Goal: Transaction & Acquisition: Purchase product/service

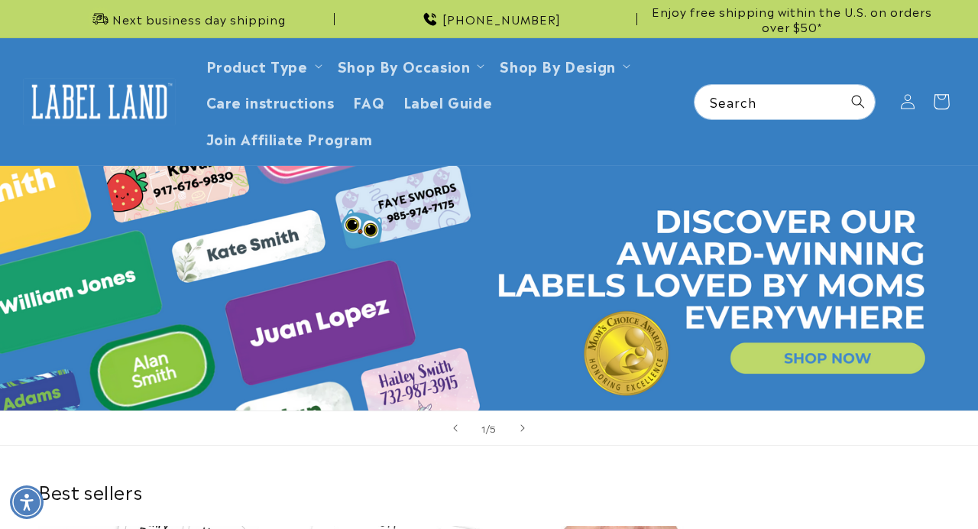
click at [949, 102] on icon at bounding box center [941, 101] width 15 height 15
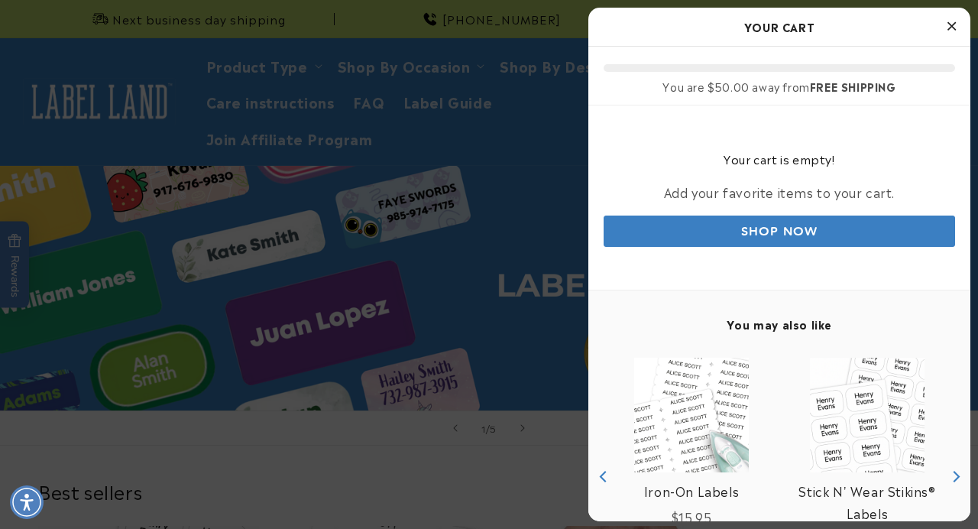
click at [745, 224] on link "Shop Now" at bounding box center [780, 231] width 352 height 31
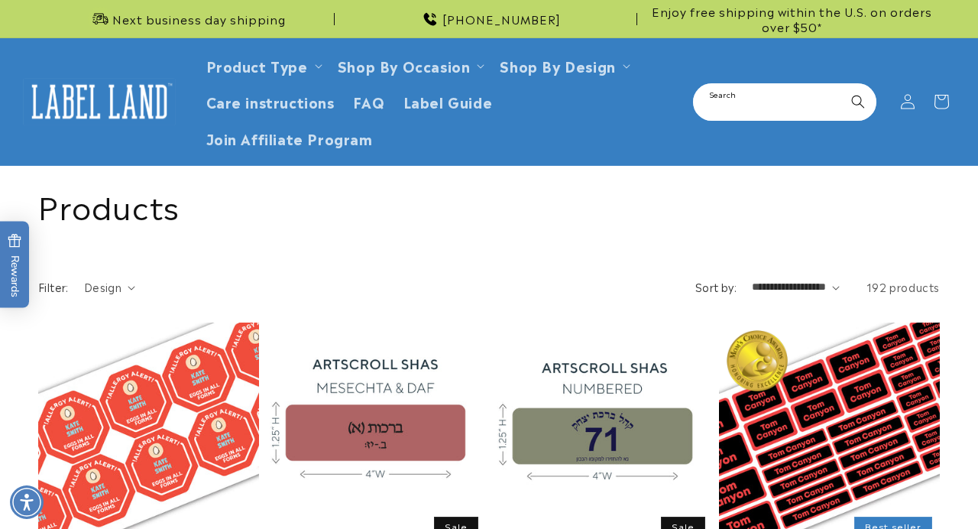
click at [754, 93] on input "Search" at bounding box center [785, 102] width 180 height 34
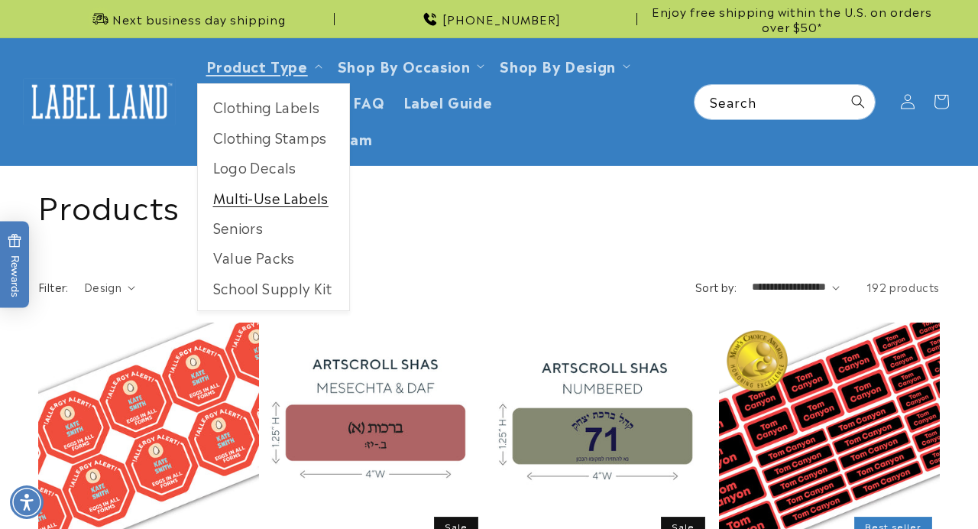
click at [311, 194] on link "Multi-Use Labels" at bounding box center [273, 198] width 151 height 30
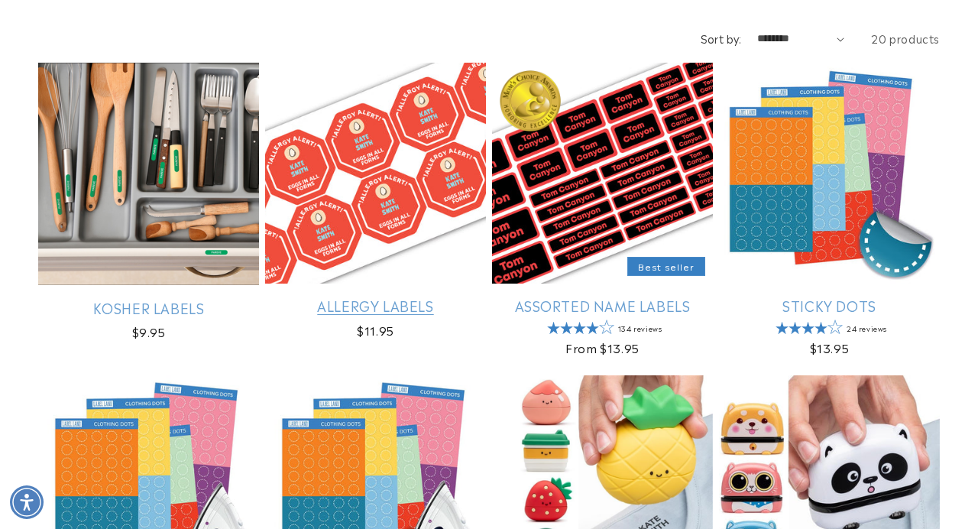
scroll to position [774, 0]
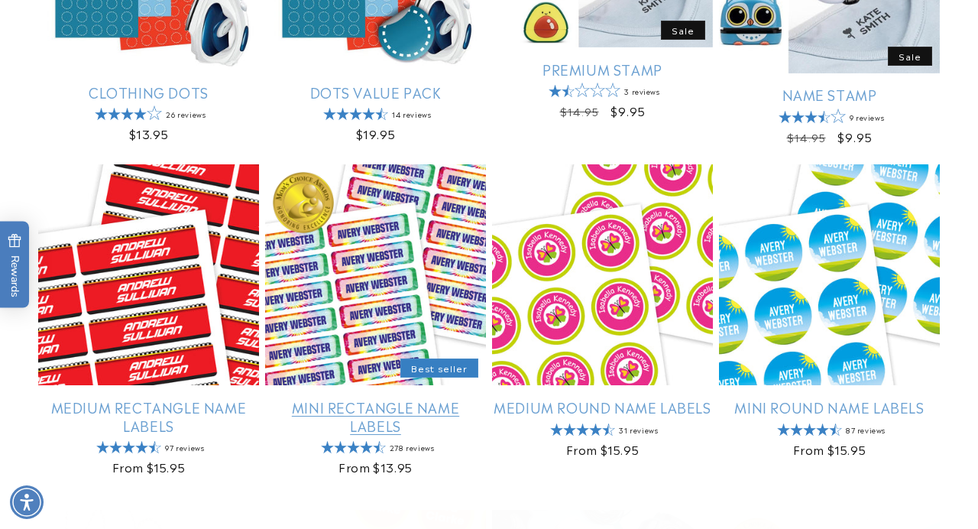
click at [382, 416] on link "Mini Rectangle Name Labels" at bounding box center [375, 416] width 221 height 36
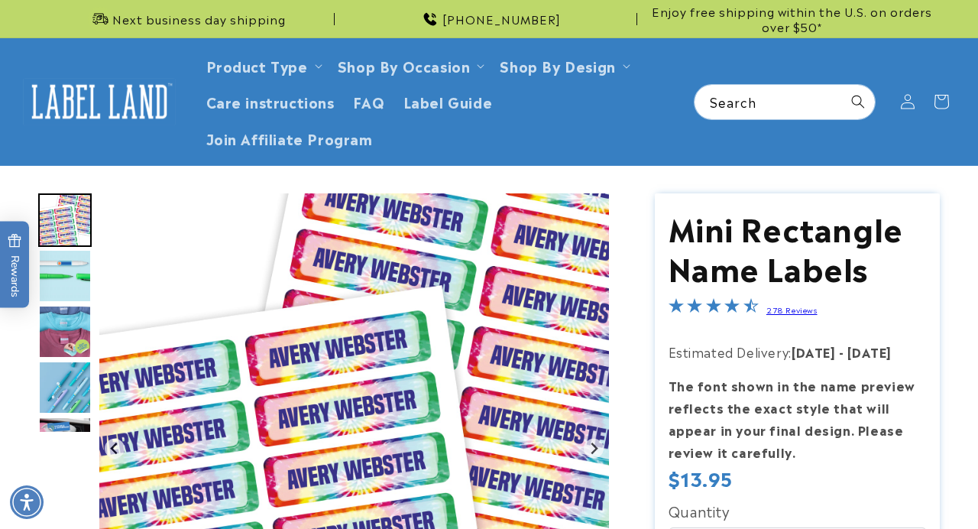
scroll to position [544, 0]
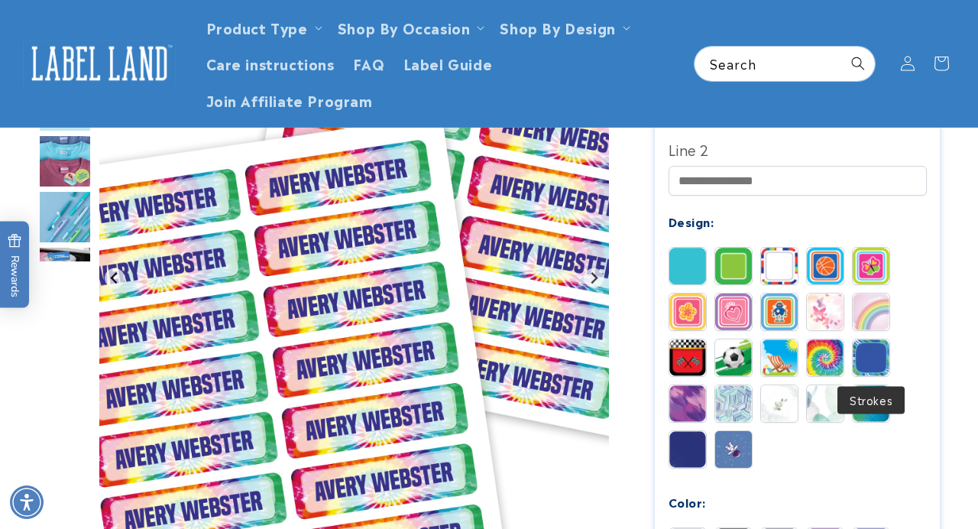
click at [867, 354] on img at bounding box center [871, 357] width 37 height 37
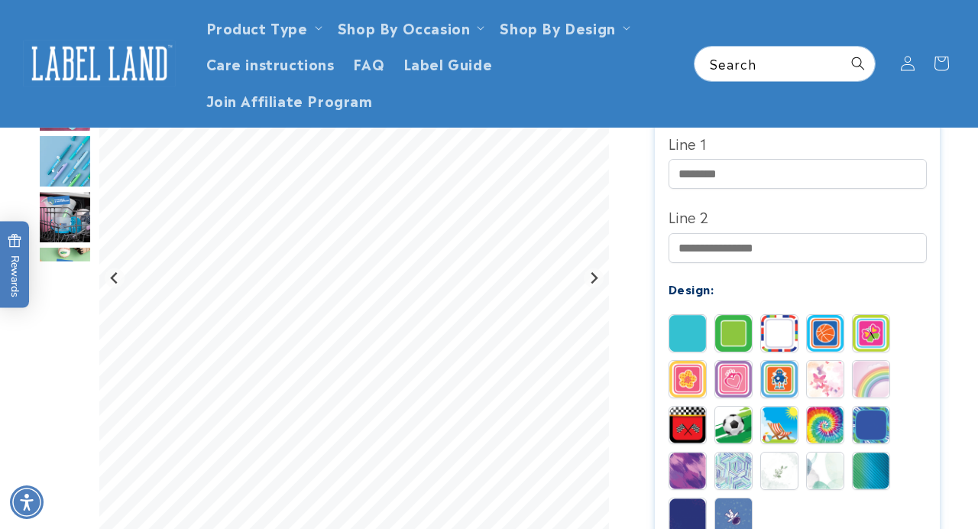
scroll to position [456, 0]
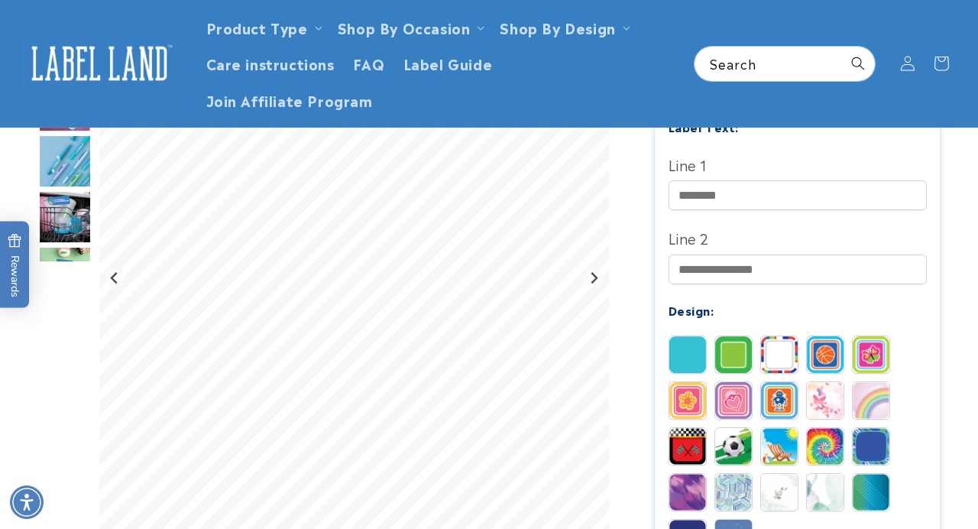
click at [873, 494] on img at bounding box center [871, 492] width 37 height 37
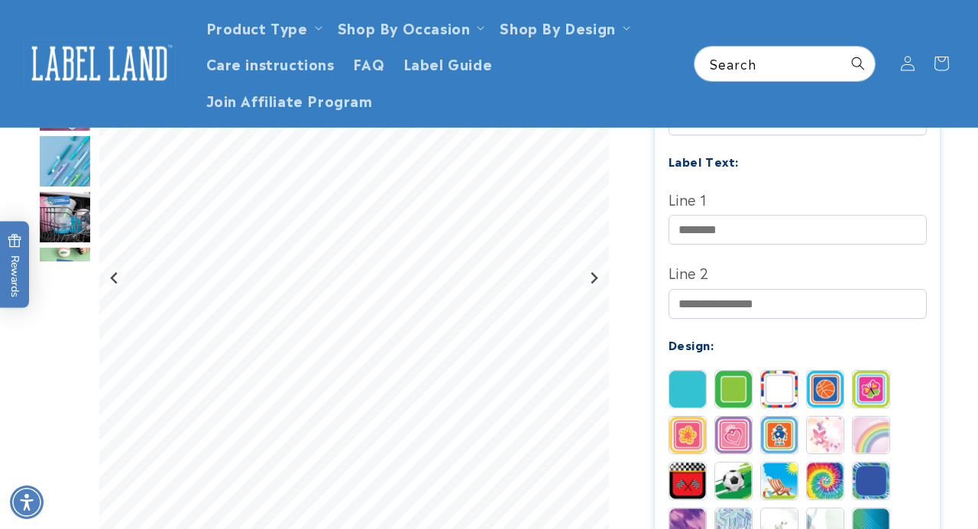
scroll to position [401, 0]
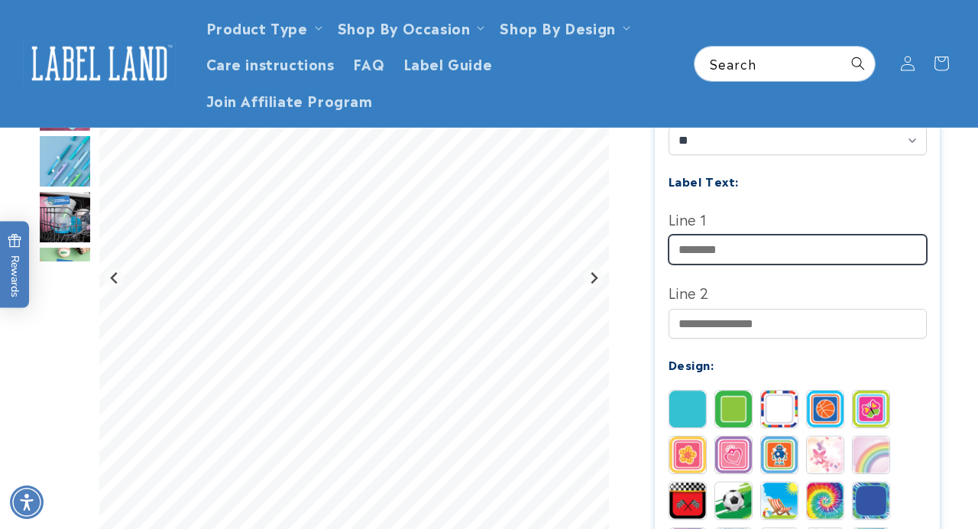
click at [768, 247] on input "Line 1" at bounding box center [798, 250] width 258 height 30
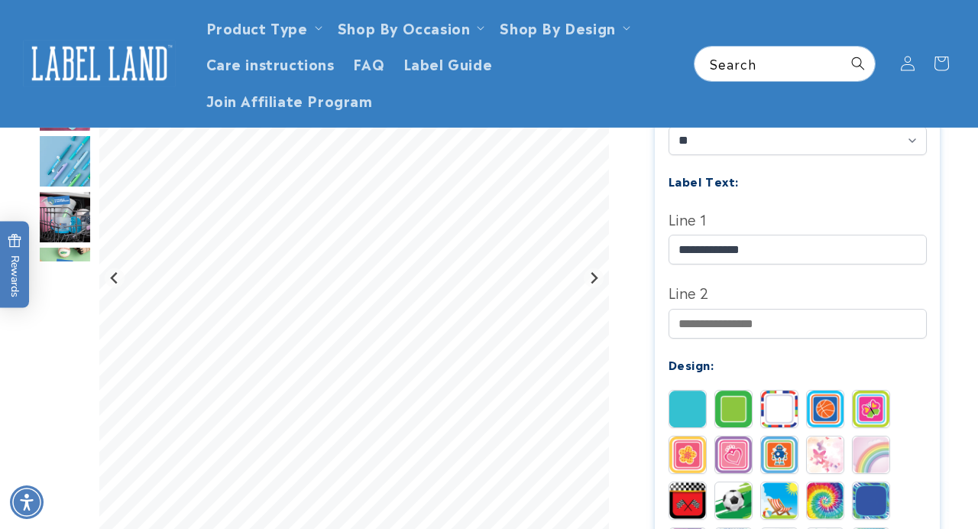
click at [738, 410] on img at bounding box center [733, 409] width 37 height 37
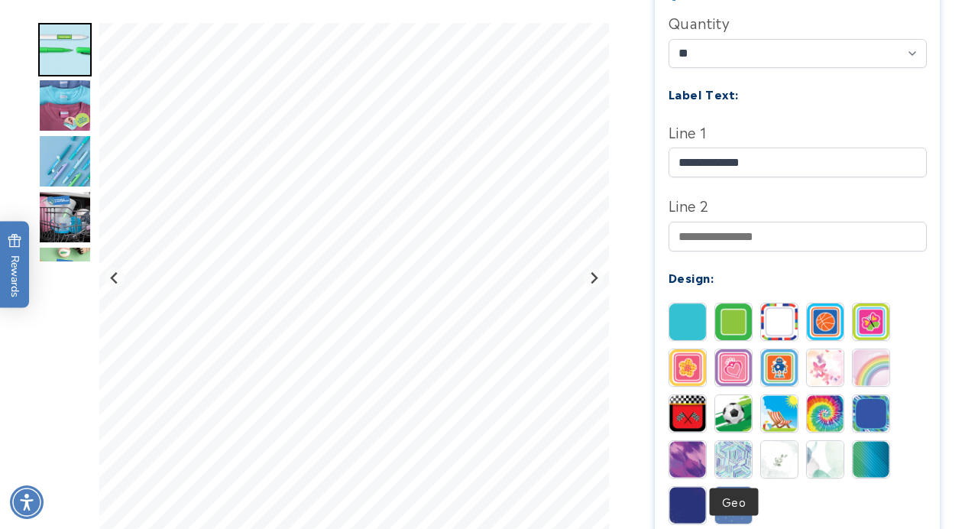
scroll to position [496, 0]
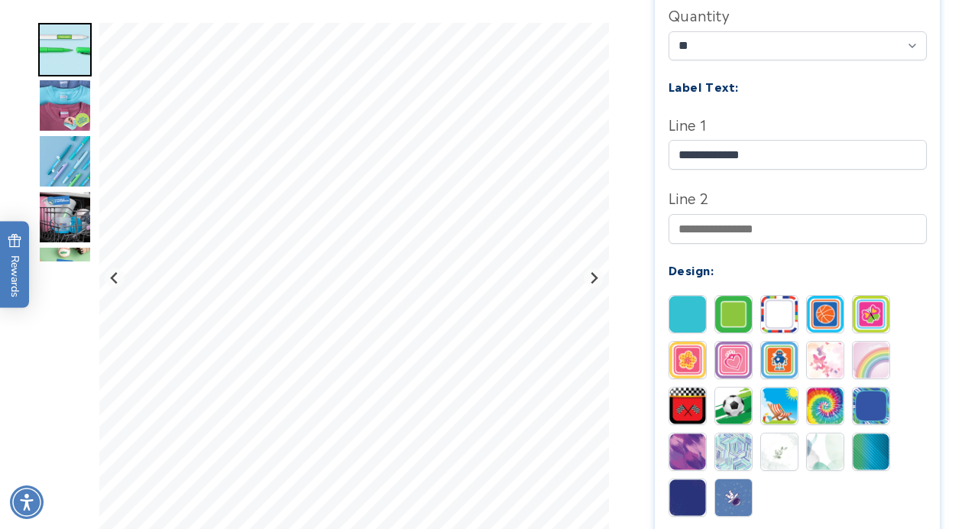
click at [722, 407] on img at bounding box center [733, 406] width 37 height 37
click at [729, 317] on img at bounding box center [733, 314] width 37 height 37
click at [676, 321] on img at bounding box center [688, 314] width 37 height 37
click at [725, 322] on img at bounding box center [733, 314] width 37 height 37
click at [786, 318] on img at bounding box center [779, 314] width 37 height 37
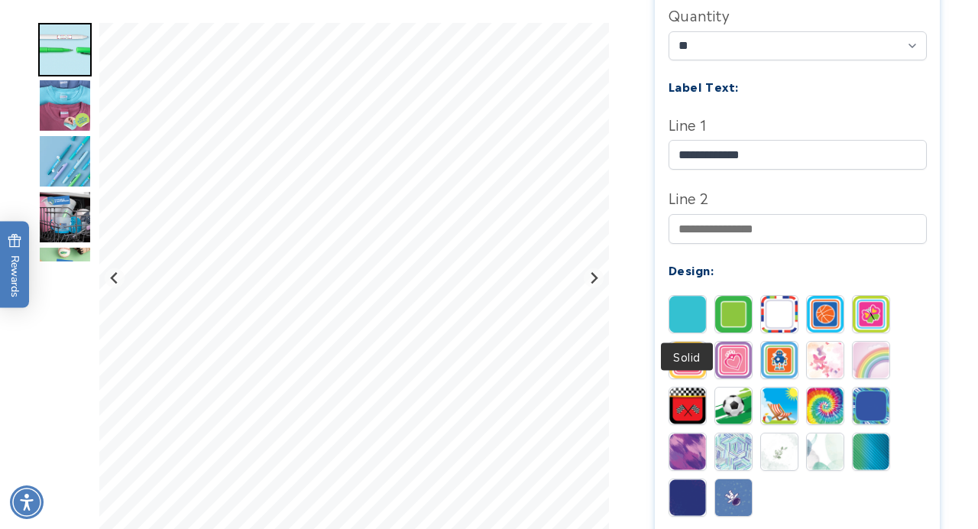
click at [699, 311] on img at bounding box center [688, 314] width 37 height 37
click at [683, 507] on img at bounding box center [688, 497] width 37 height 37
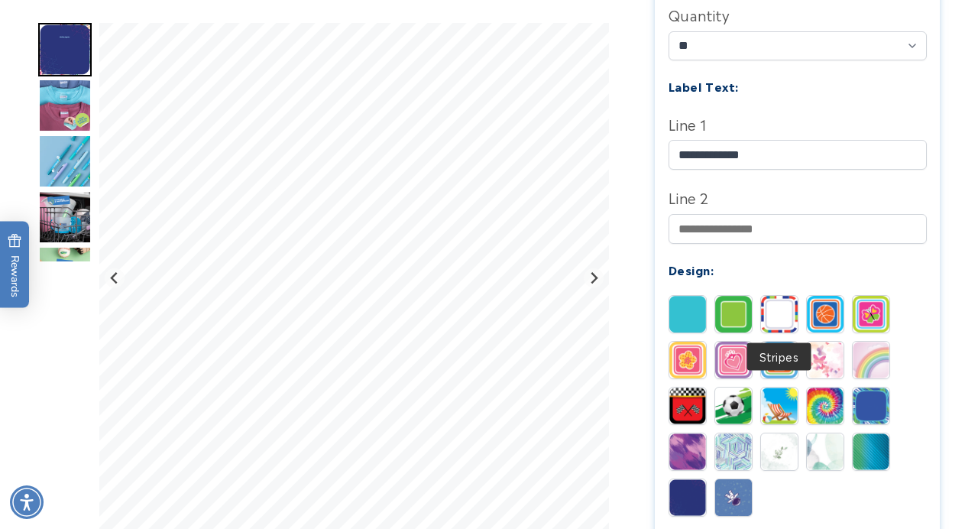
click at [780, 320] on img at bounding box center [779, 314] width 37 height 37
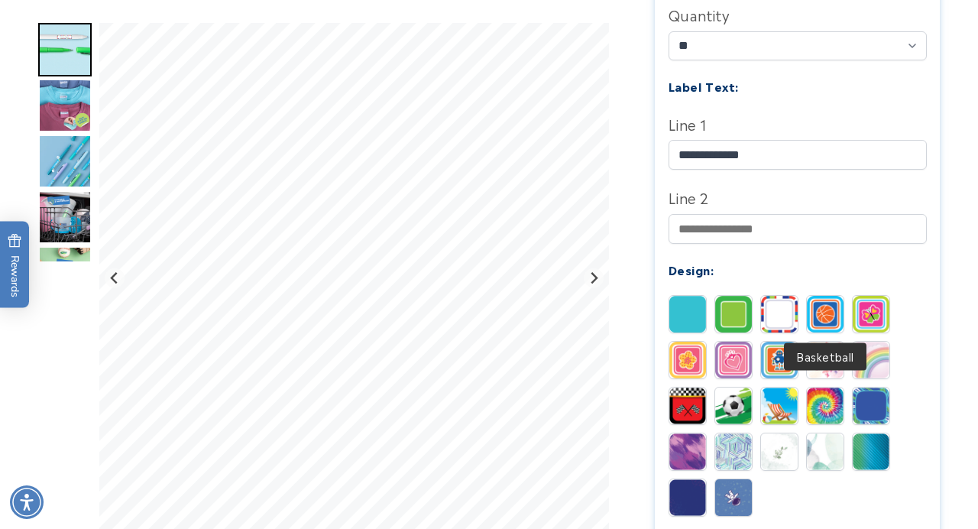
click at [826, 308] on img at bounding box center [825, 314] width 37 height 37
click at [784, 315] on img at bounding box center [779, 314] width 37 height 37
click at [730, 316] on img at bounding box center [733, 314] width 37 height 37
click at [859, 460] on img at bounding box center [871, 451] width 37 height 37
click at [876, 411] on img at bounding box center [871, 406] width 37 height 37
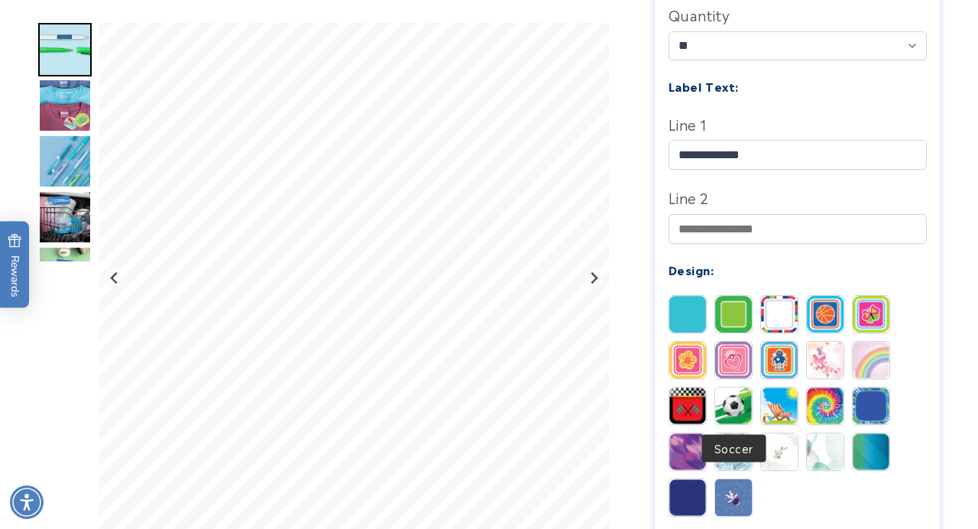
click at [746, 404] on img at bounding box center [733, 406] width 37 height 37
click at [737, 457] on img at bounding box center [733, 451] width 37 height 37
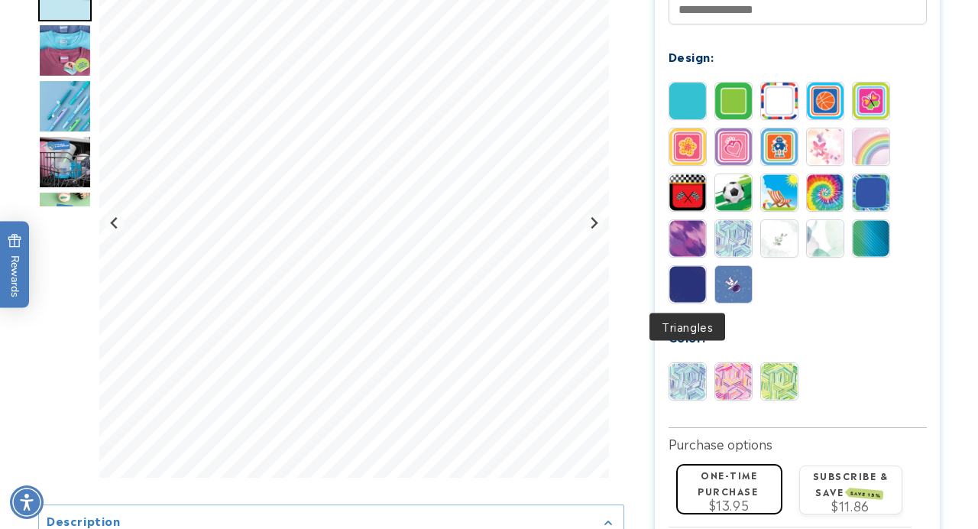
scroll to position [728, 0]
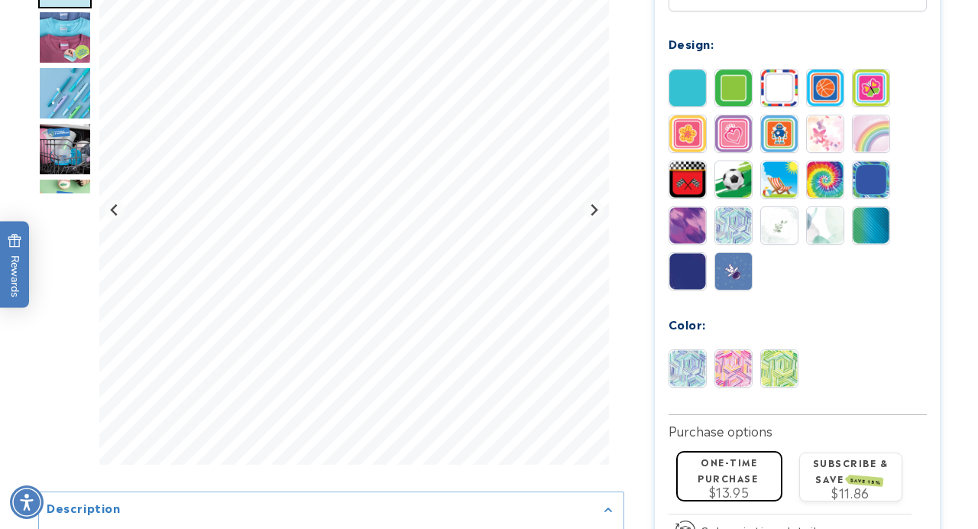
click at [777, 369] on img at bounding box center [779, 368] width 37 height 37
click at [705, 362] on img at bounding box center [688, 368] width 37 height 37
click at [732, 263] on img at bounding box center [733, 271] width 37 height 37
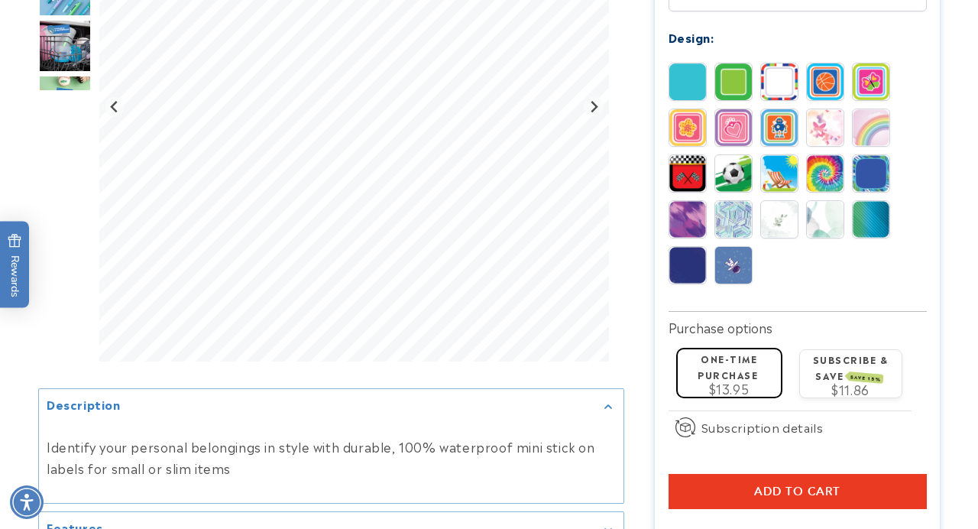
click at [709, 263] on div "Solid Border Stripes Basketball" at bounding box center [802, 177] width 266 height 229
click at [699, 264] on img at bounding box center [688, 265] width 37 height 37
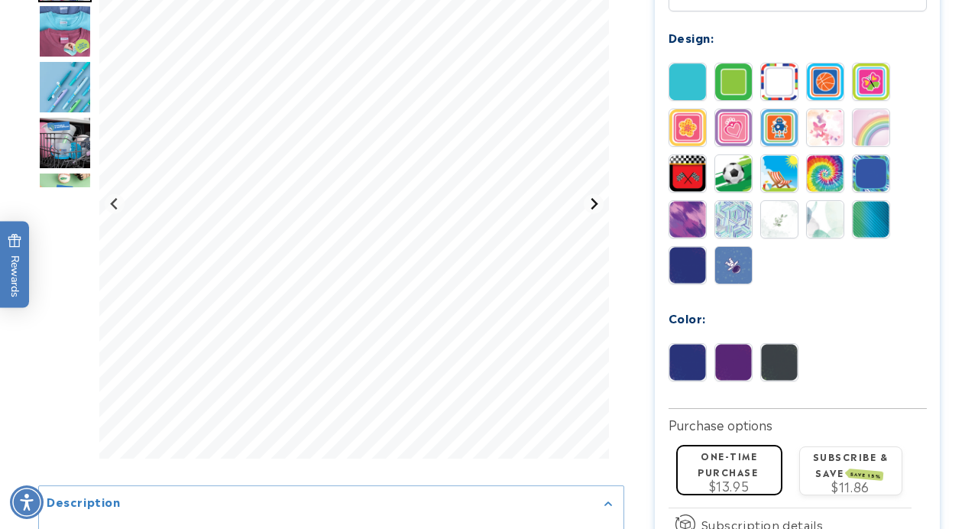
click at [585, 215] on button "Next slide" at bounding box center [594, 204] width 21 height 21
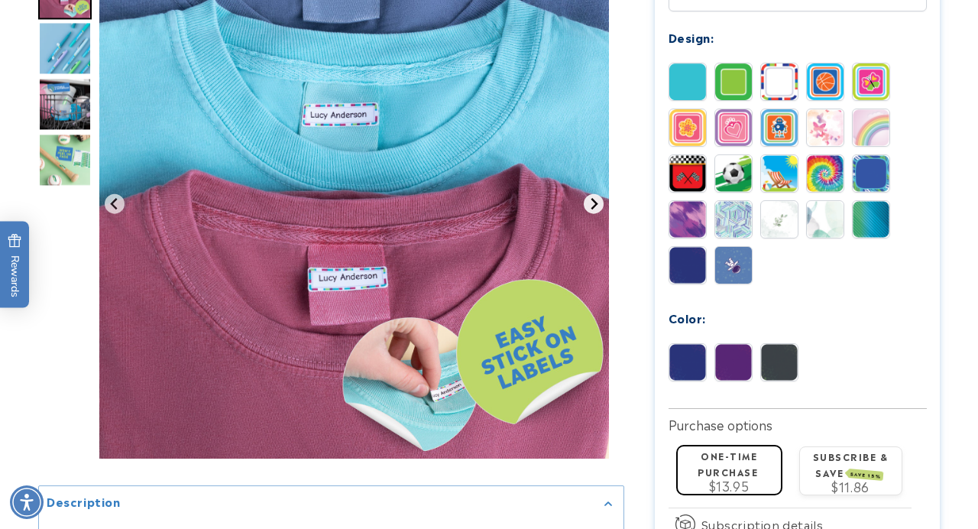
click at [585, 215] on button "Next slide" at bounding box center [594, 204] width 21 height 21
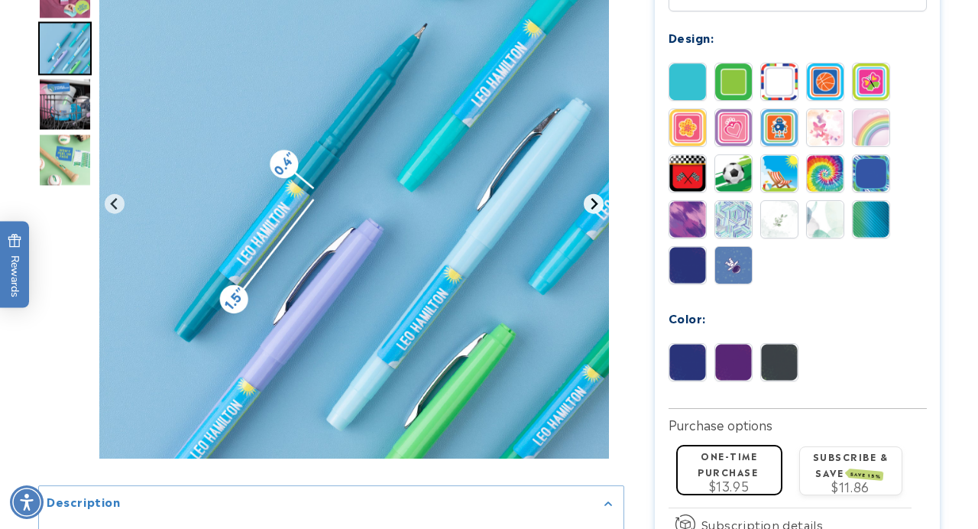
click at [599, 210] on icon "Next slide" at bounding box center [594, 204] width 12 height 12
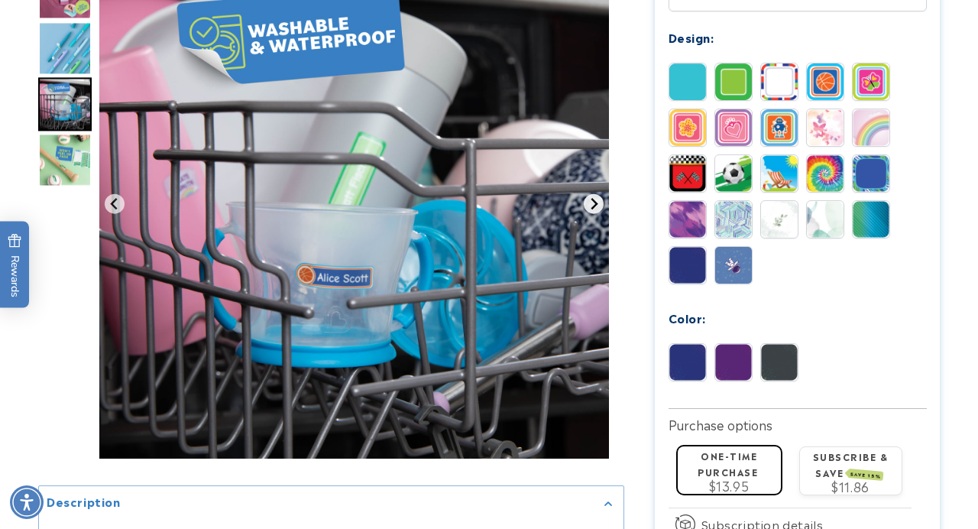
click at [599, 210] on icon "Next slide" at bounding box center [594, 204] width 12 height 12
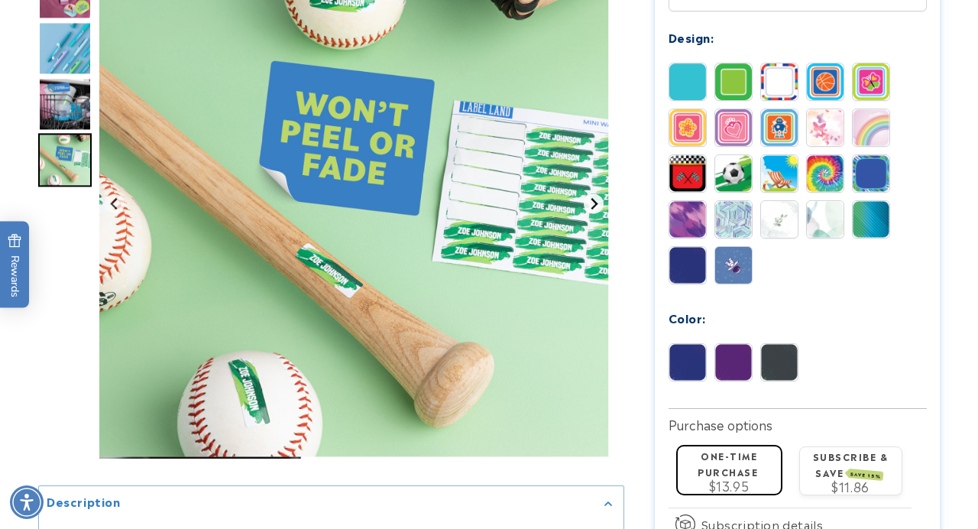
click at [599, 210] on icon "Go to first slide" at bounding box center [594, 204] width 12 height 12
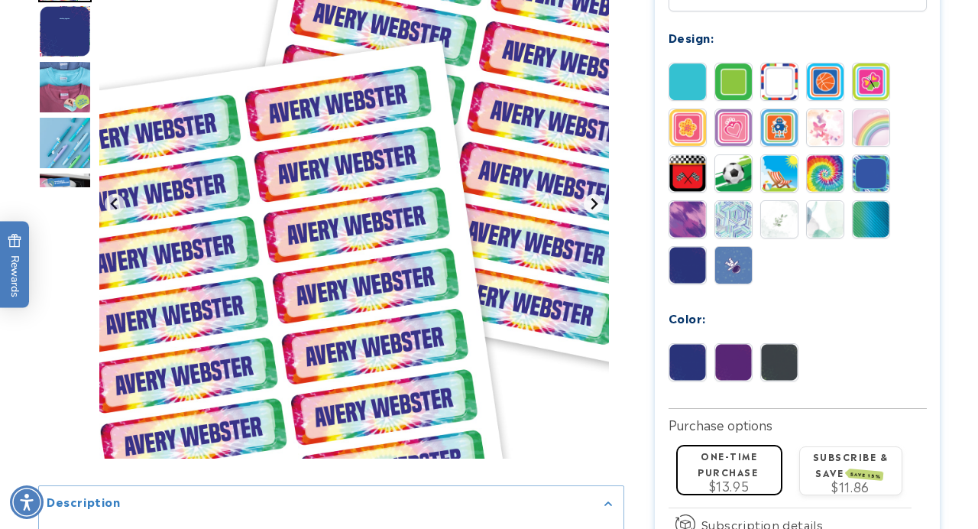
click at [599, 210] on icon "Next slide" at bounding box center [594, 204] width 12 height 12
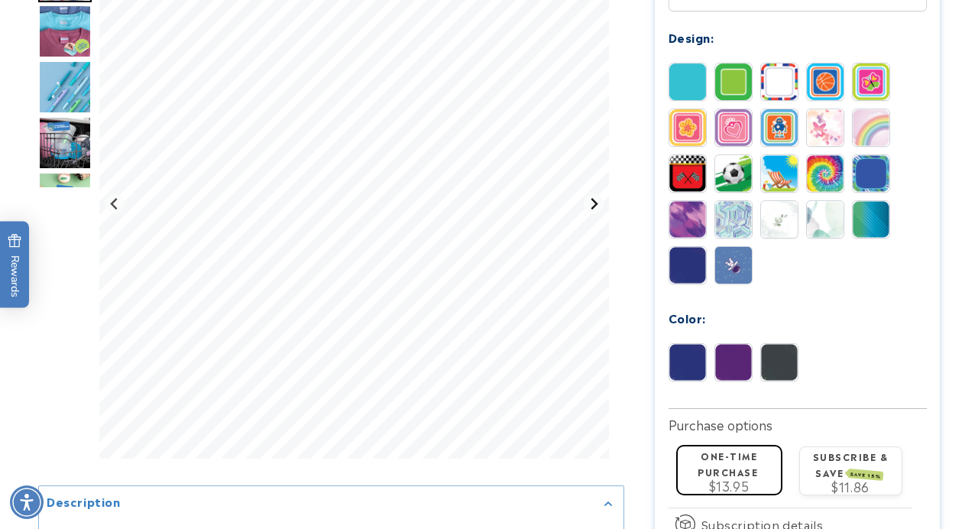
click at [599, 210] on icon "Next slide" at bounding box center [594, 204] width 12 height 12
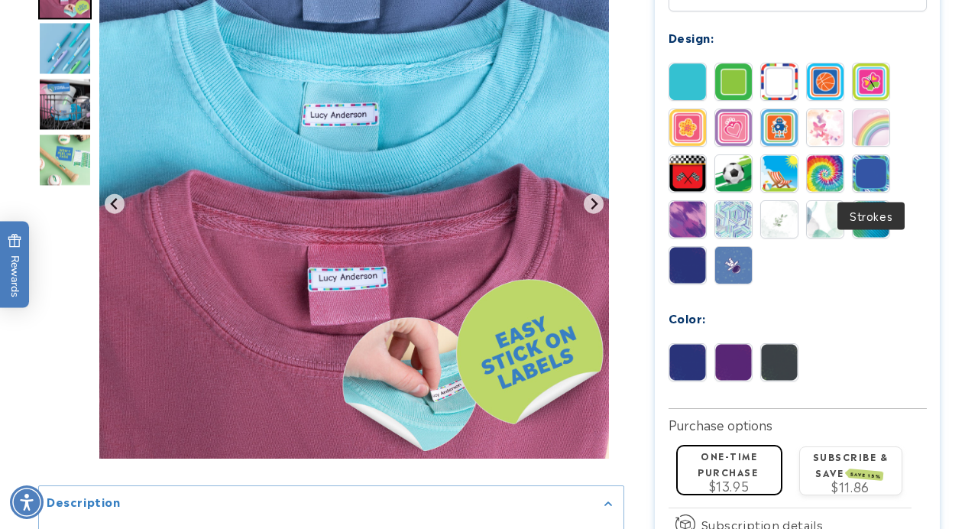
click at [888, 177] on img at bounding box center [871, 173] width 37 height 37
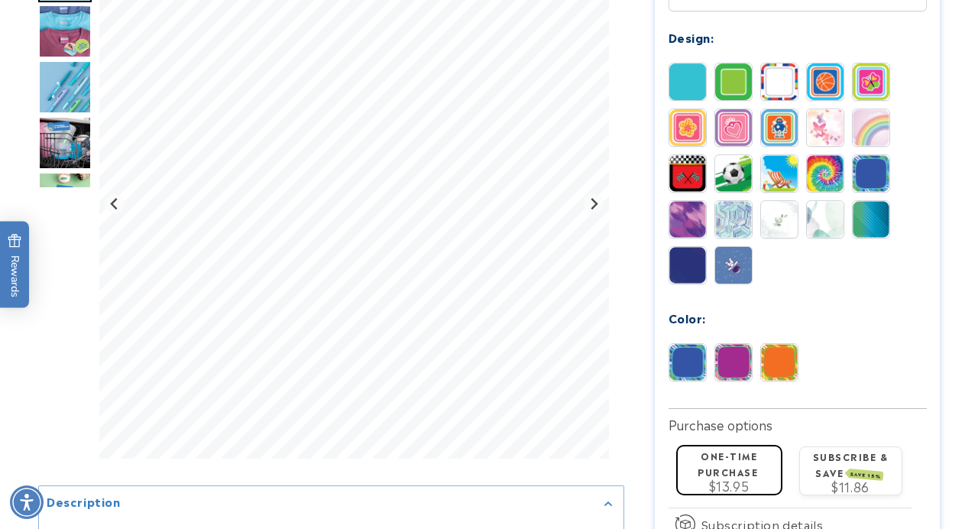
click at [715, 88] on div at bounding box center [734, 82] width 38 height 38
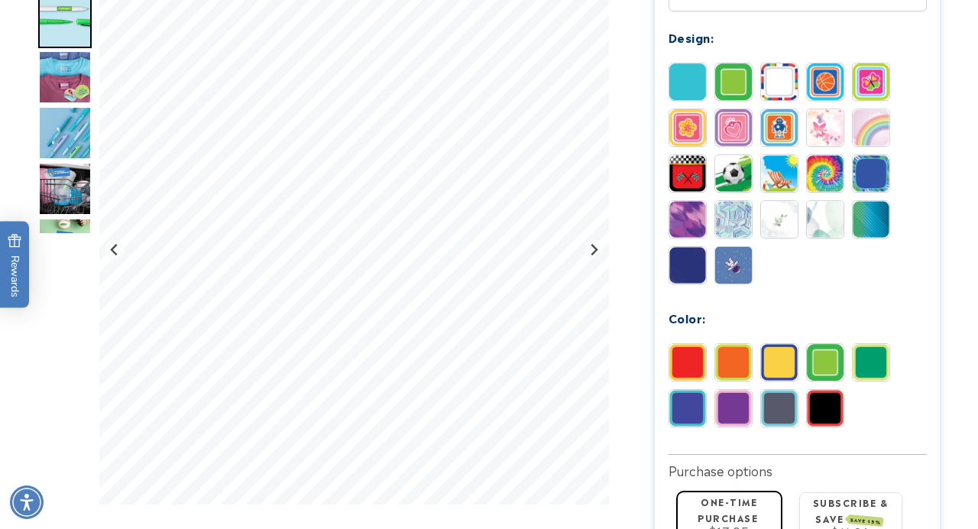
click at [693, 85] on img at bounding box center [688, 81] width 37 height 37
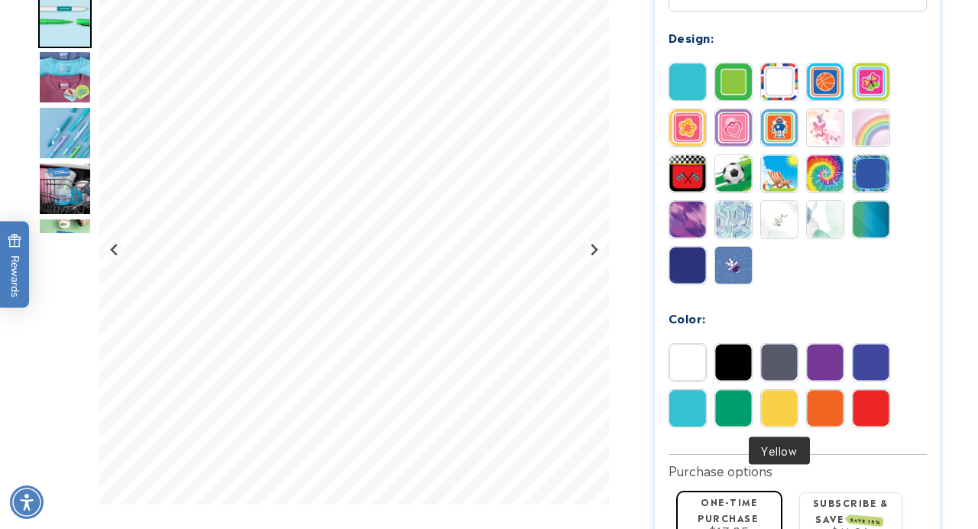
click at [746, 414] on img at bounding box center [733, 408] width 37 height 37
click at [776, 357] on img at bounding box center [779, 362] width 37 height 37
click at [868, 359] on img at bounding box center [871, 362] width 37 height 37
click at [820, 414] on img at bounding box center [825, 408] width 37 height 37
click at [772, 410] on img at bounding box center [779, 408] width 37 height 37
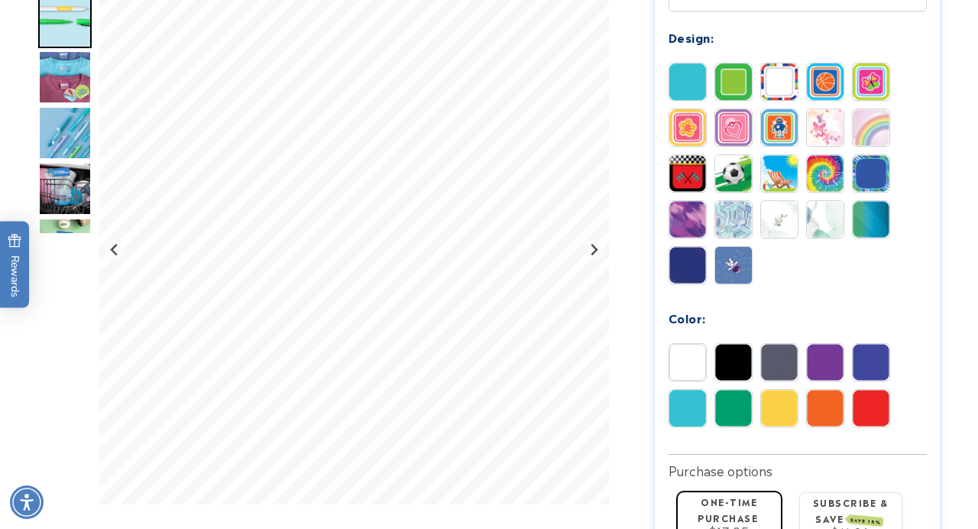
click at [722, 372] on img at bounding box center [733, 362] width 37 height 37
click at [691, 368] on img at bounding box center [688, 362] width 37 height 37
click at [732, 95] on img at bounding box center [733, 81] width 37 height 37
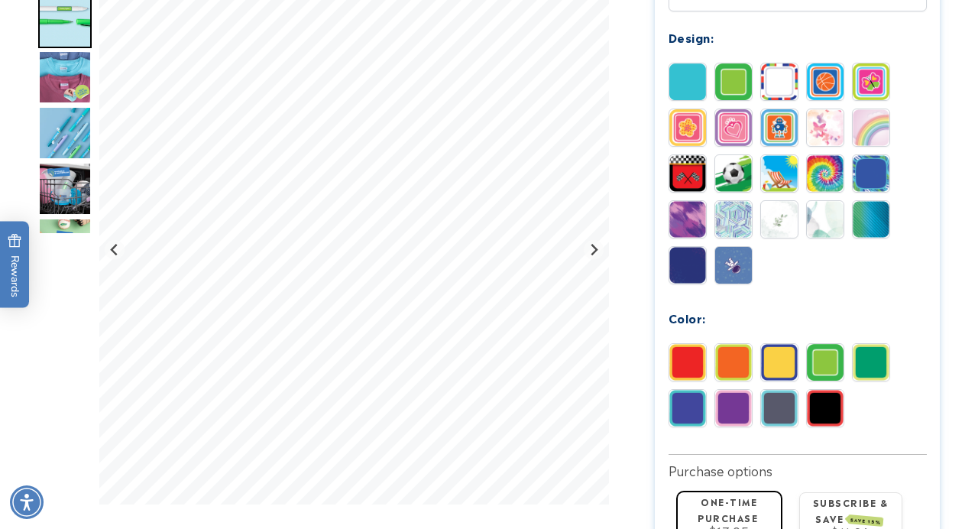
click at [873, 364] on img at bounding box center [871, 362] width 37 height 37
click at [689, 401] on img at bounding box center [688, 408] width 37 height 37
click at [784, 410] on img at bounding box center [779, 408] width 37 height 37
click at [790, 370] on img at bounding box center [779, 362] width 37 height 37
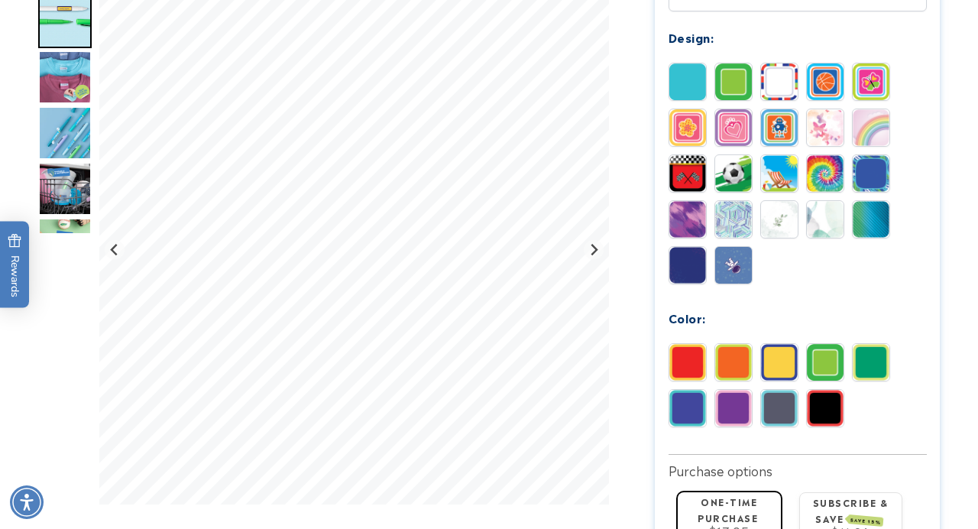
click at [697, 403] on img at bounding box center [688, 408] width 37 height 37
click at [830, 411] on img at bounding box center [825, 408] width 37 height 37
click at [736, 367] on img at bounding box center [733, 362] width 37 height 37
click at [683, 365] on img at bounding box center [688, 362] width 37 height 37
click at [696, 176] on img at bounding box center [688, 173] width 37 height 37
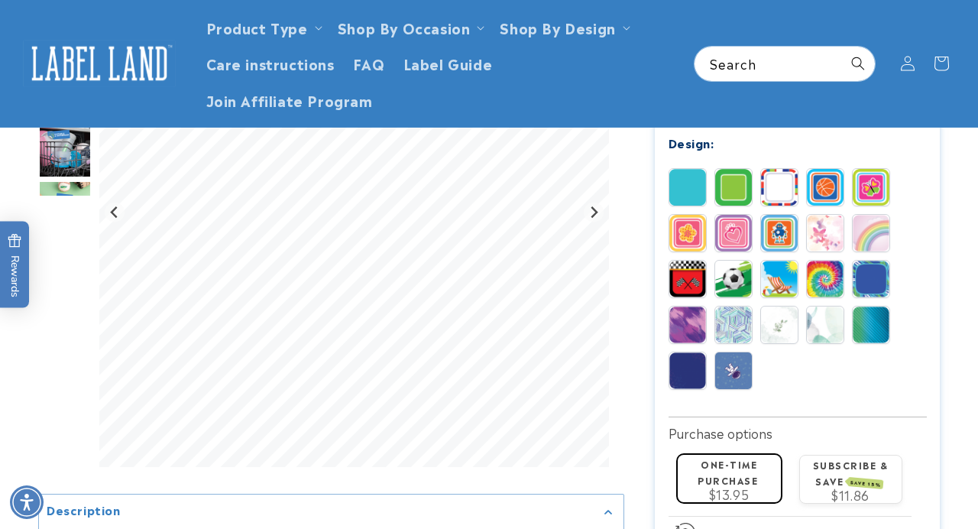
scroll to position [469, 0]
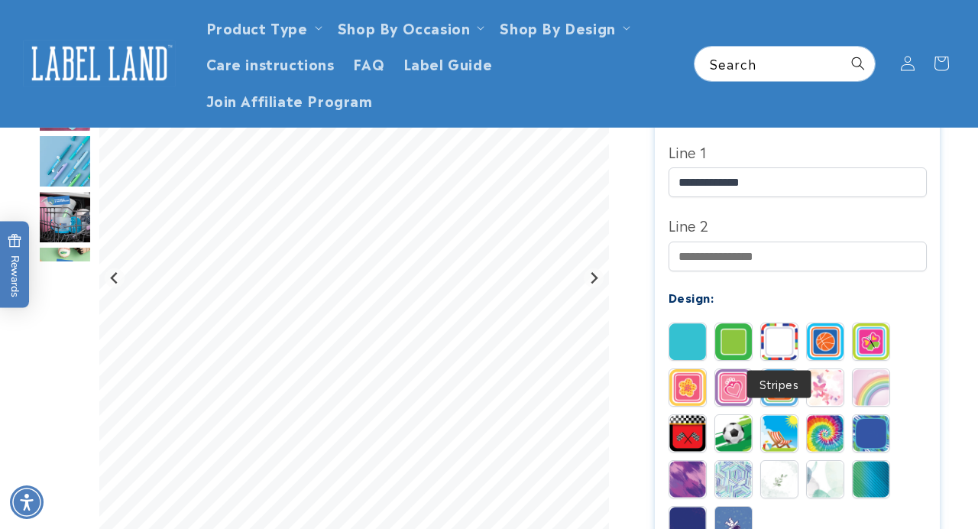
click at [774, 343] on img at bounding box center [779, 341] width 37 height 37
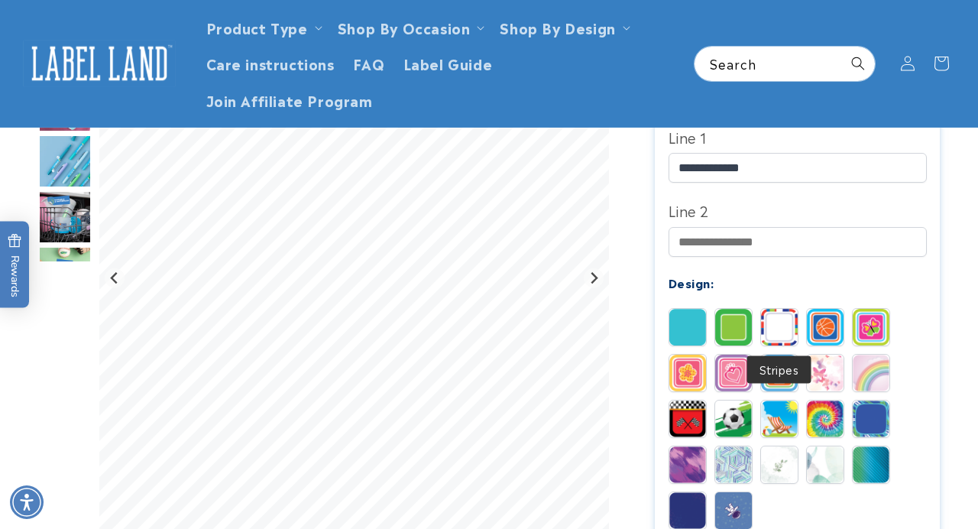
scroll to position [482, 0]
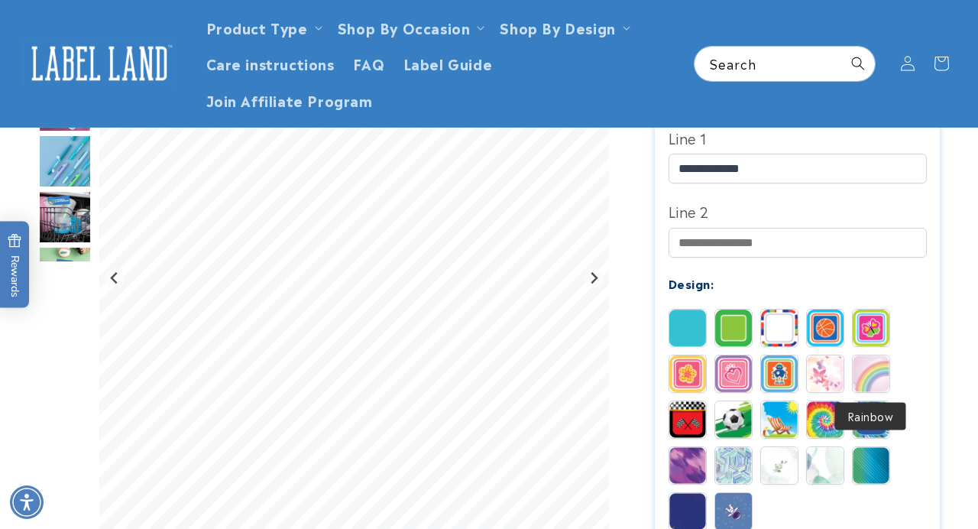
click at [855, 381] on img at bounding box center [871, 373] width 37 height 37
click at [881, 329] on img at bounding box center [871, 328] width 37 height 37
click at [697, 365] on img at bounding box center [688, 373] width 37 height 37
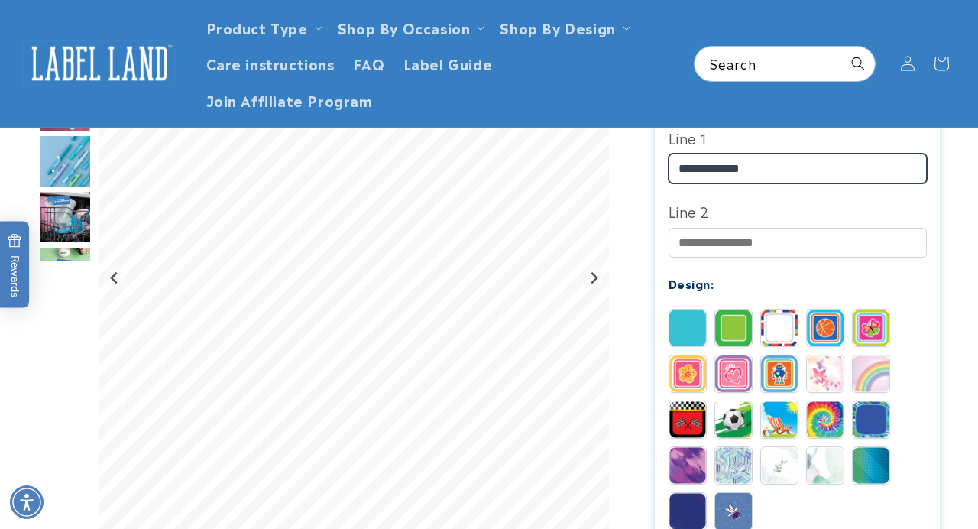
click at [722, 167] on input "**********" at bounding box center [798, 169] width 258 height 30
drag, startPoint x: 717, startPoint y: 167, endPoint x: 673, endPoint y: 164, distance: 44.4
click at [673, 164] on input "**********" at bounding box center [798, 169] width 258 height 30
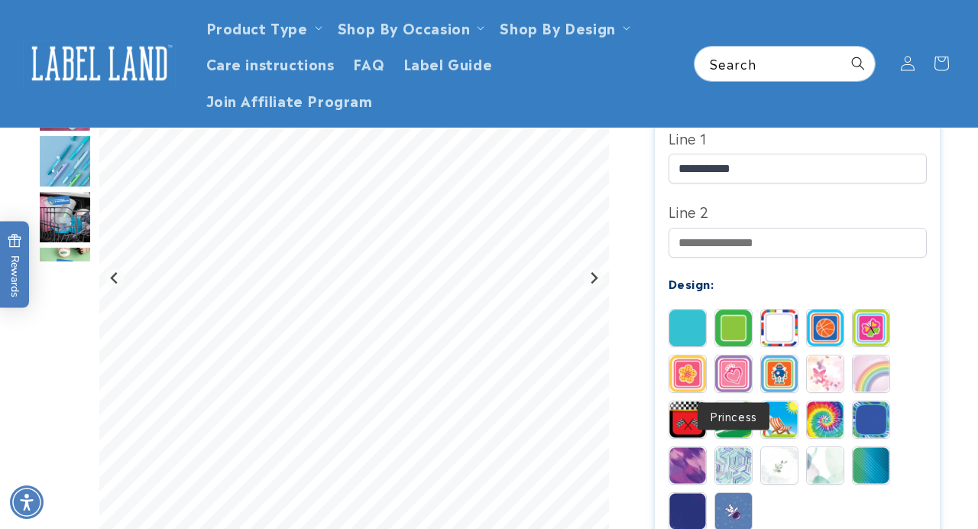
click at [735, 379] on img at bounding box center [733, 373] width 37 height 37
click at [870, 380] on img at bounding box center [871, 373] width 37 height 37
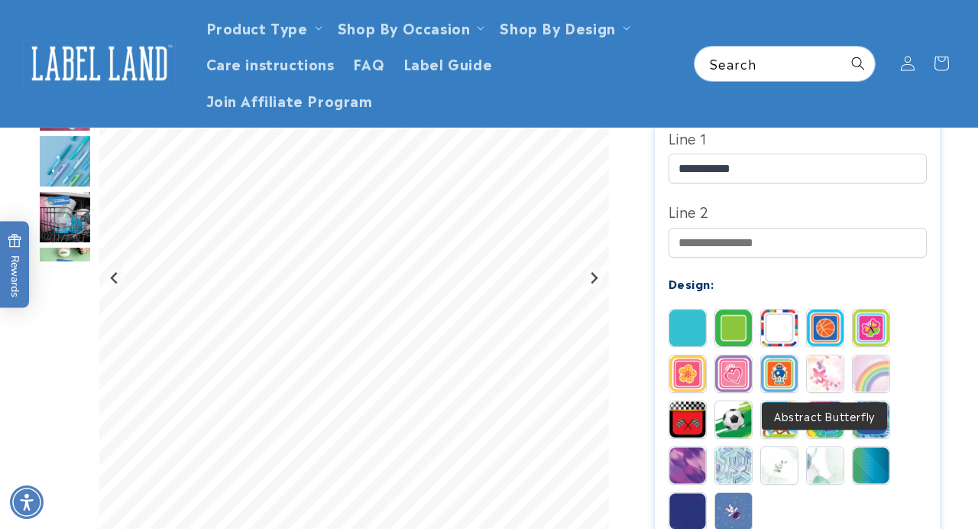
click at [813, 375] on img at bounding box center [825, 373] width 37 height 37
click at [730, 466] on img at bounding box center [733, 465] width 37 height 37
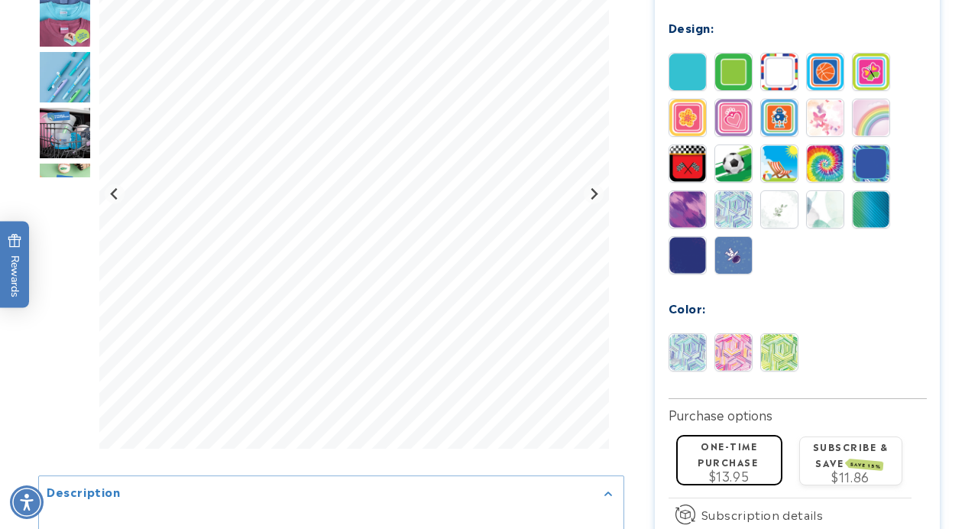
scroll to position [751, 0]
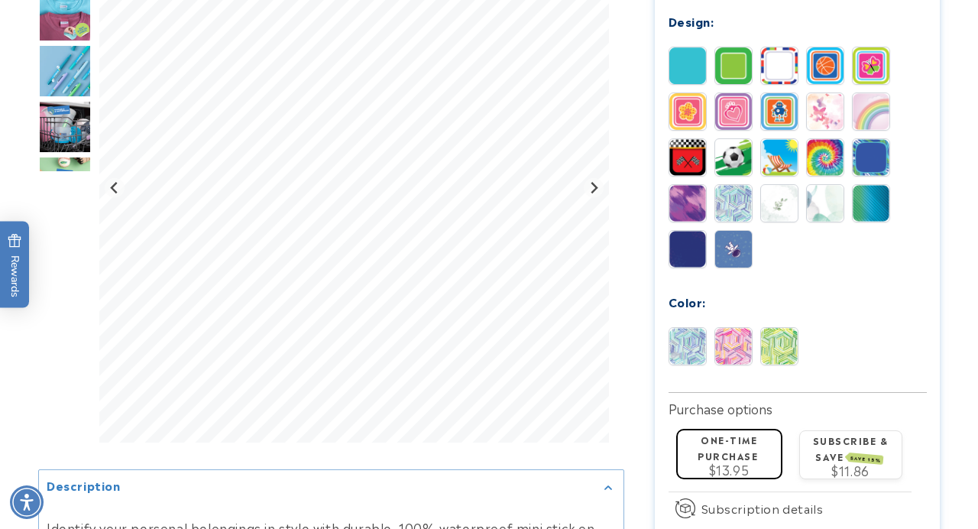
click at [737, 348] on img at bounding box center [733, 346] width 37 height 37
click at [835, 158] on img at bounding box center [825, 157] width 37 height 37
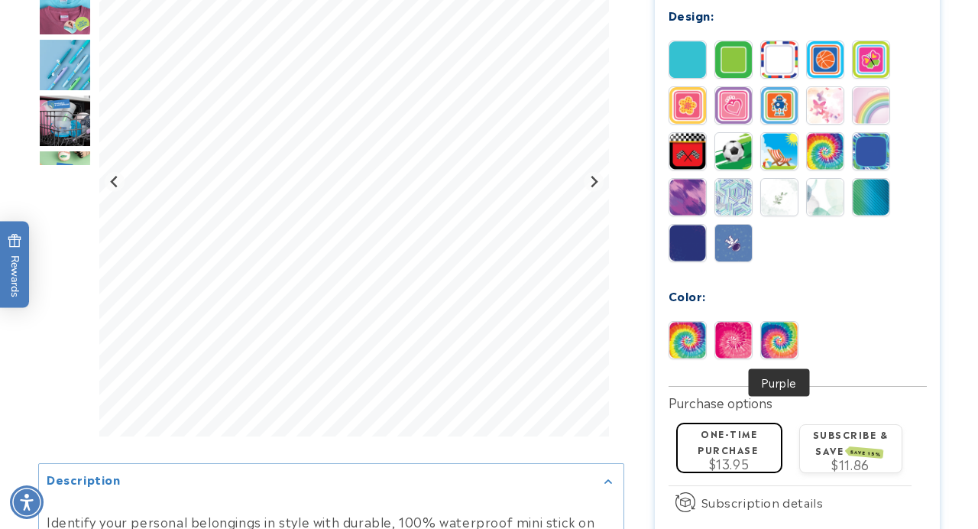
click at [769, 336] on img at bounding box center [779, 340] width 37 height 37
click at [677, 352] on img at bounding box center [688, 340] width 37 height 37
click at [693, 187] on img at bounding box center [688, 197] width 37 height 37
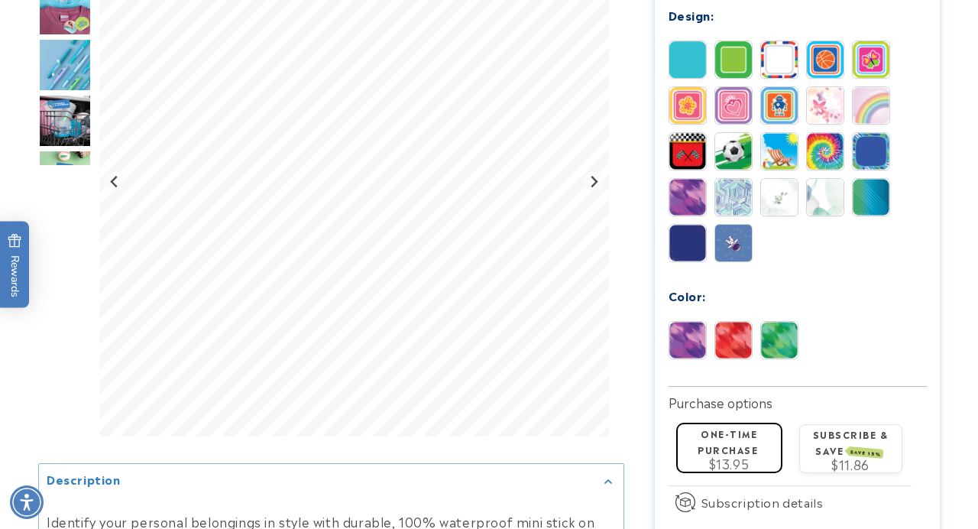
click at [768, 346] on img at bounding box center [779, 340] width 37 height 37
click at [875, 195] on img at bounding box center [871, 197] width 37 height 37
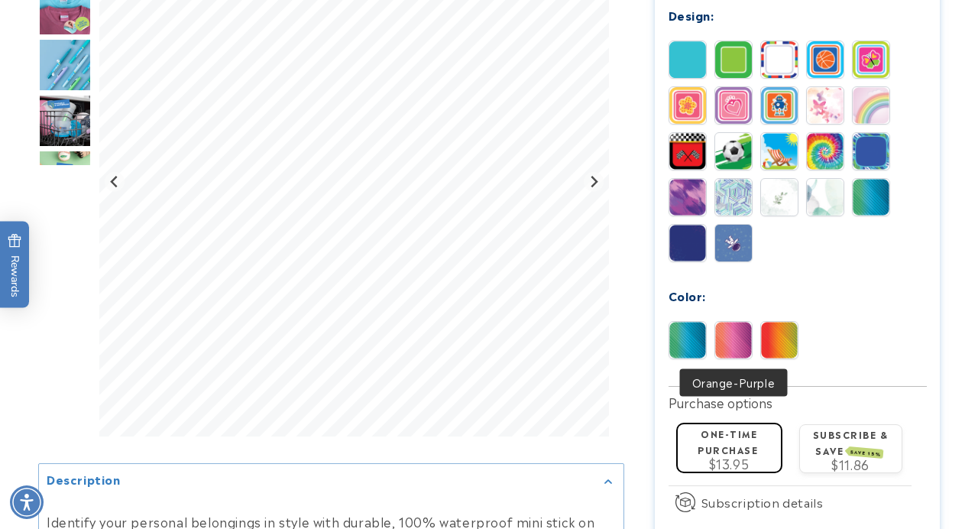
click at [748, 352] on img at bounding box center [733, 340] width 37 height 37
click at [777, 341] on img at bounding box center [779, 340] width 37 height 37
click at [734, 343] on img at bounding box center [733, 340] width 37 height 37
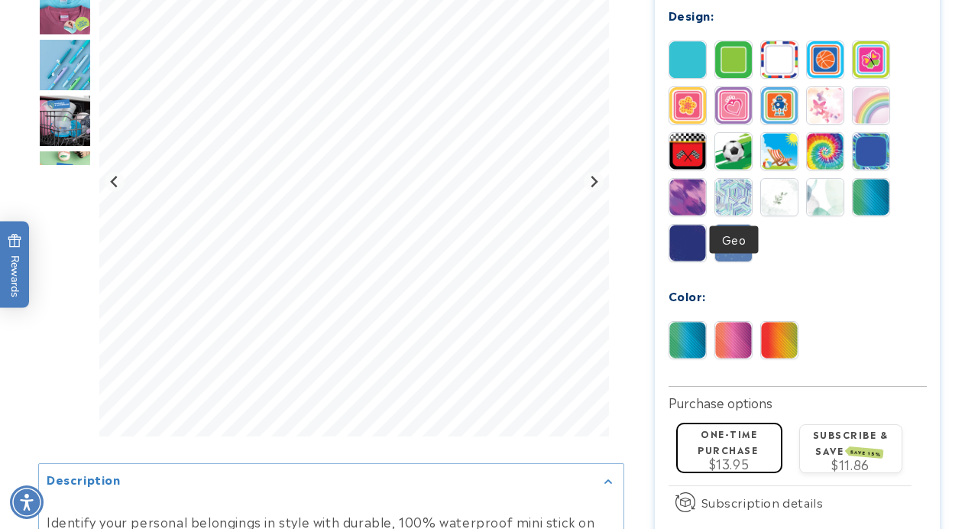
click at [741, 190] on img at bounding box center [733, 197] width 37 height 37
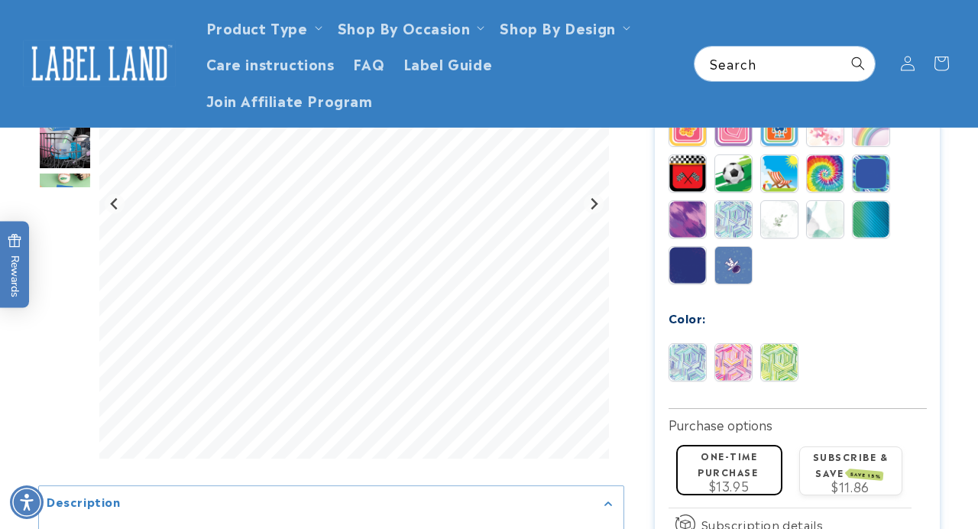
scroll to position [721, 0]
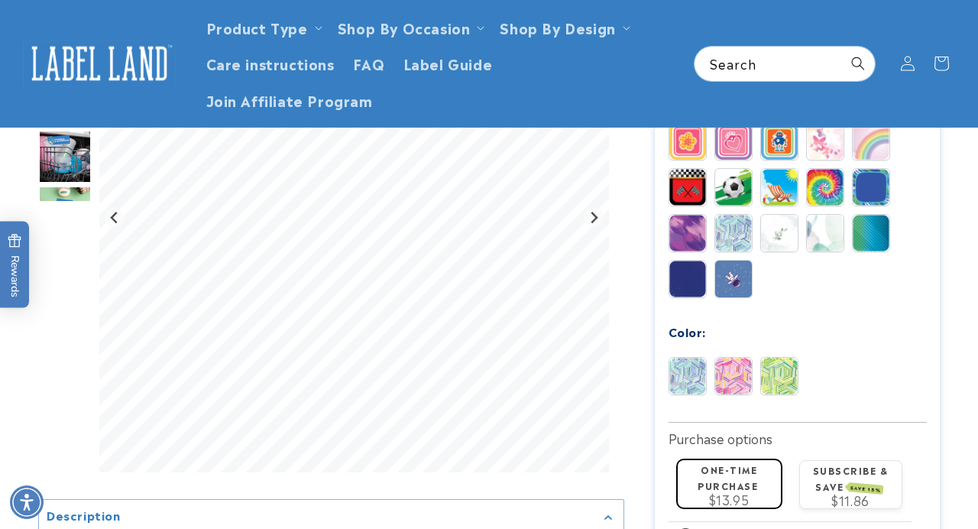
click at [827, 134] on img at bounding box center [825, 141] width 37 height 37
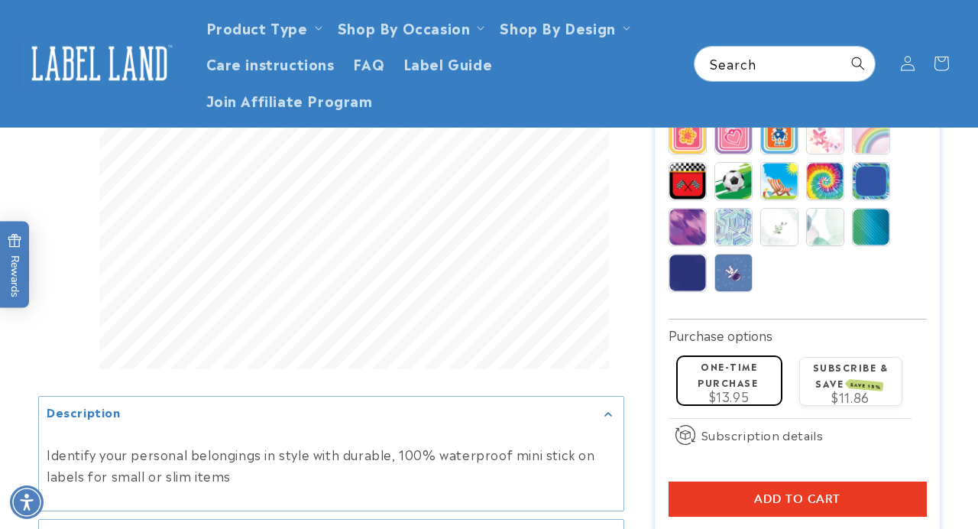
click at [860, 141] on img at bounding box center [871, 135] width 37 height 37
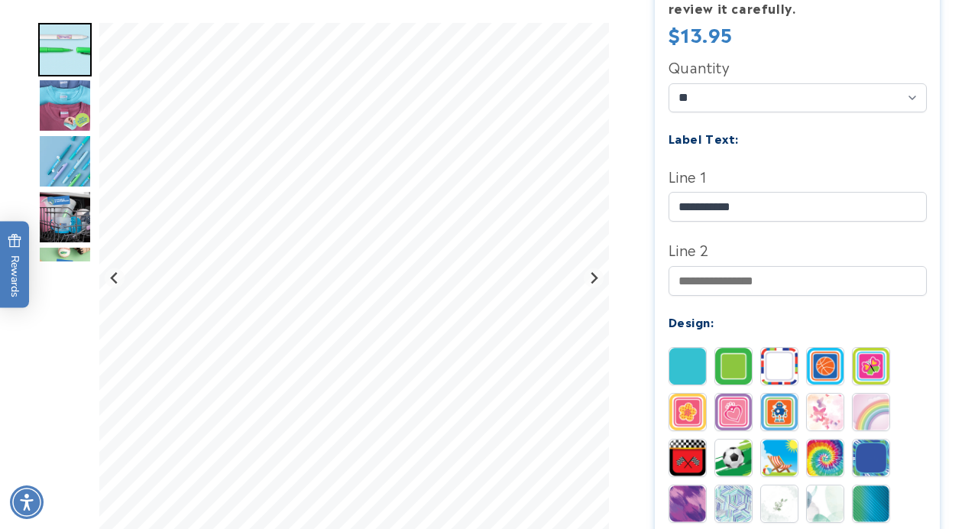
scroll to position [503, 0]
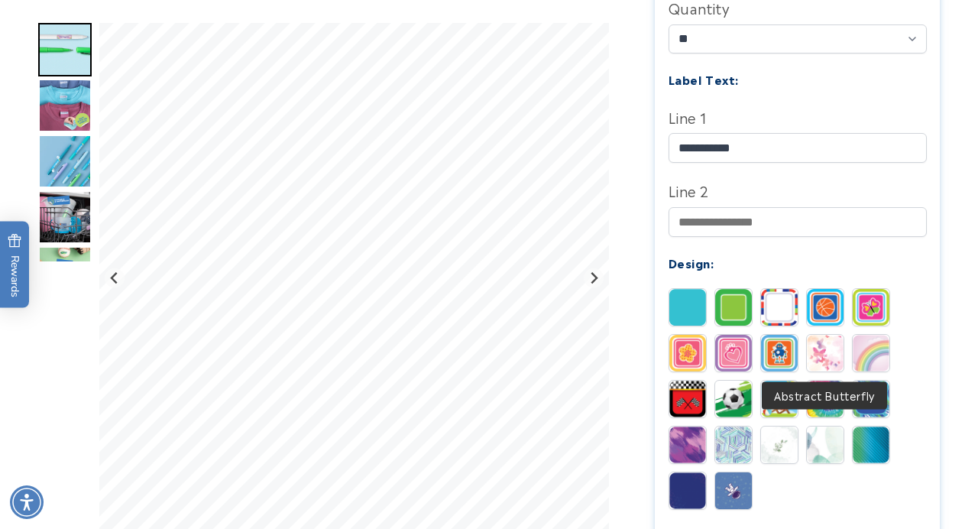
click at [809, 346] on img at bounding box center [825, 353] width 37 height 37
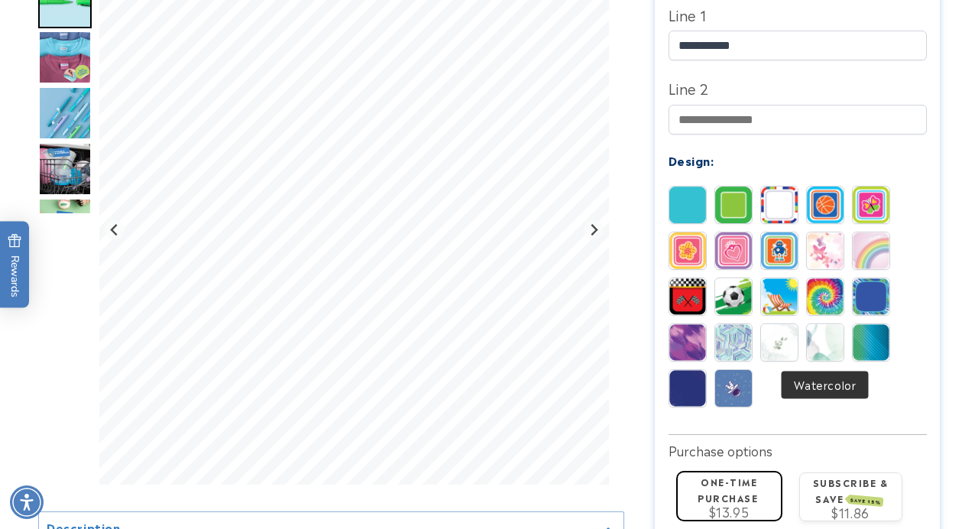
scroll to position [609, 0]
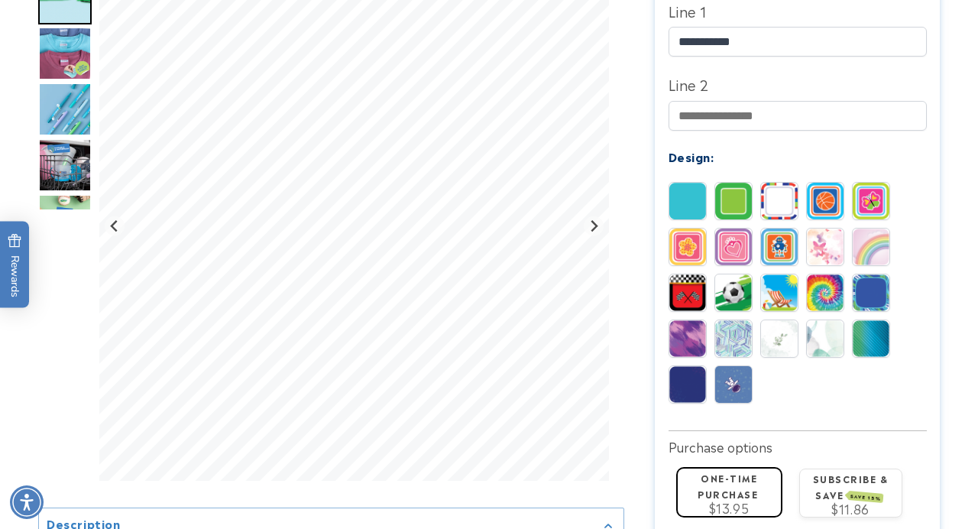
click at [725, 348] on img at bounding box center [733, 338] width 37 height 37
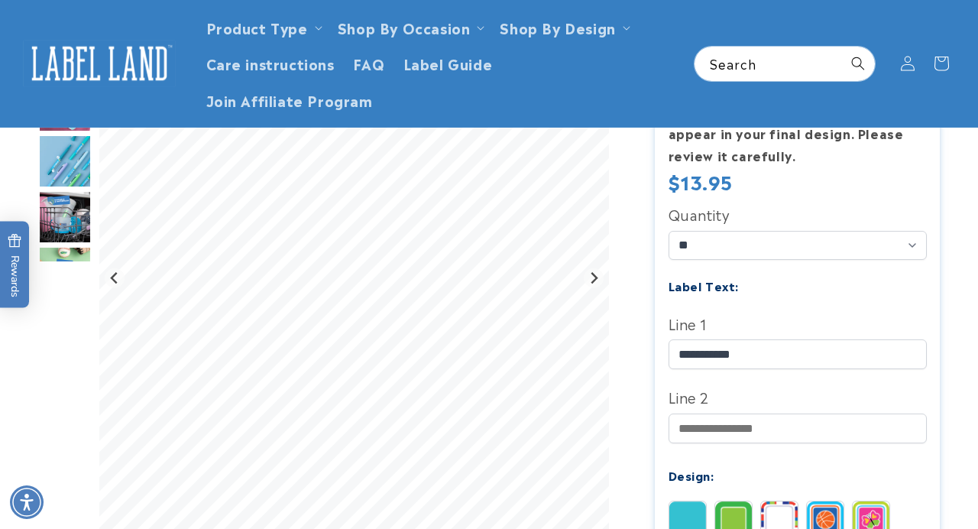
scroll to position [289, 0]
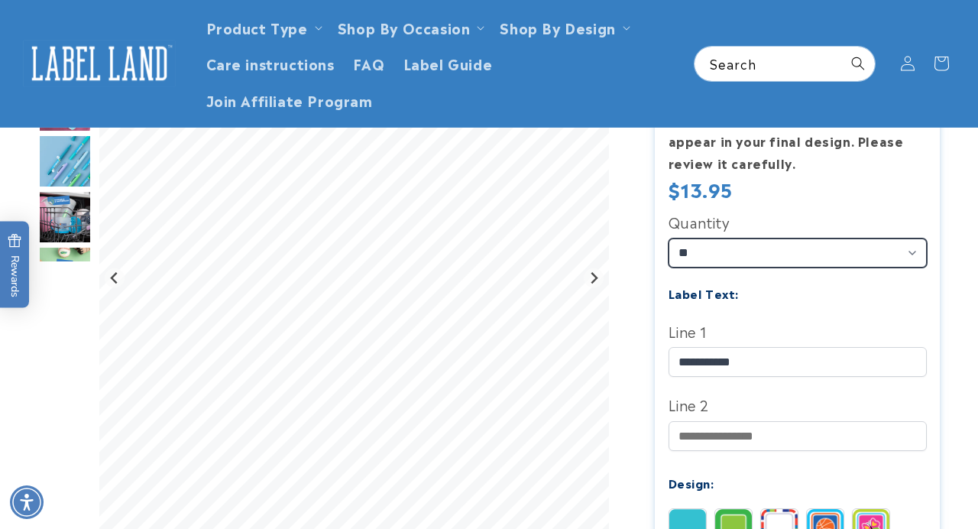
click at [724, 252] on select "** ** **" at bounding box center [798, 252] width 258 height 29
click at [70, 179] on img "Go to slide 4" at bounding box center [65, 162] width 54 height 54
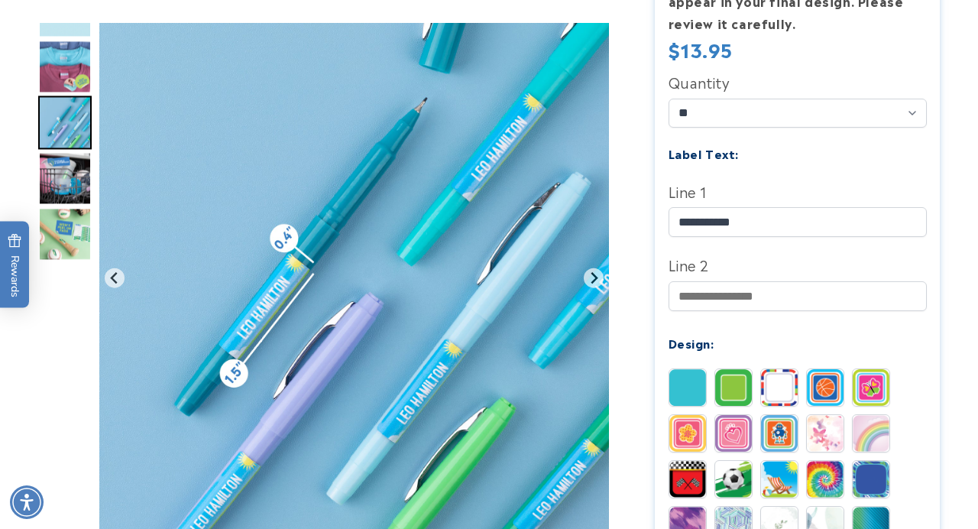
scroll to position [566, 0]
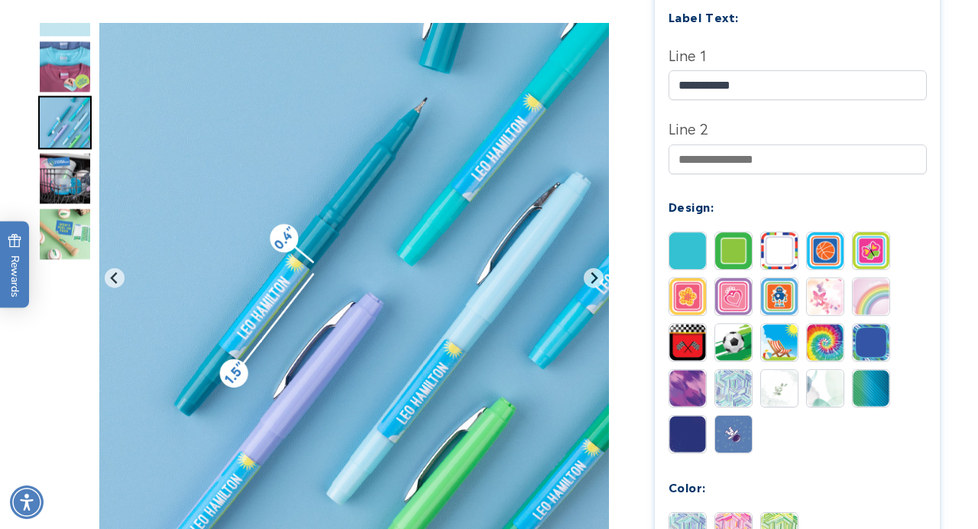
click at [781, 340] on img at bounding box center [779, 342] width 37 height 37
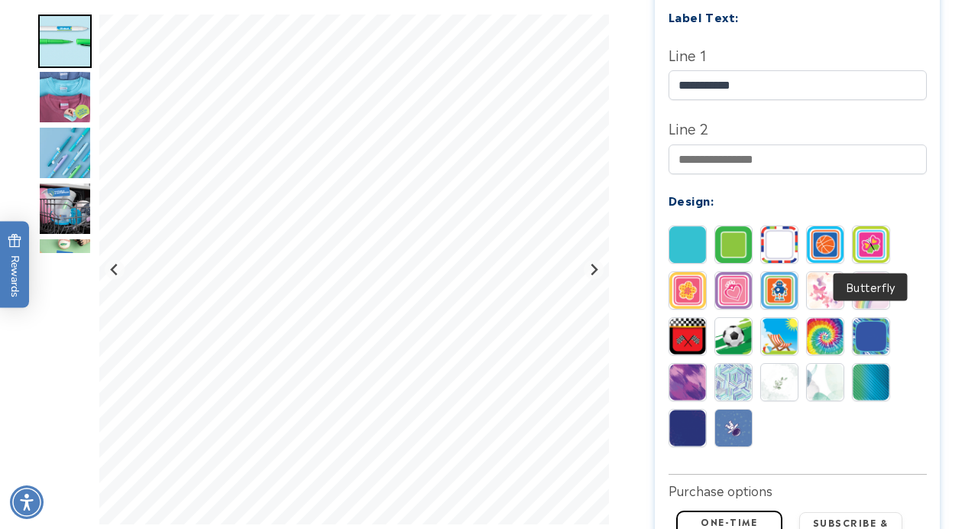
click at [871, 242] on img at bounding box center [871, 244] width 37 height 37
click at [694, 294] on img at bounding box center [688, 290] width 37 height 37
click at [722, 298] on img at bounding box center [733, 290] width 37 height 37
click at [735, 244] on img at bounding box center [733, 244] width 37 height 37
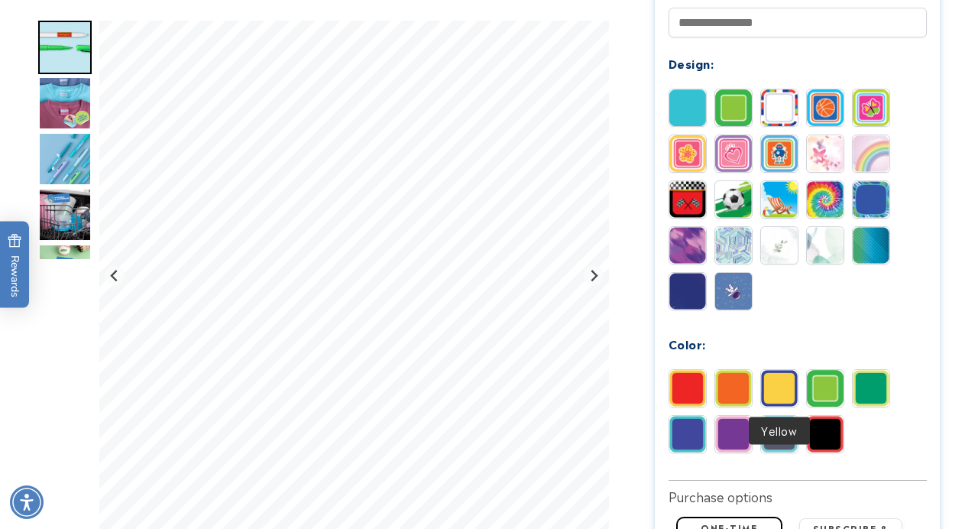
scroll to position [712, 0]
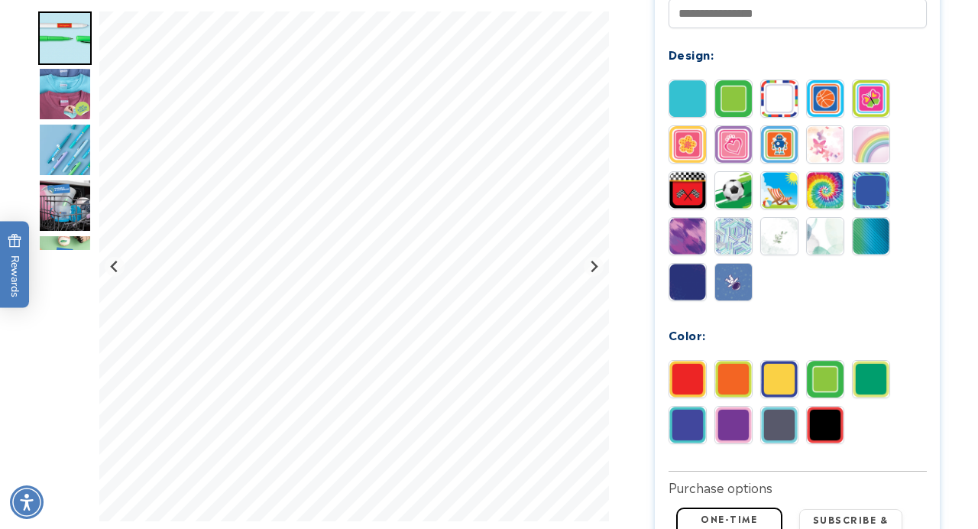
click at [715, 417] on div at bounding box center [734, 425] width 38 height 38
click at [683, 99] on img at bounding box center [688, 98] width 37 height 37
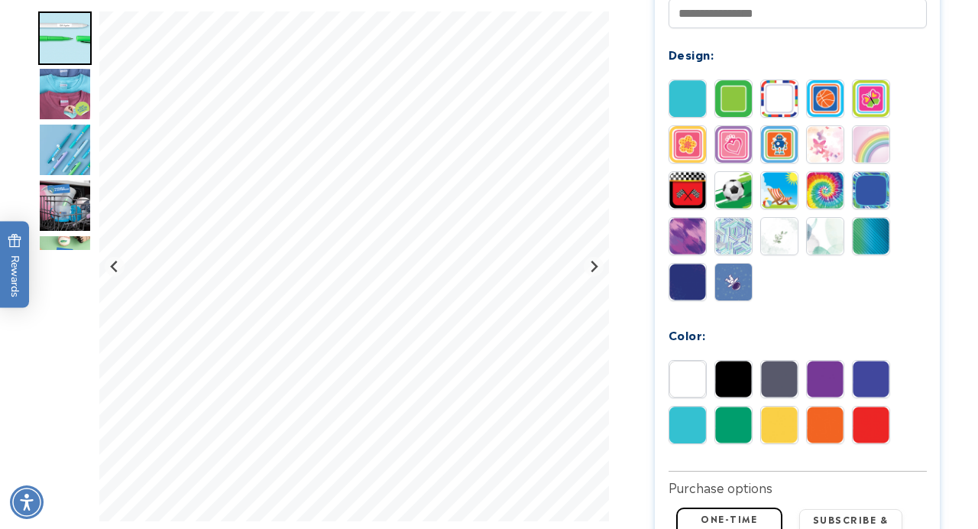
click at [816, 380] on img at bounding box center [825, 379] width 37 height 37
click at [719, 233] on img at bounding box center [733, 236] width 37 height 37
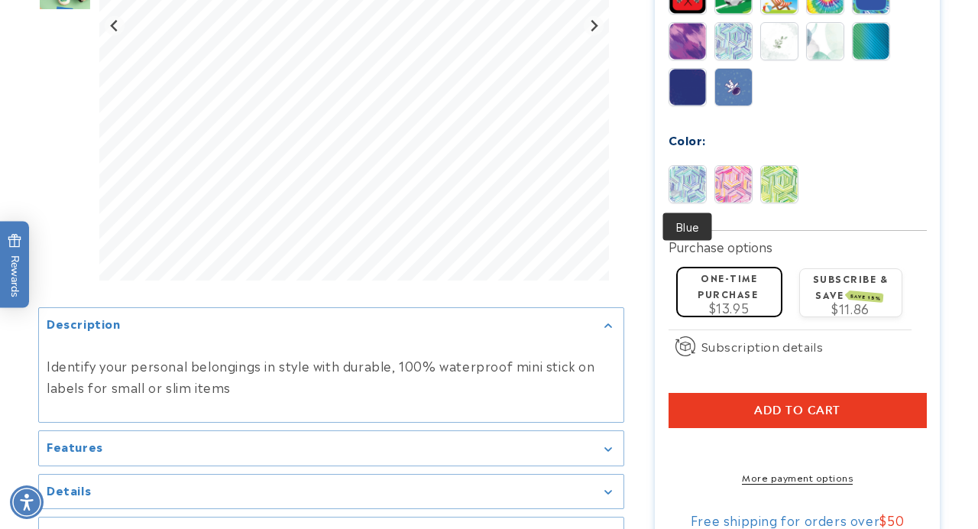
scroll to position [915, 0]
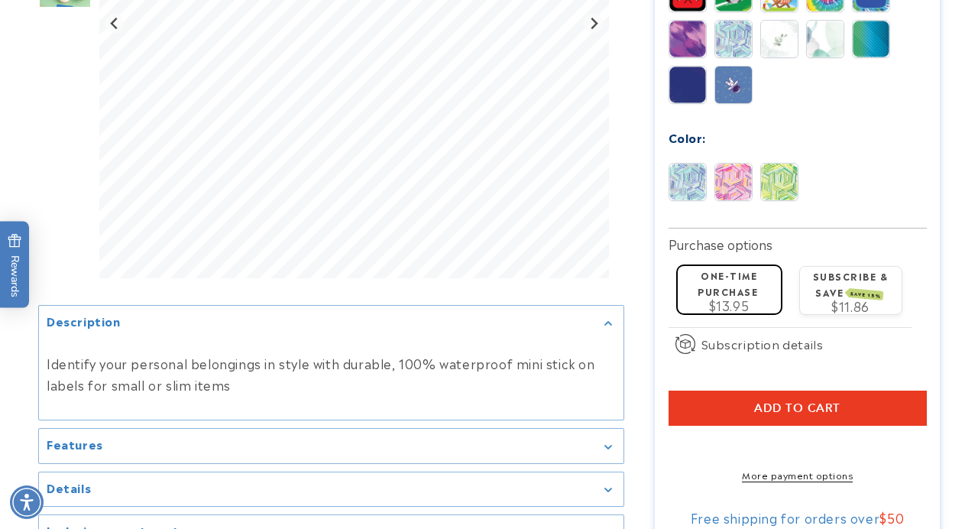
click at [697, 404] on button "Add to cart" at bounding box center [798, 408] width 258 height 35
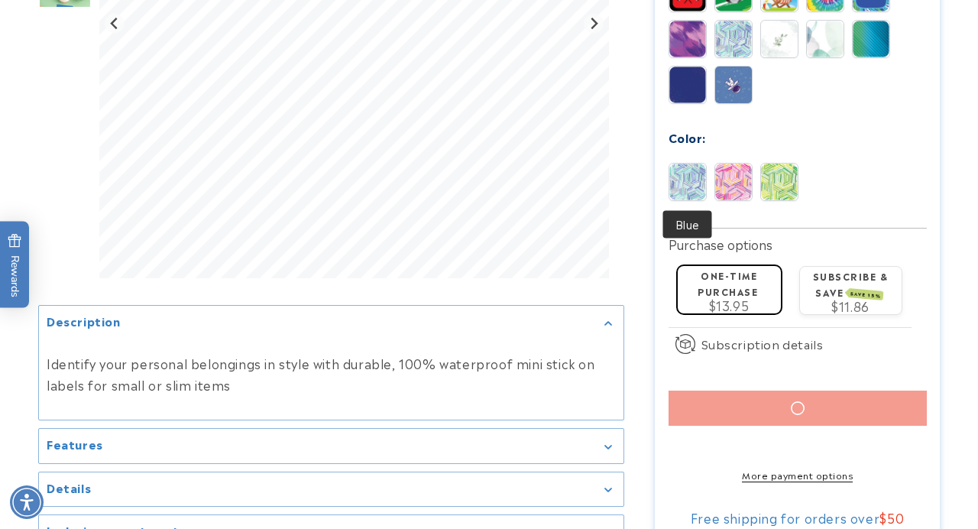
click at [694, 169] on img at bounding box center [688, 182] width 37 height 37
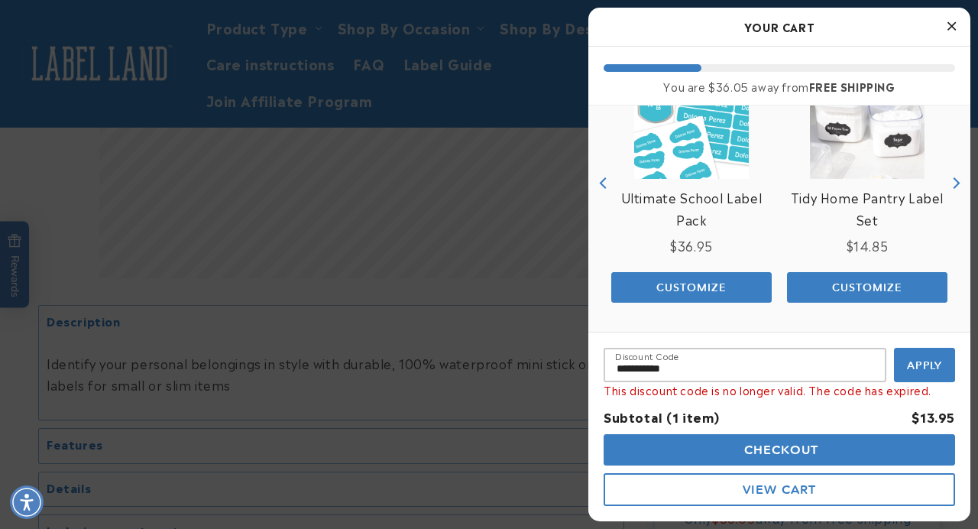
scroll to position [0, 0]
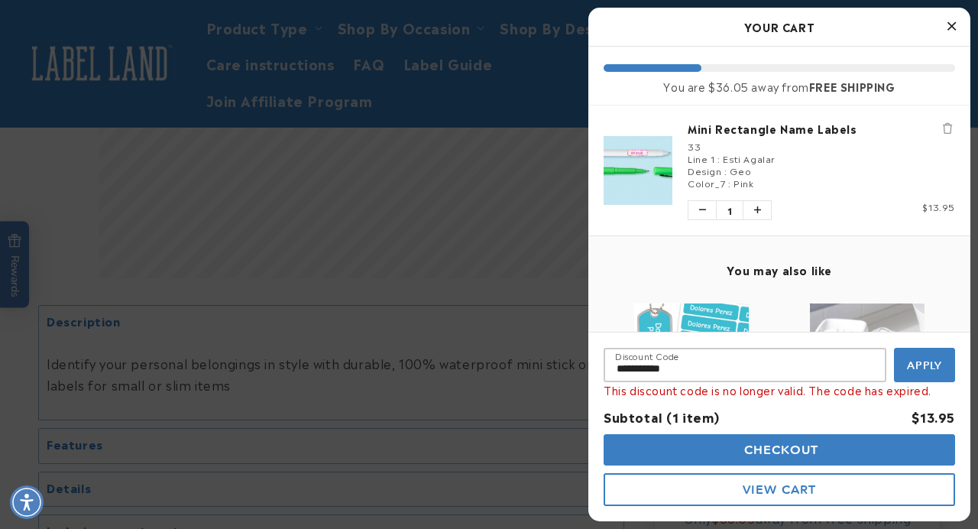
click at [467, 210] on div at bounding box center [489, 264] width 978 height 529
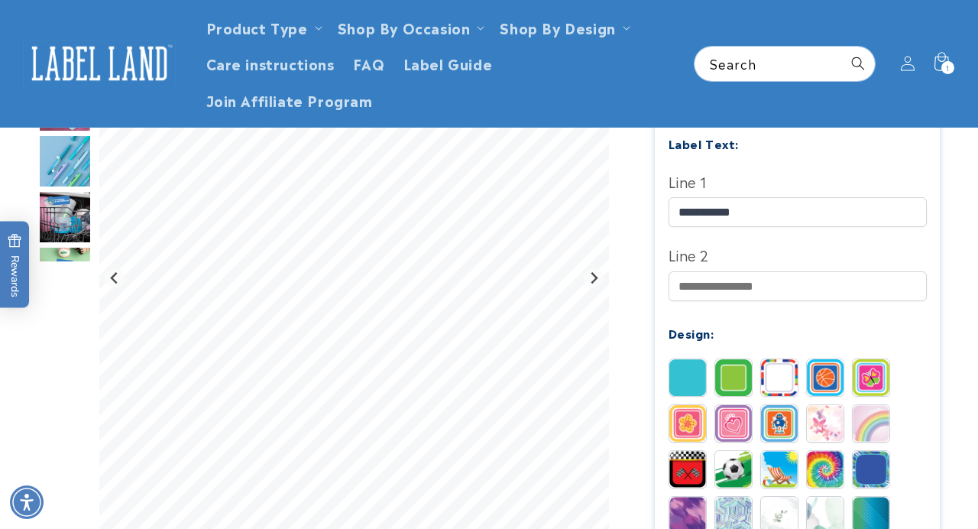
scroll to position [331, 0]
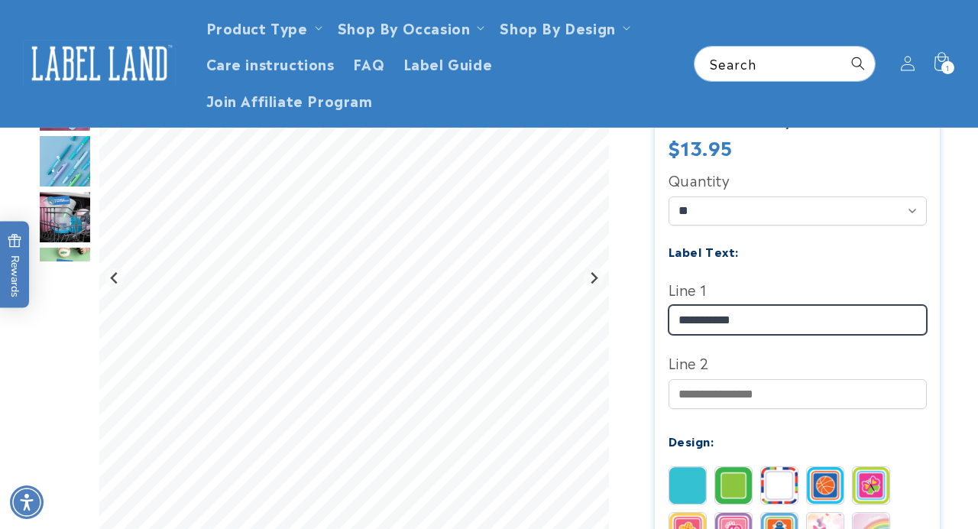
drag, startPoint x: 702, startPoint y: 320, endPoint x: 664, endPoint y: 315, distance: 37.7
click at [664, 315] on section "Mini Rectangle Name Labels Mini Rectangle Name Labels 278 Reviews Estimated Del…" at bounding box center [797, 498] width 285 height 1272
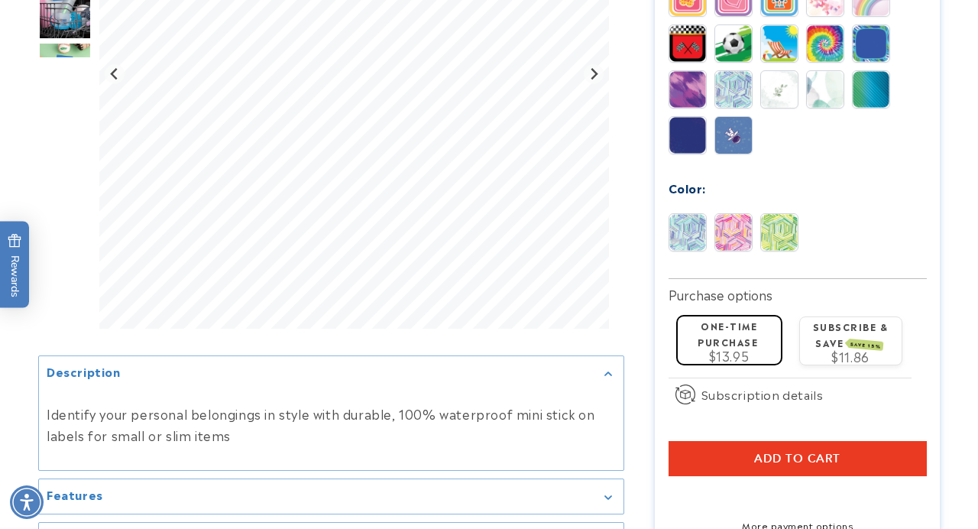
scroll to position [901, 0]
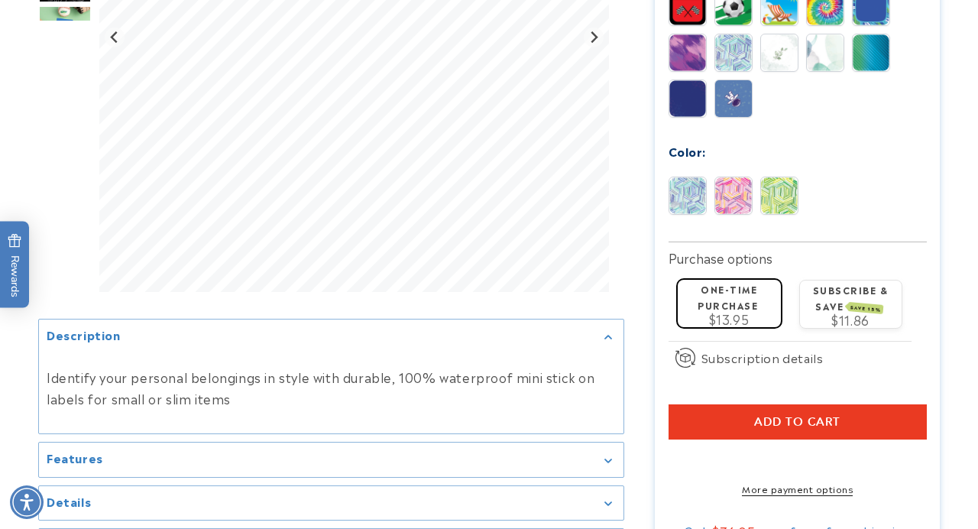
click at [821, 427] on span "Add to cart" at bounding box center [797, 422] width 86 height 14
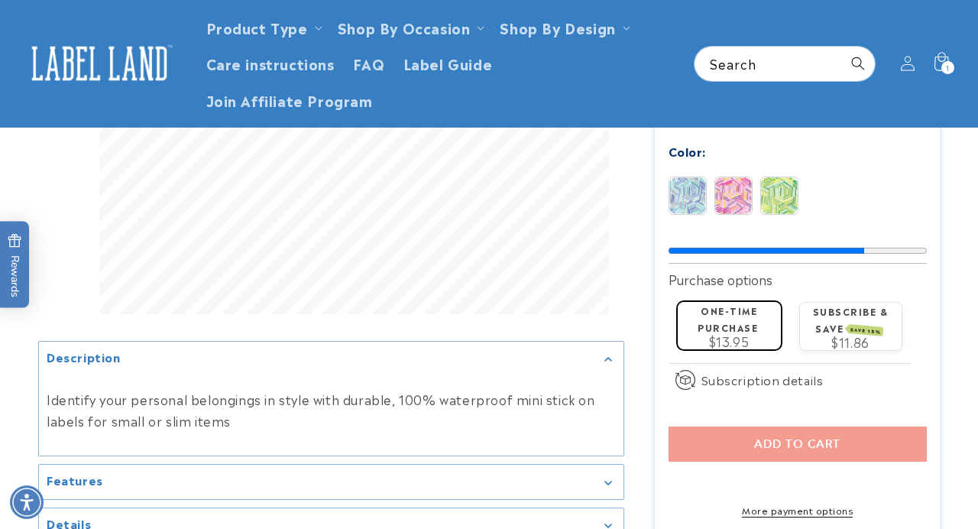
scroll to position [440, 0]
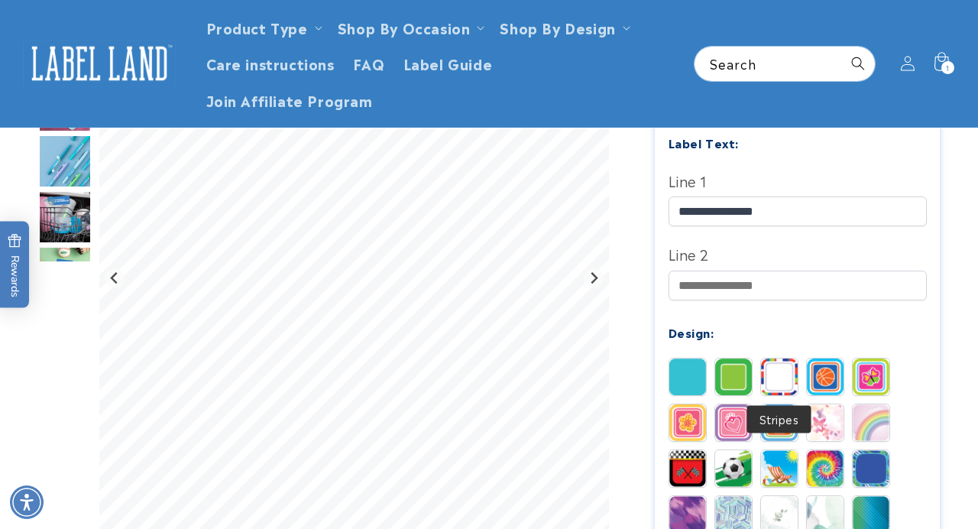
click at [784, 359] on div at bounding box center [780, 377] width 38 height 38
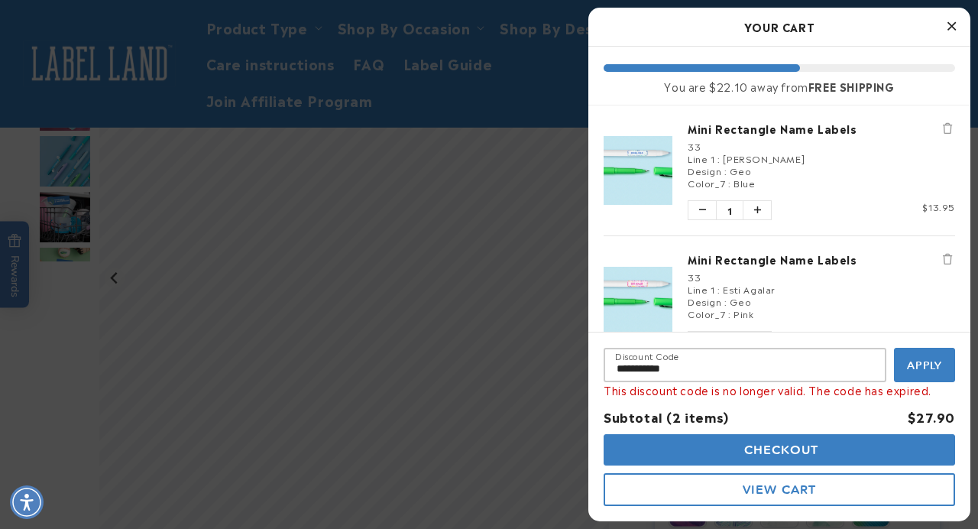
click at [520, 218] on div at bounding box center [489, 264] width 978 height 529
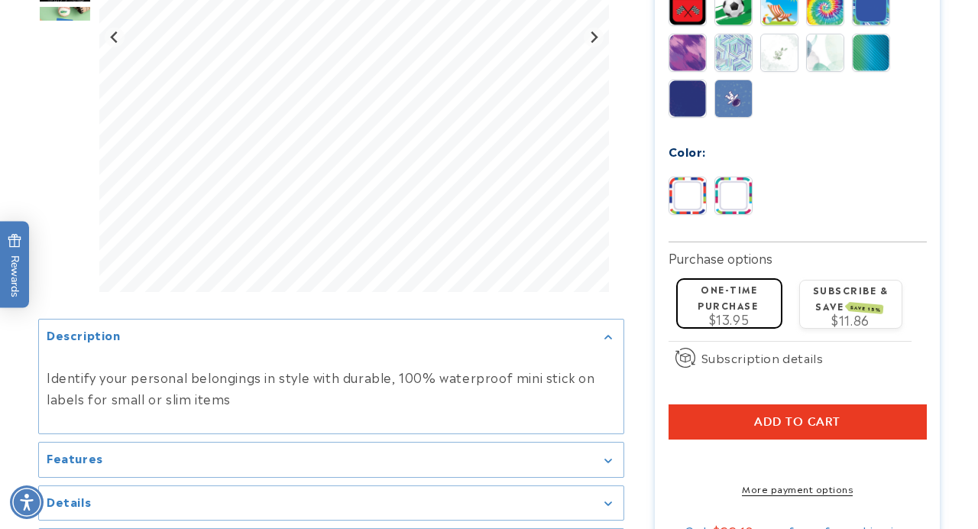
scroll to position [914, 0]
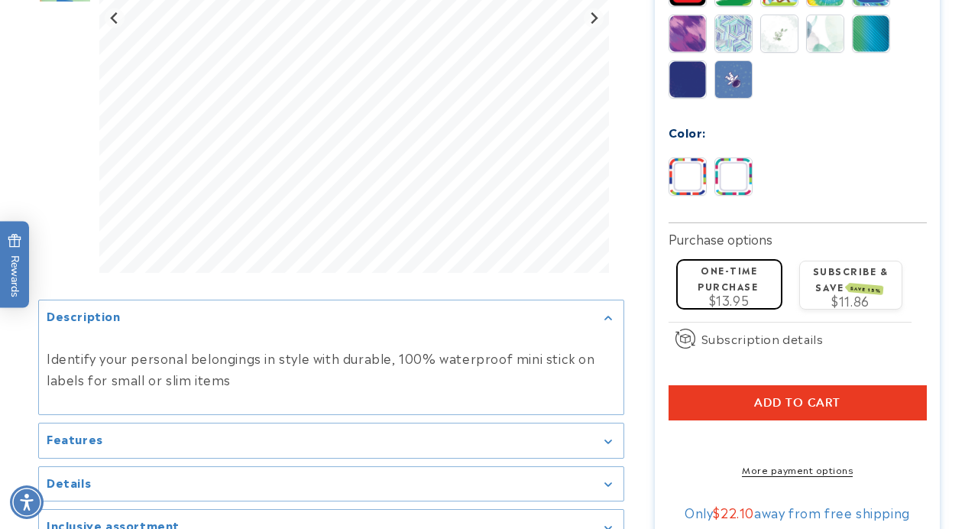
click at [741, 404] on button "Add to cart" at bounding box center [798, 402] width 258 height 35
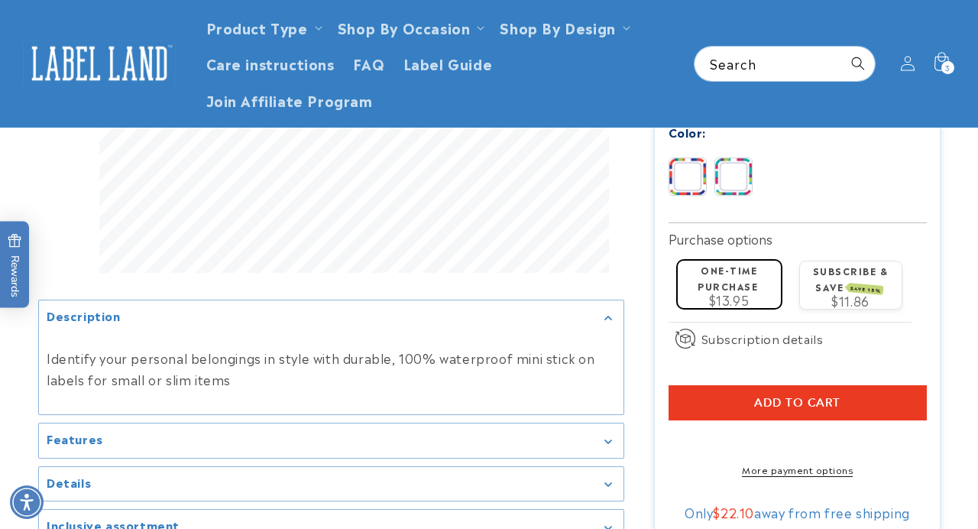
scroll to position [99, 0]
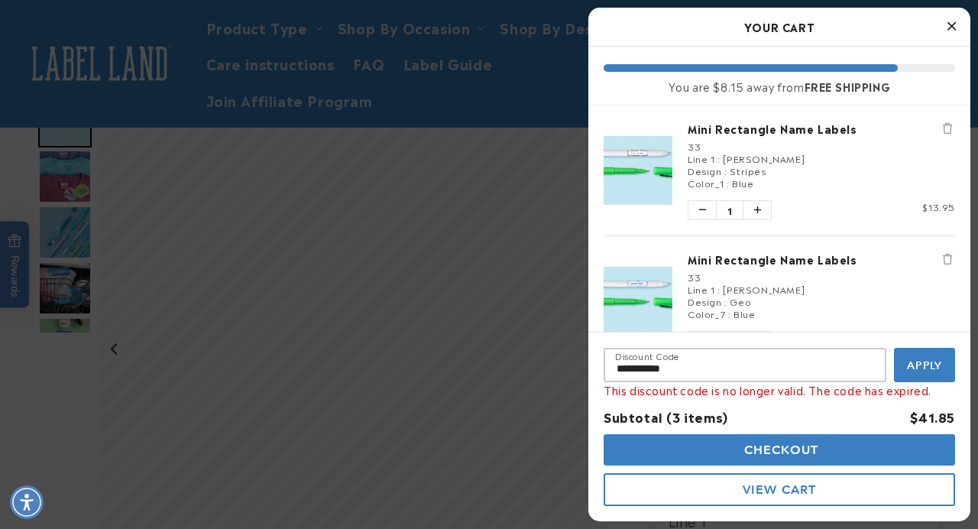
click at [897, 362] on button "Apply" at bounding box center [924, 365] width 61 height 34
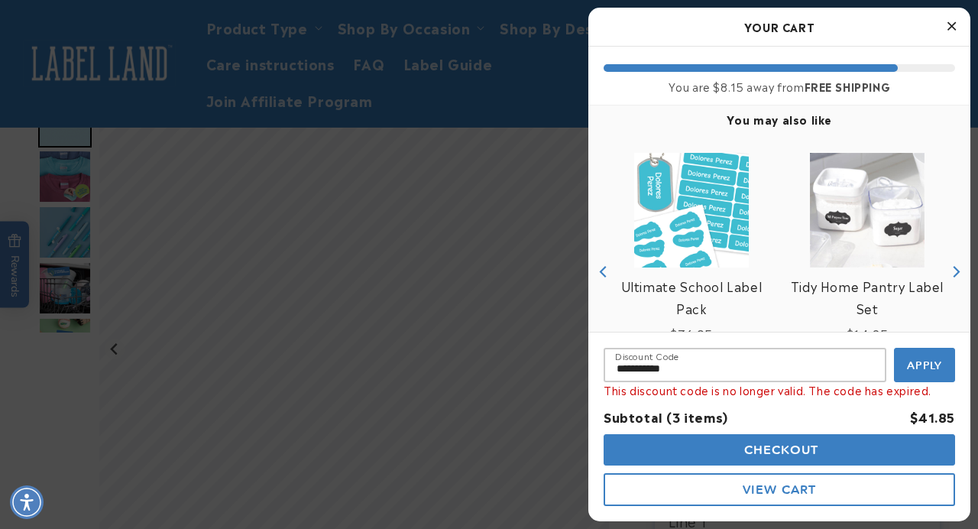
scroll to position [501, 0]
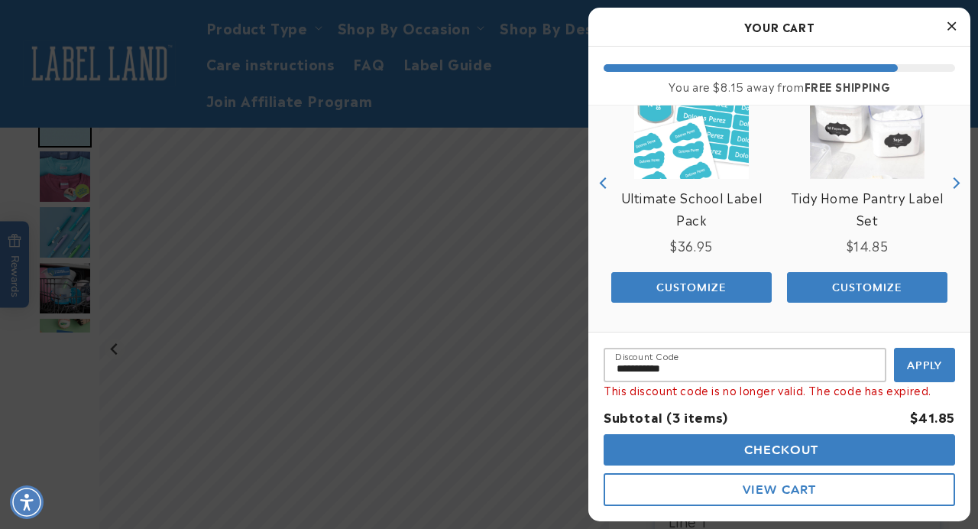
click at [442, 242] on div at bounding box center [489, 264] width 978 height 529
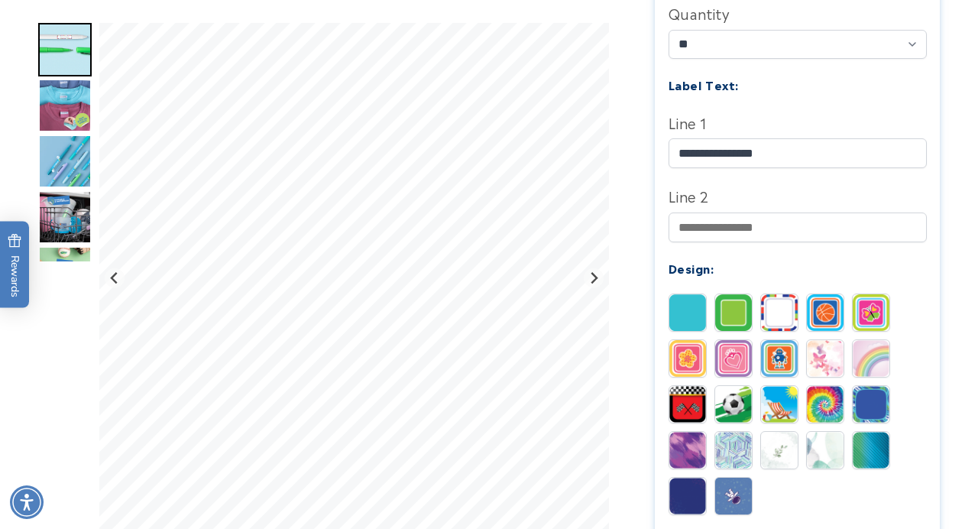
scroll to position [561, 0]
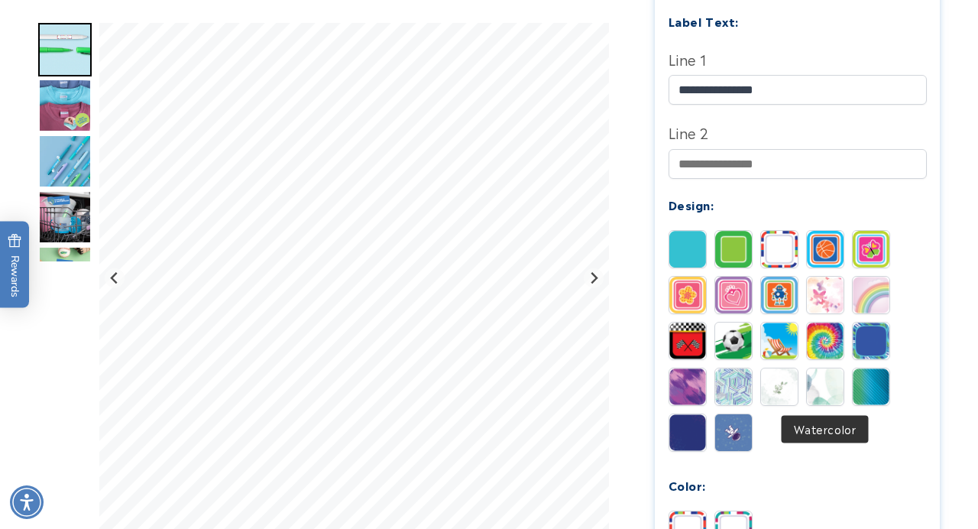
click at [822, 388] on img at bounding box center [825, 386] width 37 height 37
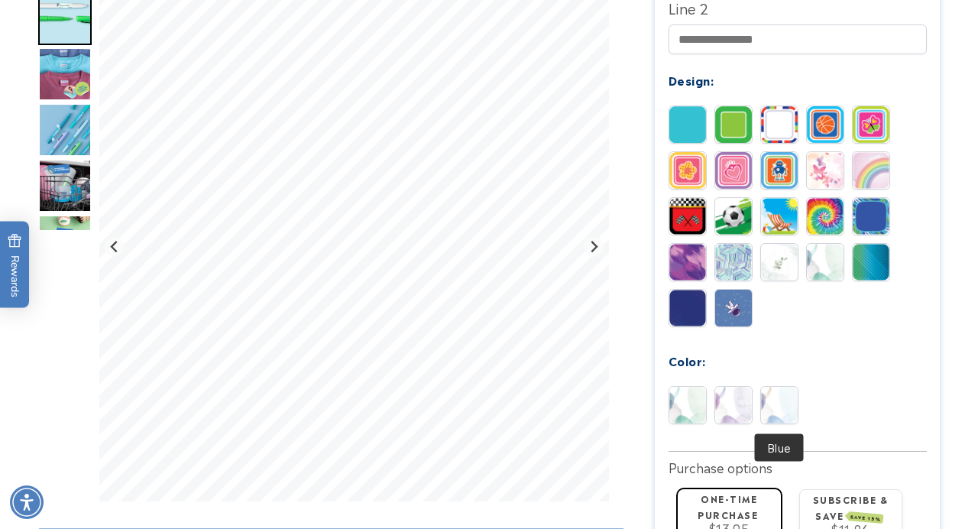
scroll to position [693, 0]
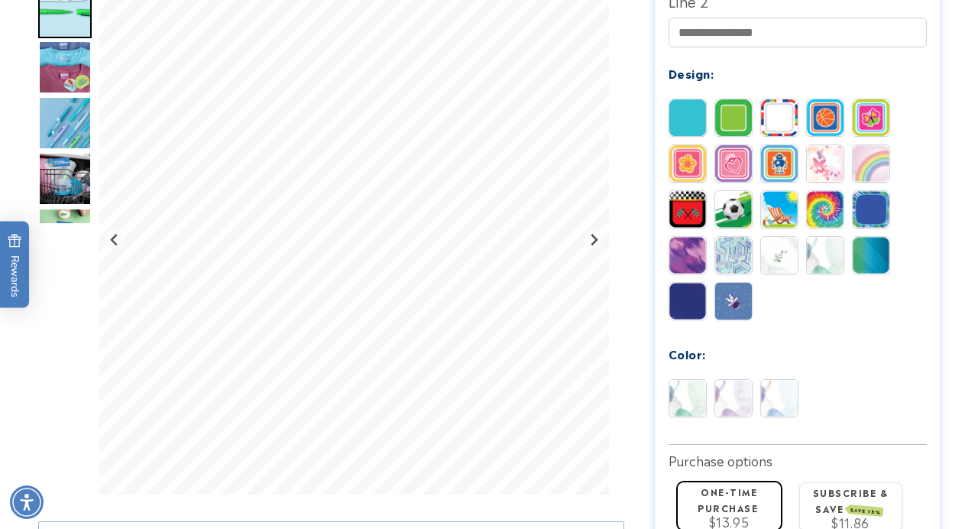
click at [741, 400] on img at bounding box center [733, 398] width 37 height 37
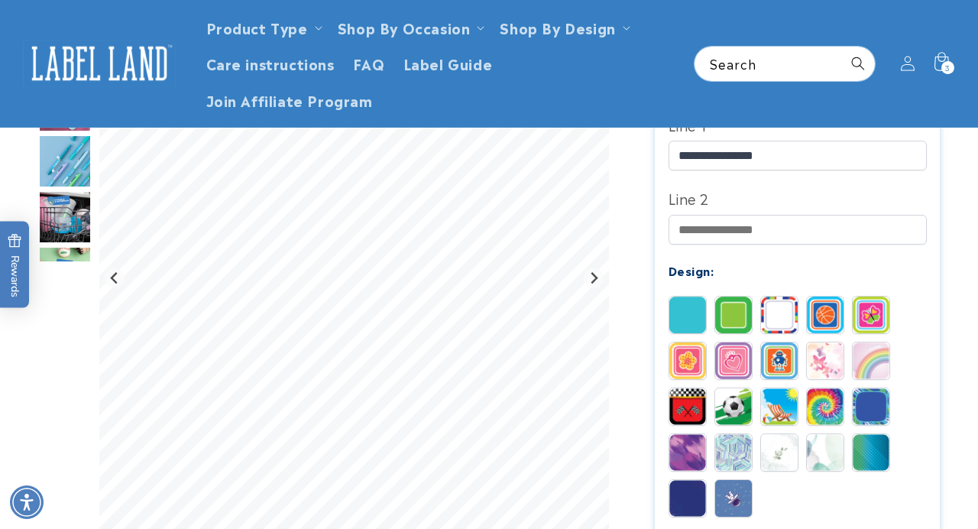
scroll to position [464, 0]
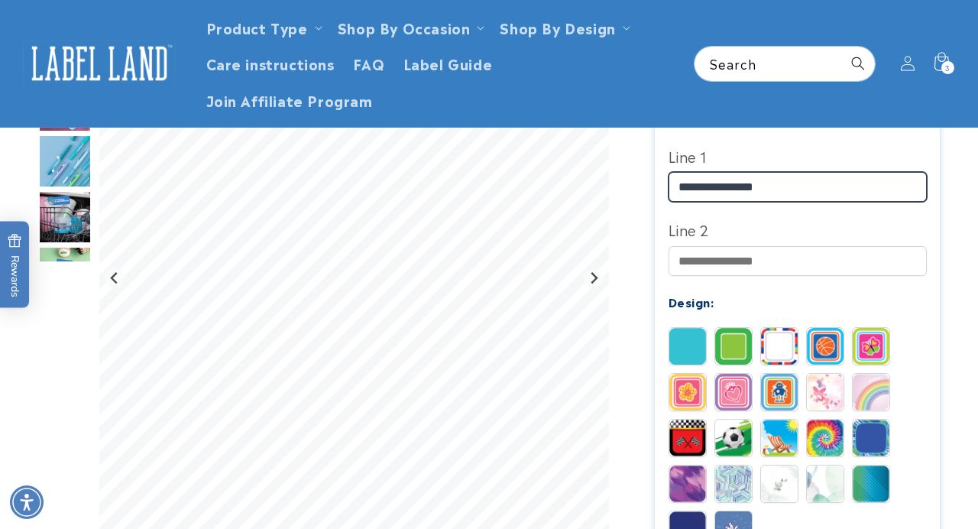
click at [784, 192] on input "**********" at bounding box center [798, 187] width 258 height 30
type input "*"
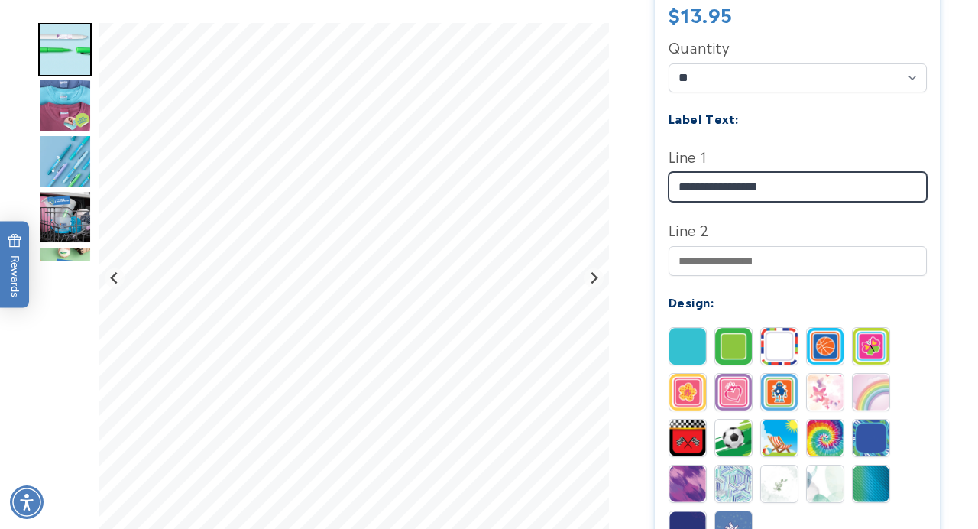
scroll to position [700, 0]
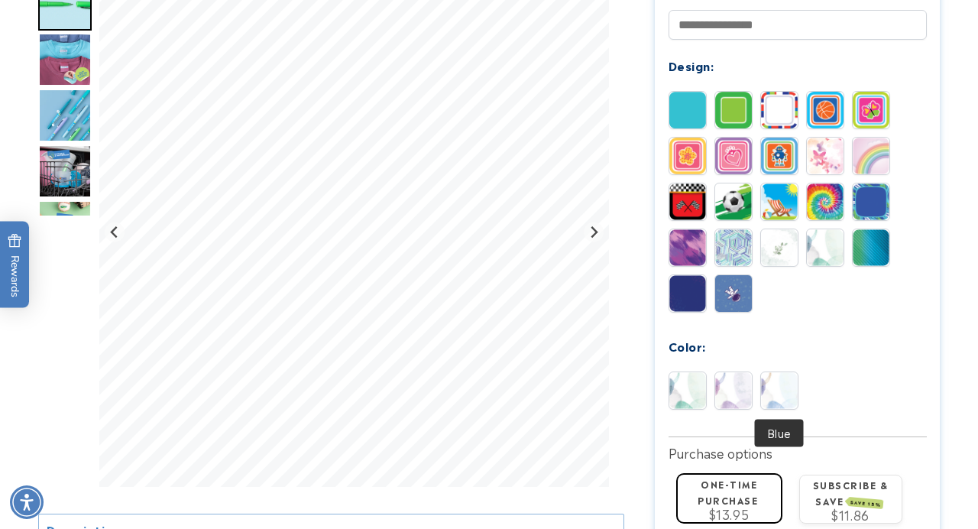
click at [785, 398] on img at bounding box center [779, 390] width 37 height 37
click at [682, 401] on img at bounding box center [688, 390] width 37 height 37
click at [742, 388] on img at bounding box center [733, 390] width 37 height 37
click at [778, 384] on img at bounding box center [779, 390] width 37 height 37
click at [733, 390] on img at bounding box center [733, 390] width 37 height 37
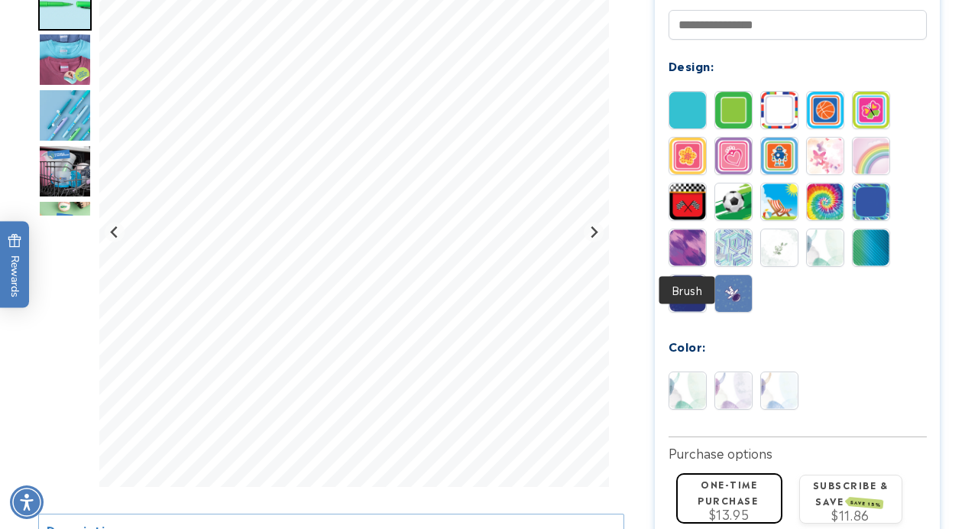
click at [686, 242] on img at bounding box center [688, 247] width 37 height 37
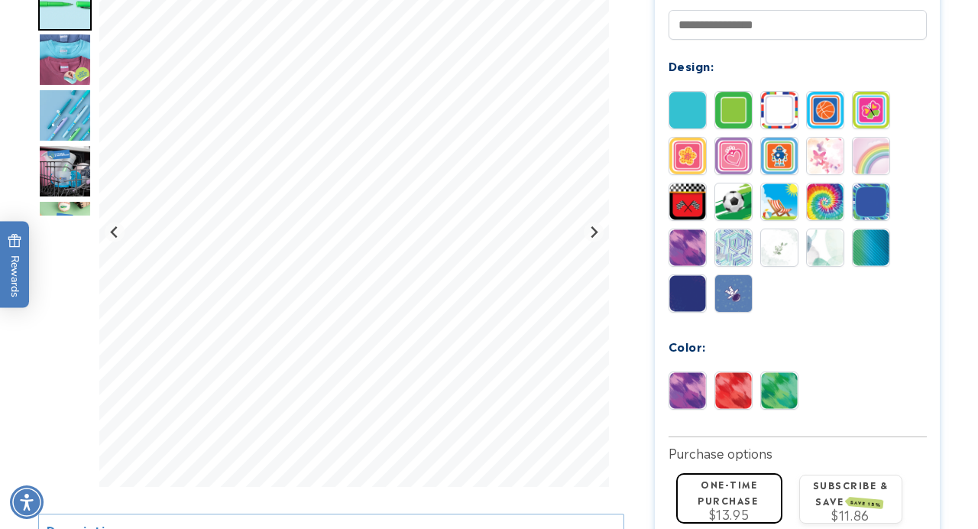
click at [733, 381] on img at bounding box center [733, 390] width 37 height 37
click at [829, 259] on img at bounding box center [825, 247] width 37 height 37
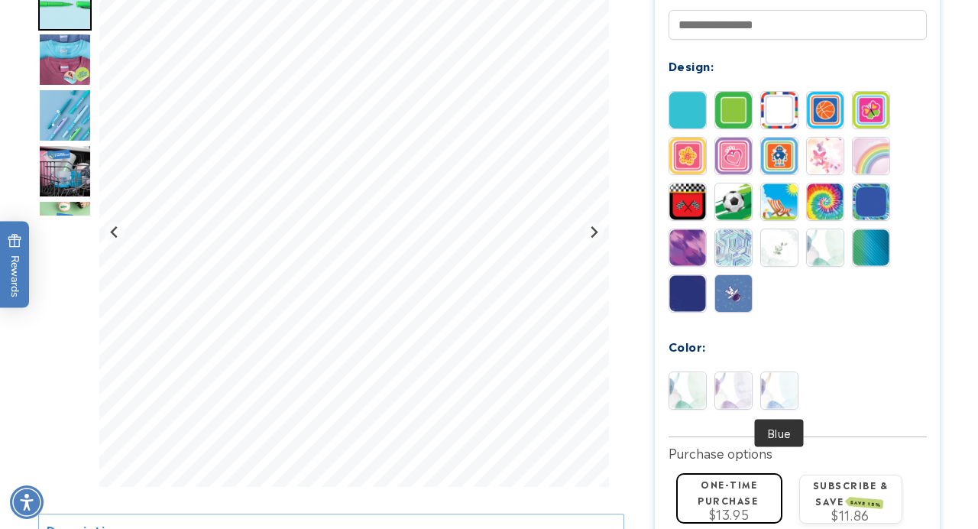
scroll to position [826, 0]
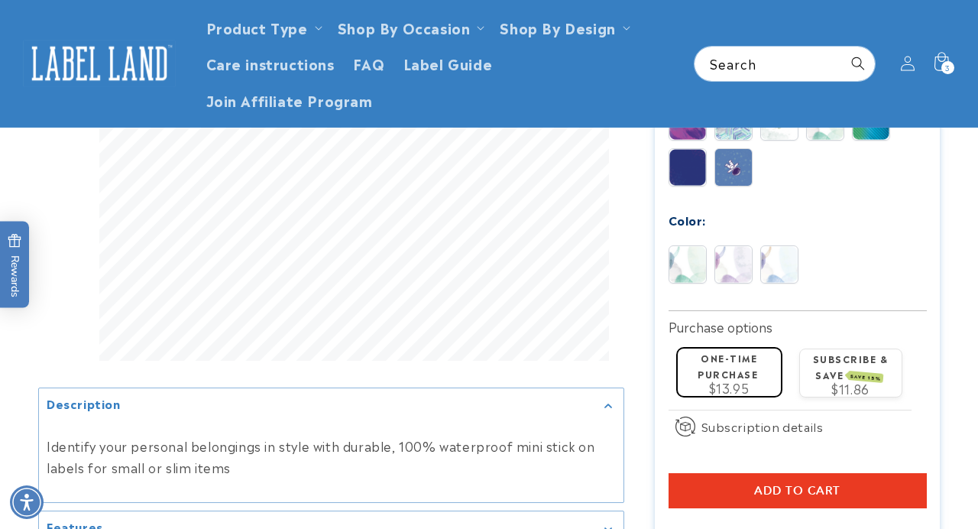
click at [898, 490] on button "Add to cart" at bounding box center [798, 490] width 258 height 35
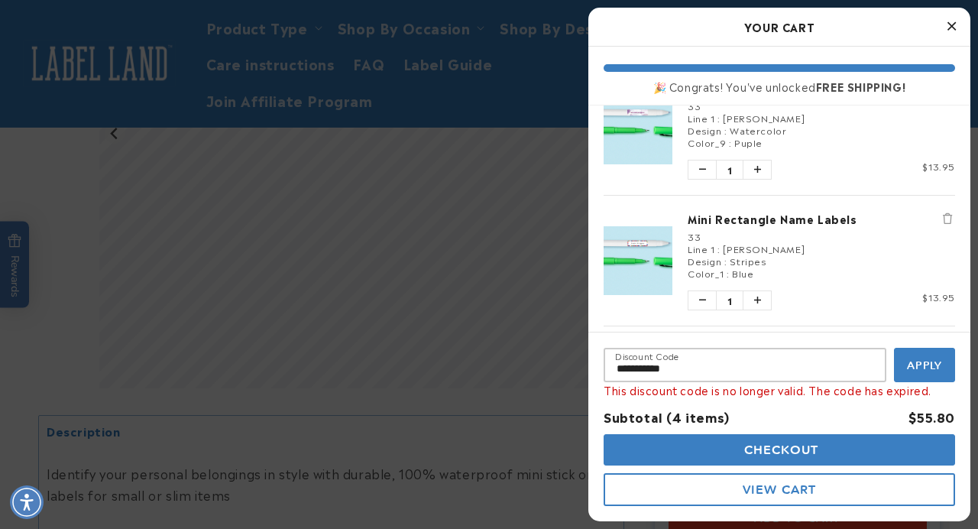
scroll to position [0, 0]
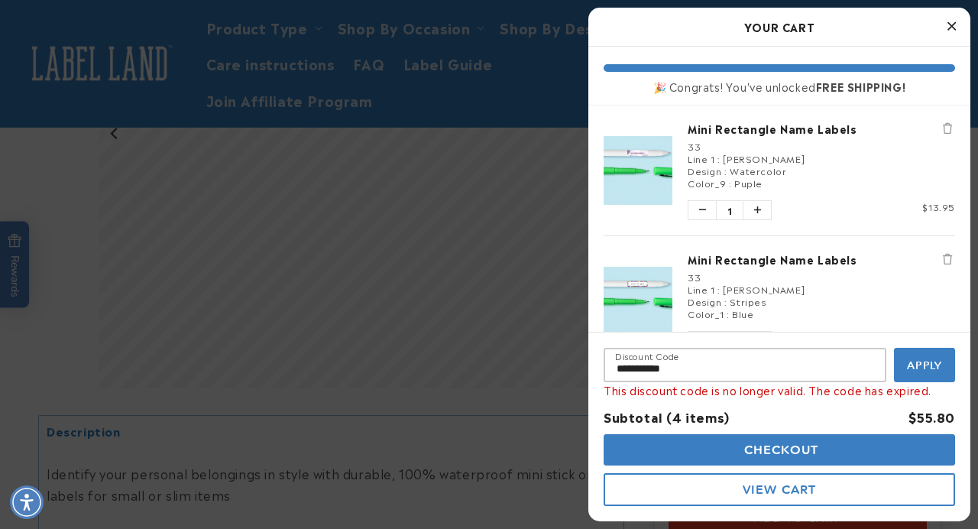
click at [515, 242] on div at bounding box center [489, 264] width 978 height 529
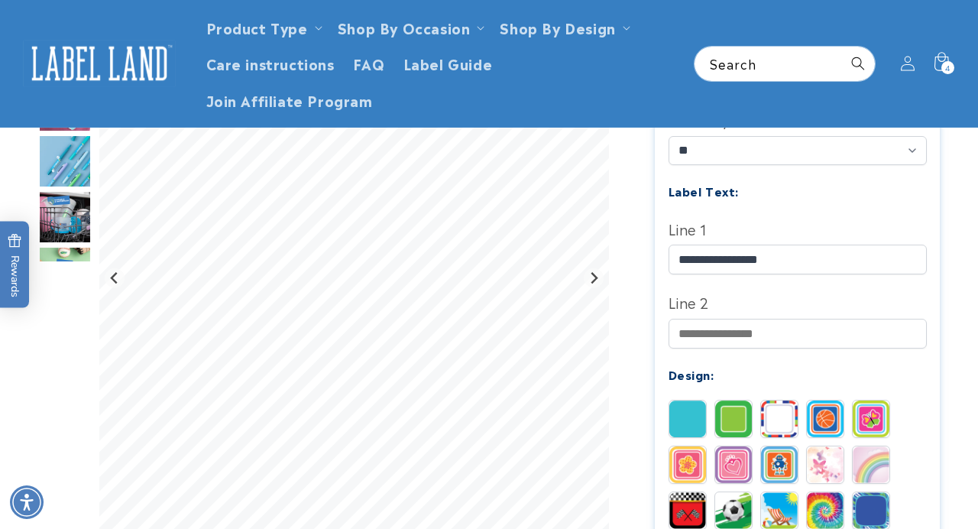
scroll to position [371, 0]
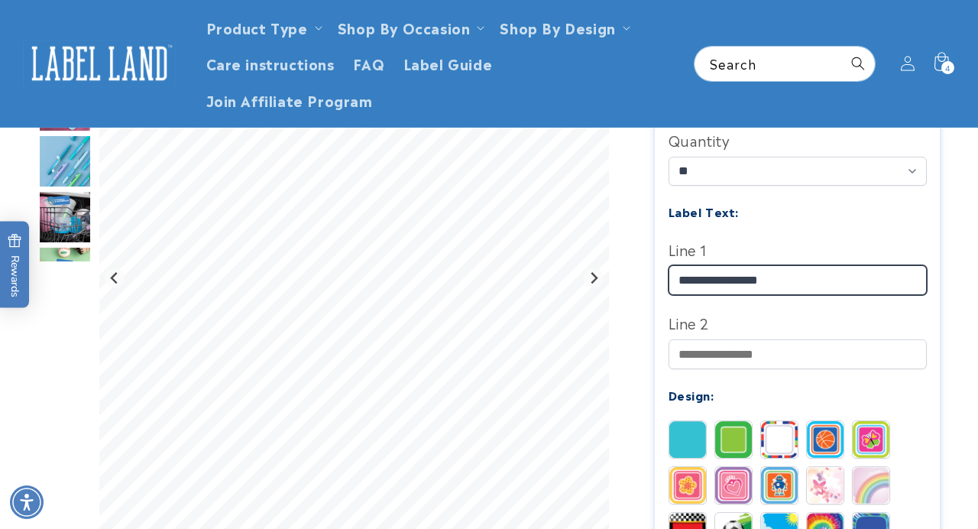
click at [744, 283] on input "**********" at bounding box center [798, 280] width 258 height 30
click at [676, 283] on input "******" at bounding box center [798, 280] width 258 height 30
click at [728, 281] on input "**********" at bounding box center [798, 280] width 258 height 30
click at [775, 282] on input "**********" at bounding box center [798, 280] width 258 height 30
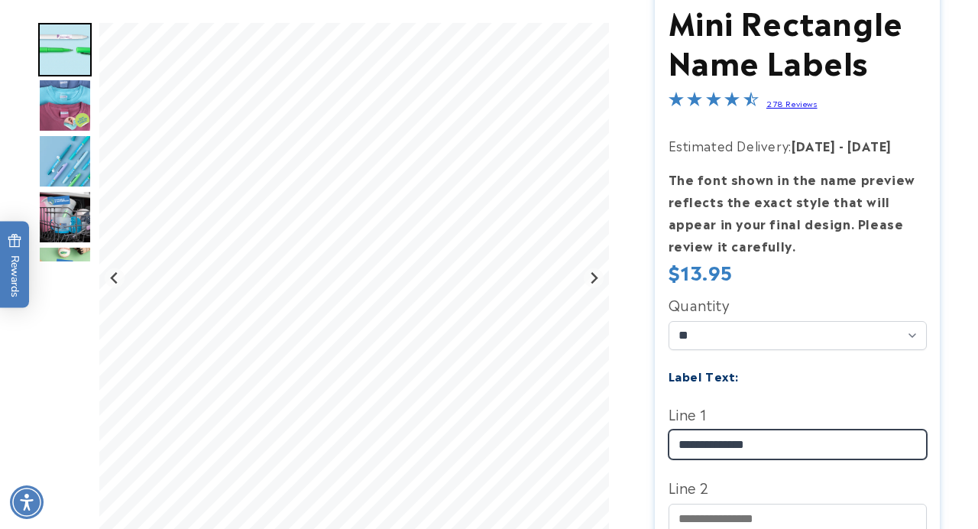
scroll to position [277, 0]
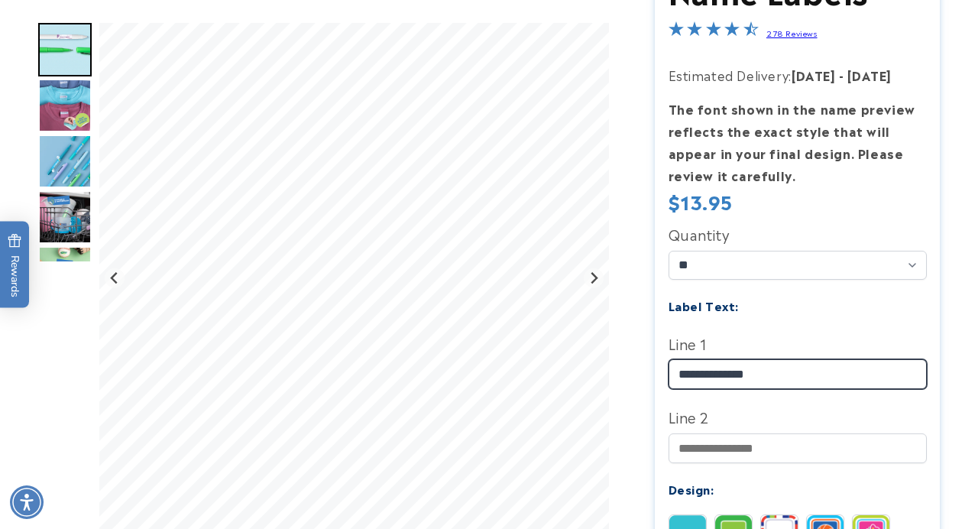
click at [724, 376] on input "**********" at bounding box center [798, 374] width 258 height 30
click at [721, 380] on input "**********" at bounding box center [798, 374] width 258 height 30
click at [720, 381] on input "**********" at bounding box center [798, 374] width 258 height 30
click at [697, 376] on input "**********" at bounding box center [798, 374] width 258 height 30
click at [715, 377] on input "**********" at bounding box center [798, 374] width 258 height 30
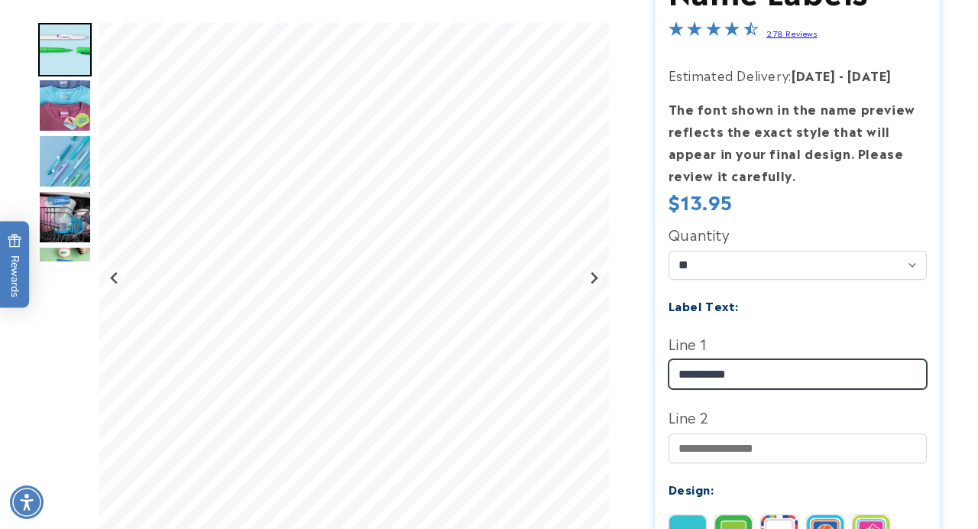
click at [692, 377] on input "*********" at bounding box center [798, 374] width 258 height 30
click at [694, 375] on input "********" at bounding box center [798, 374] width 258 height 30
click at [695, 375] on input "*********" at bounding box center [798, 374] width 258 height 30
type input "**********"
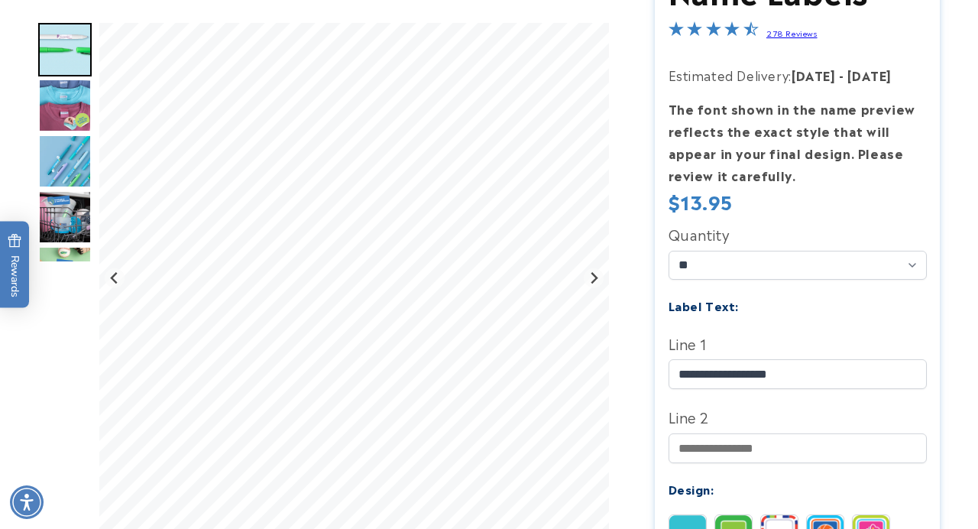
click at [790, 331] on label "Line 1" at bounding box center [798, 343] width 258 height 24
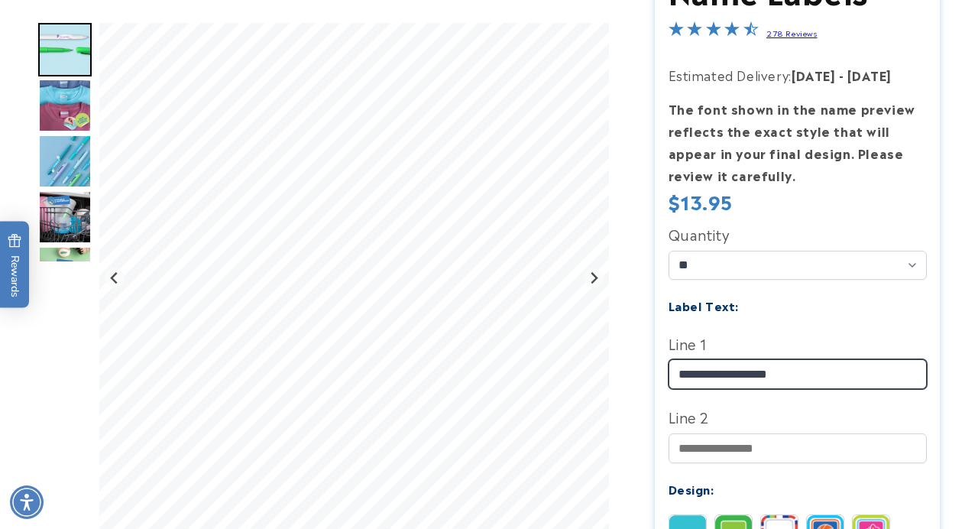
click at [790, 359] on input "**********" at bounding box center [798, 374] width 258 height 30
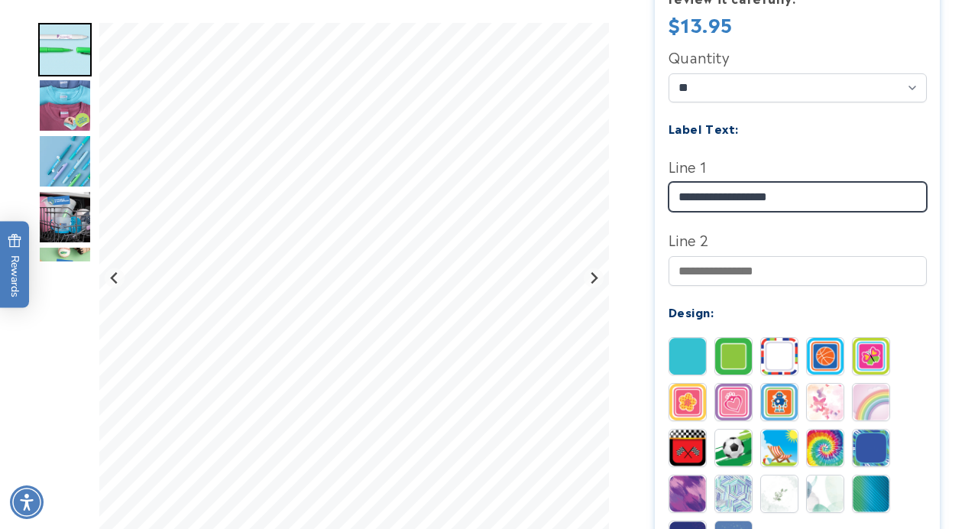
scroll to position [464, 0]
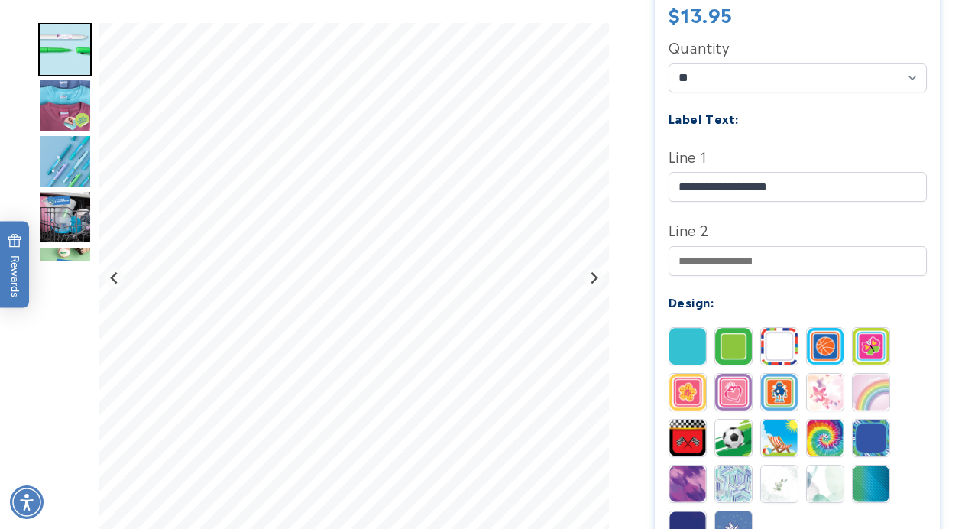
click at [721, 316] on div "Quantity ** ** ** Label Text: Line 1" at bounding box center [798, 351] width 258 height 634
click at [731, 362] on img at bounding box center [733, 346] width 37 height 37
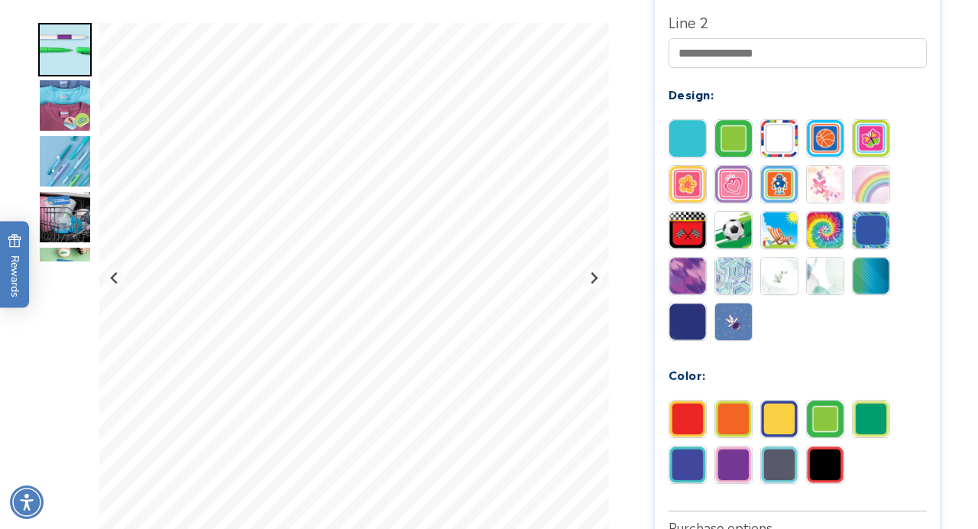
scroll to position [671, 0]
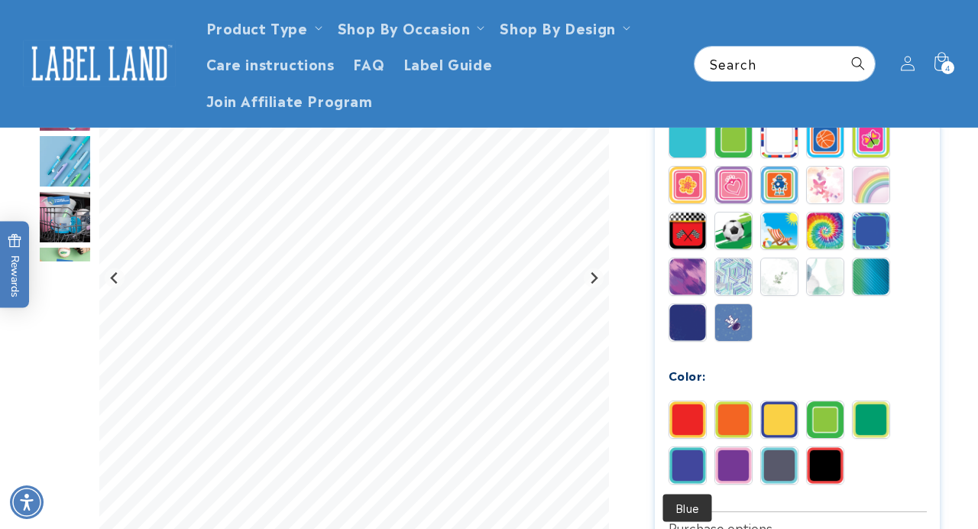
click at [683, 468] on img at bounding box center [688, 465] width 37 height 37
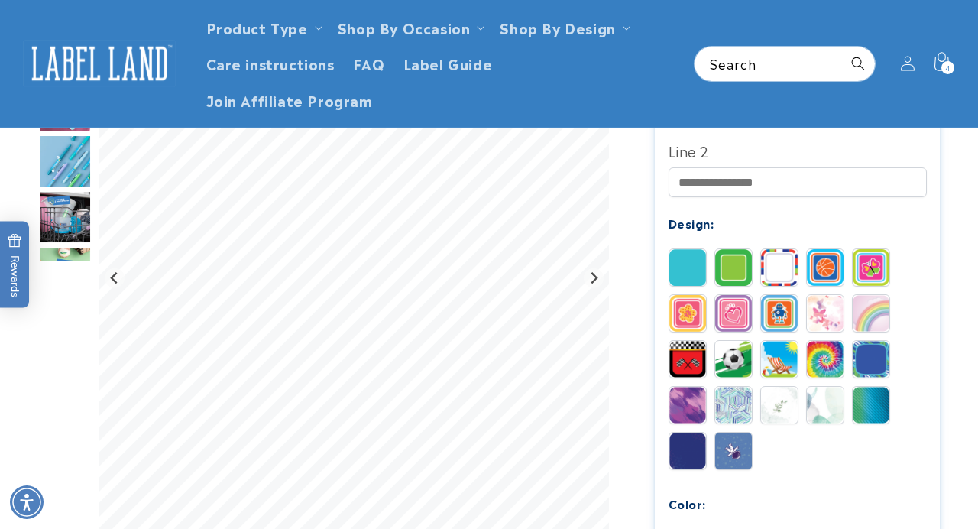
scroll to position [543, 0]
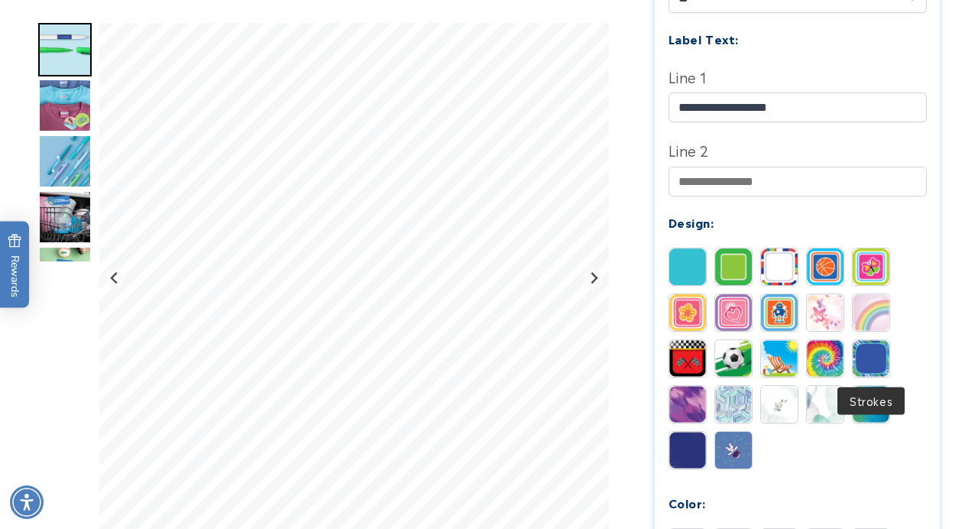
click at [866, 356] on img at bounding box center [871, 358] width 37 height 37
click at [732, 413] on img at bounding box center [733, 404] width 37 height 37
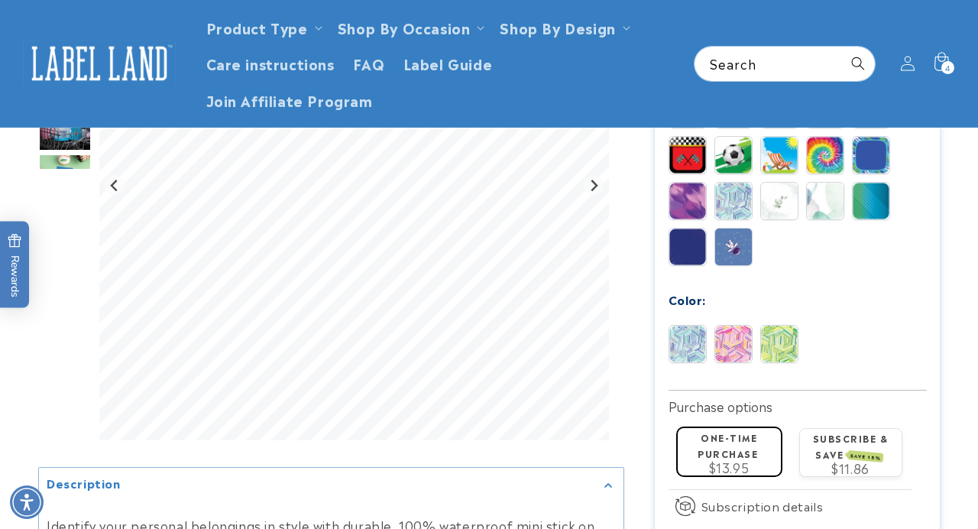
scroll to position [752, 0]
click at [779, 354] on img at bounding box center [779, 344] width 37 height 37
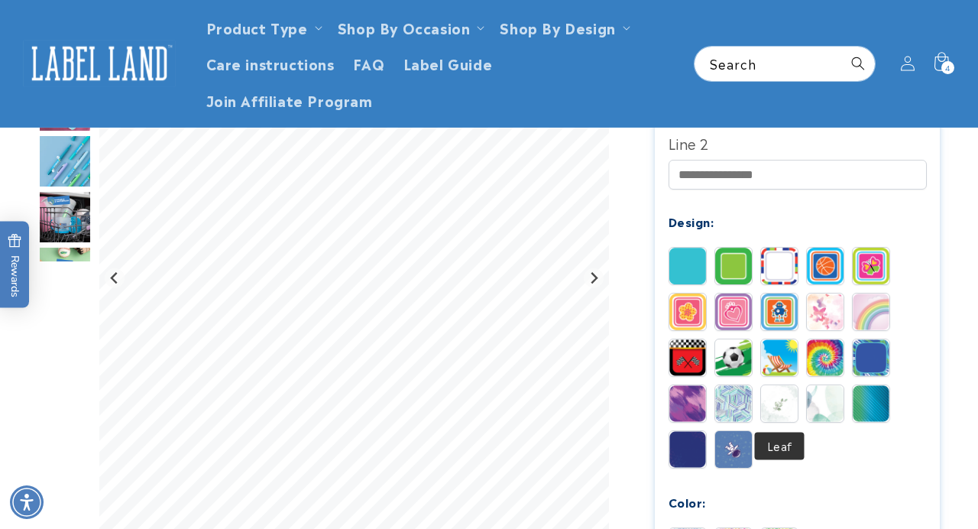
scroll to position [546, 0]
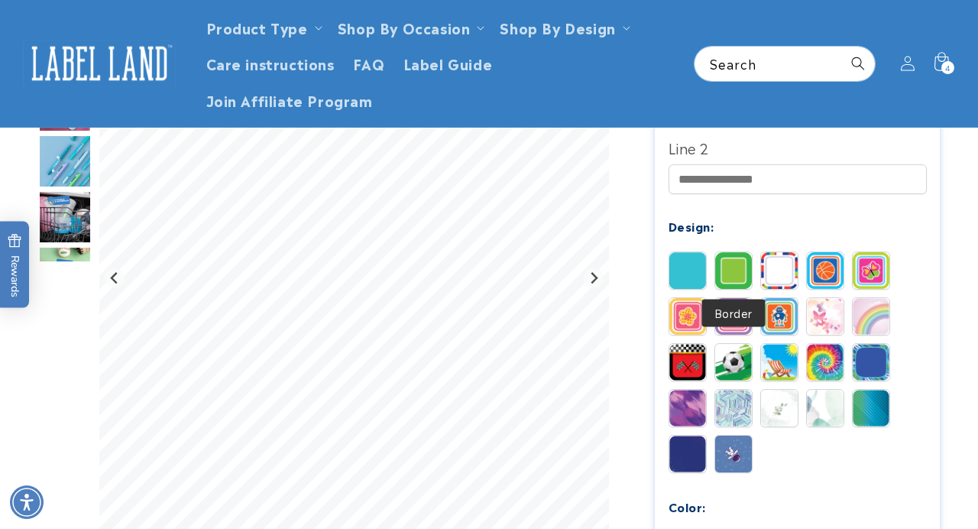
click at [735, 276] on img at bounding box center [733, 270] width 37 height 37
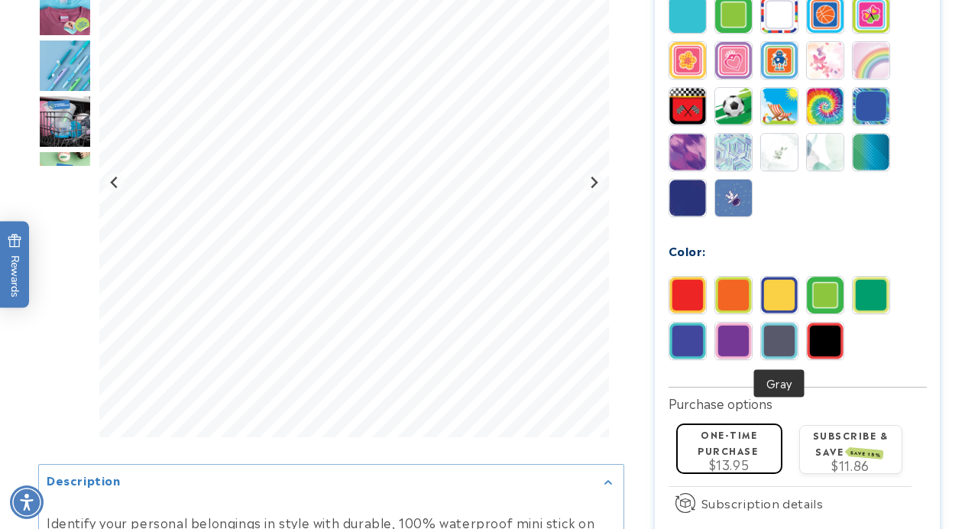
scroll to position [806, 0]
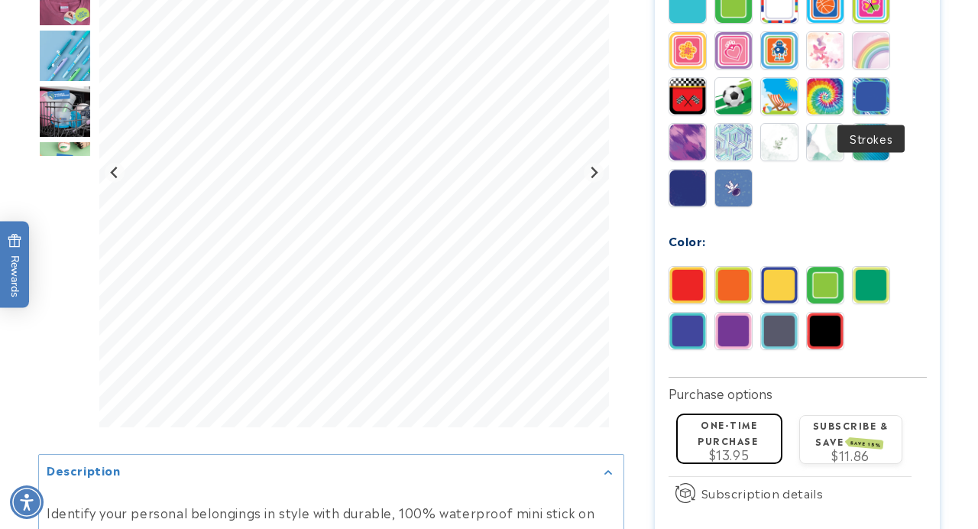
click at [872, 99] on img at bounding box center [871, 96] width 37 height 37
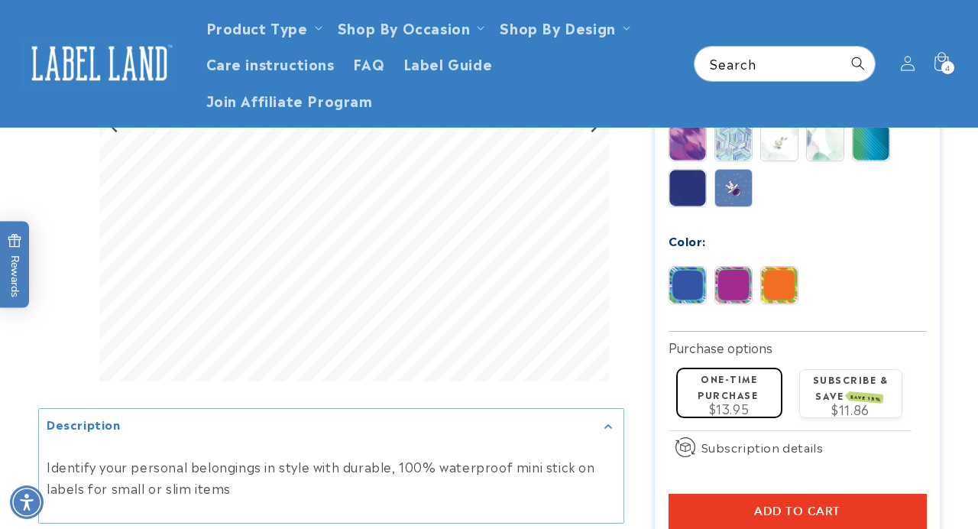
scroll to position [769, 0]
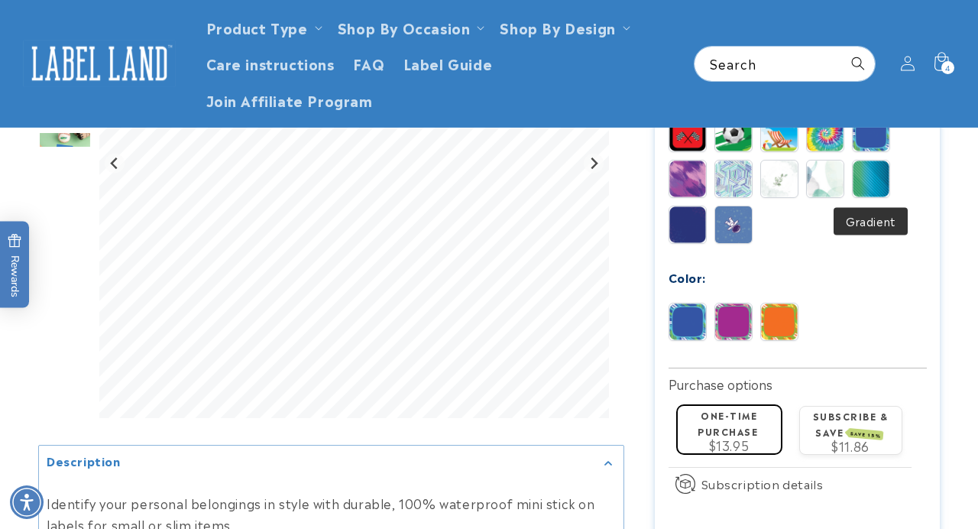
click at [865, 183] on img at bounding box center [871, 179] width 37 height 37
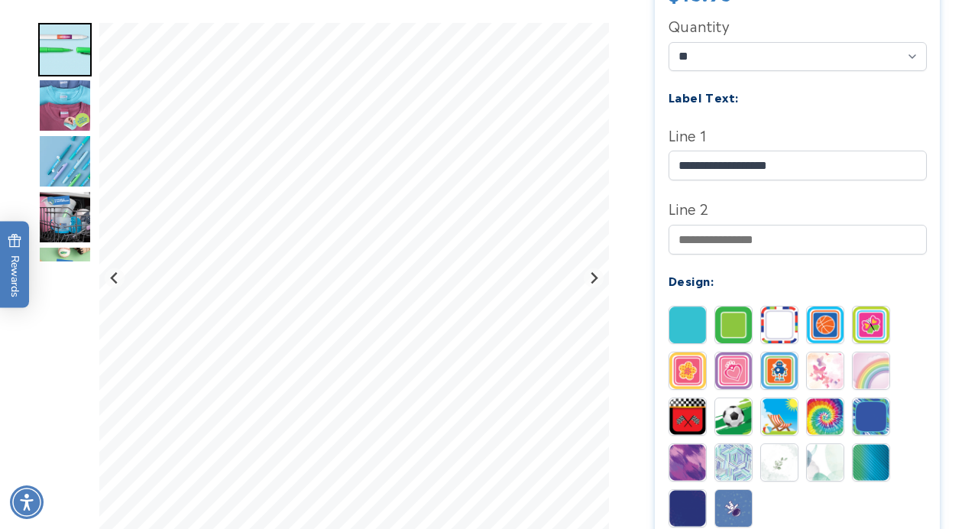
scroll to position [609, 0]
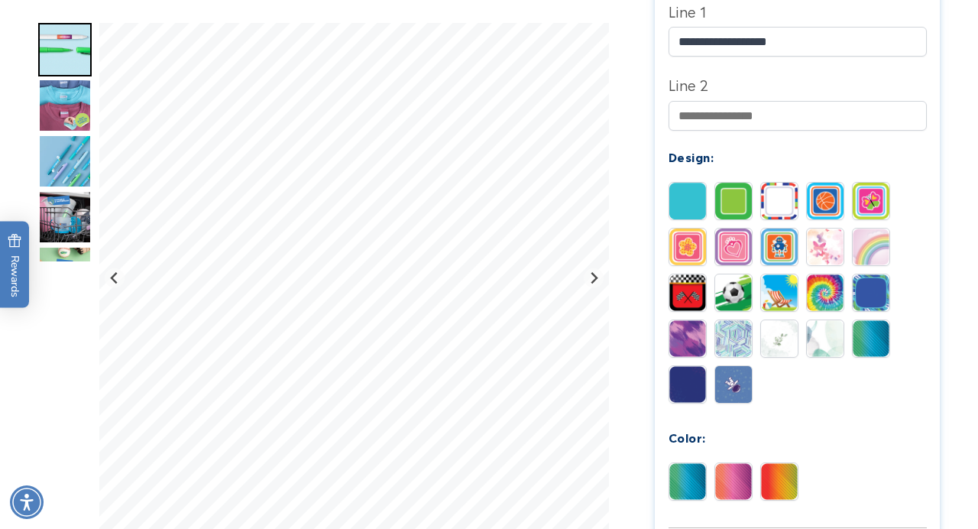
click at [687, 482] on img at bounding box center [688, 481] width 37 height 37
click at [823, 251] on img at bounding box center [825, 247] width 37 height 37
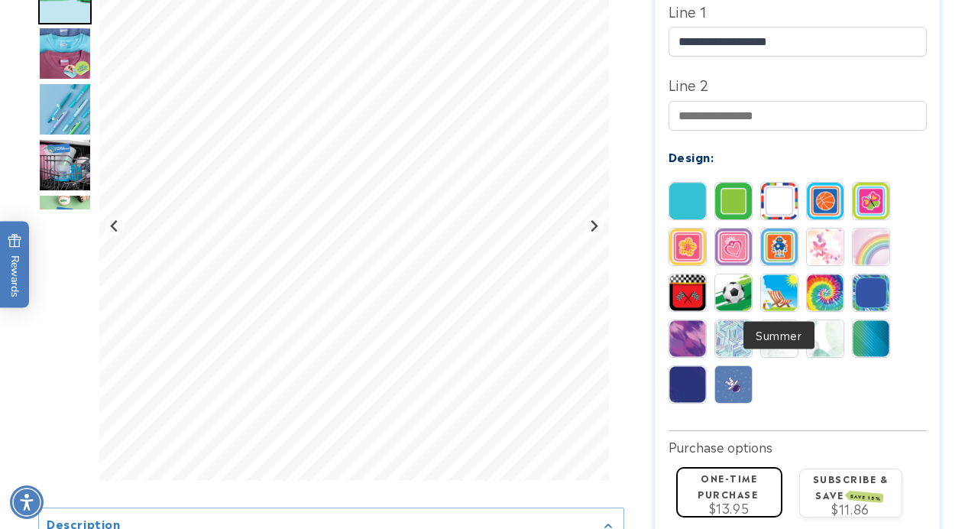
click at [782, 291] on img at bounding box center [779, 292] width 37 height 37
click at [884, 332] on img at bounding box center [871, 338] width 37 height 37
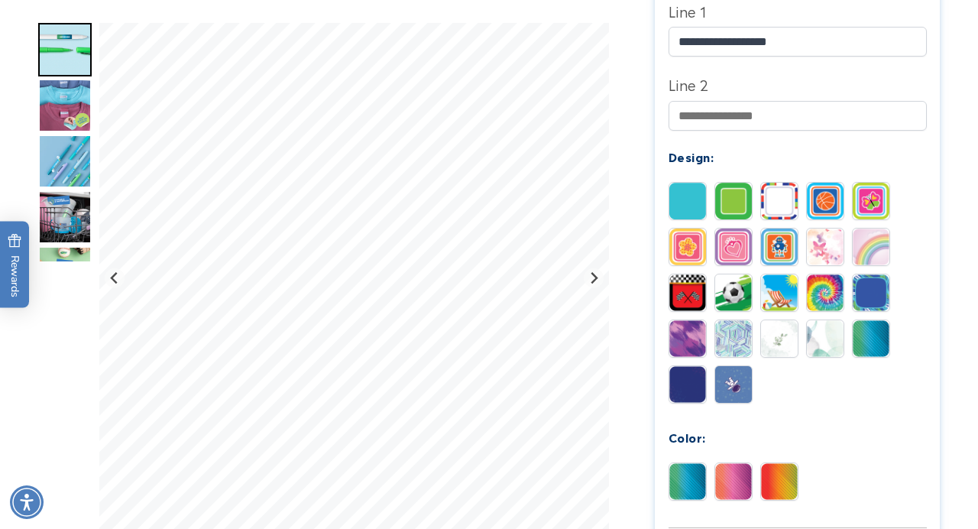
click at [789, 343] on img at bounding box center [779, 338] width 37 height 37
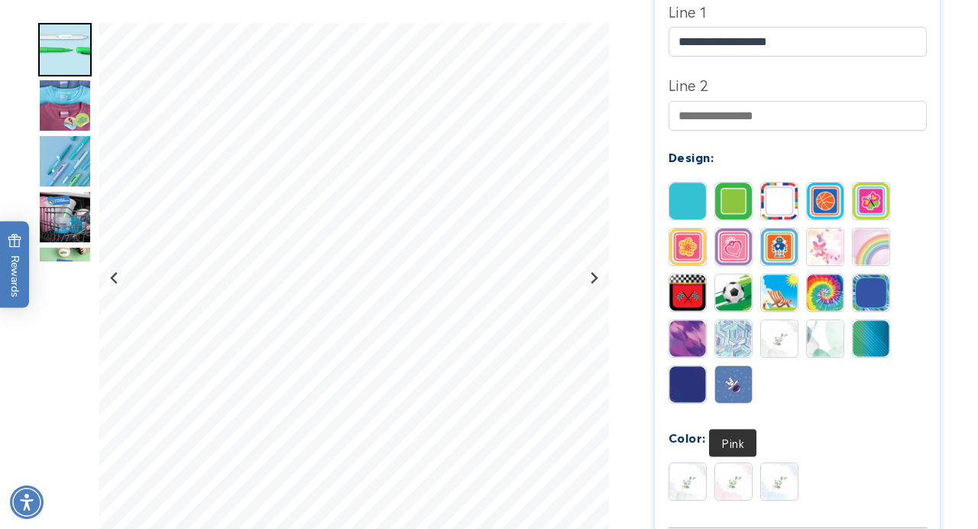
click at [725, 495] on img at bounding box center [733, 481] width 37 height 37
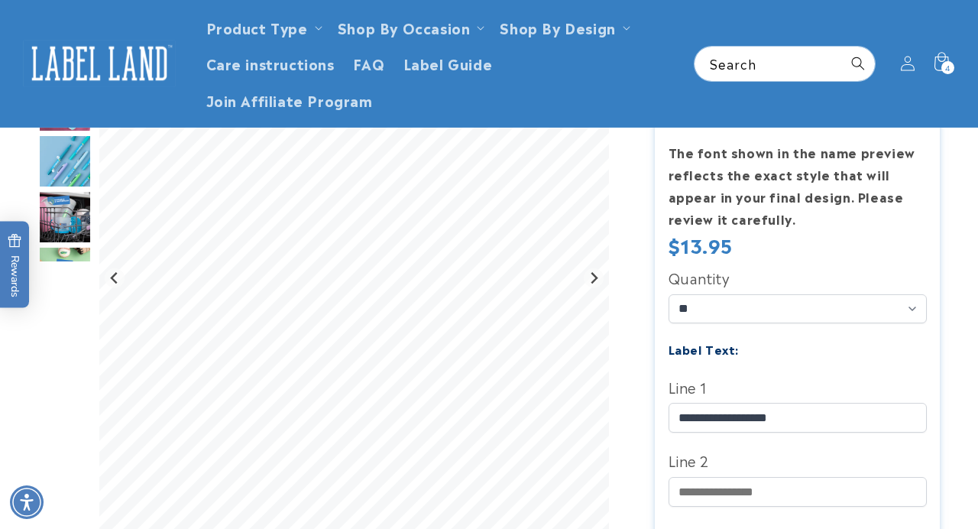
scroll to position [216, 0]
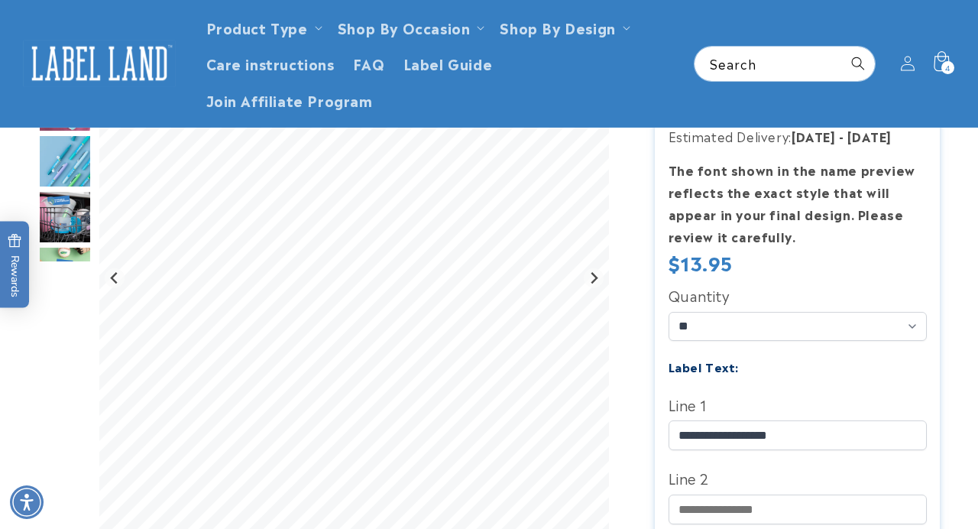
click at [938, 71] on icon at bounding box center [941, 64] width 36 height 36
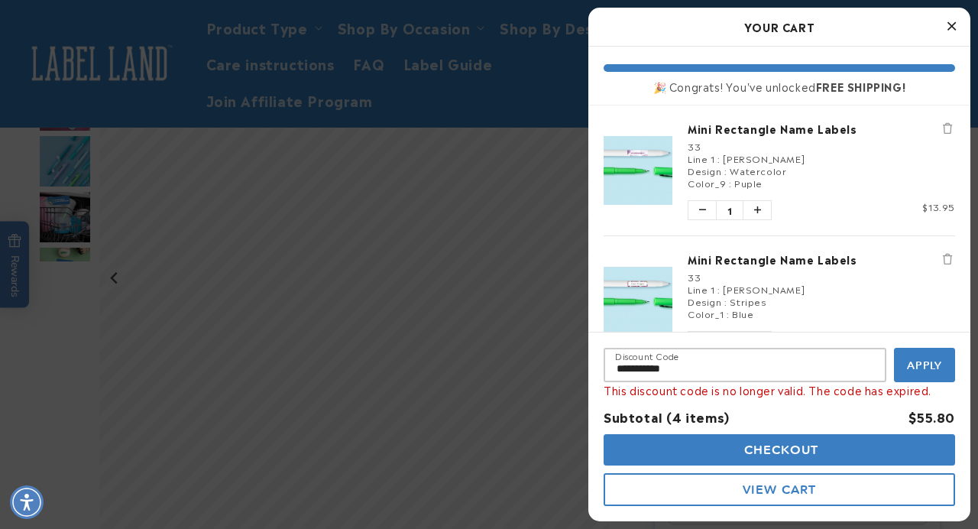
click at [776, 153] on span "[PERSON_NAME]" at bounding box center [764, 158] width 82 height 14
click at [693, 147] on div "33" at bounding box center [822, 146] width 268 height 12
click at [754, 125] on link "Mini Rectangle Name Labels" at bounding box center [822, 128] width 268 height 15
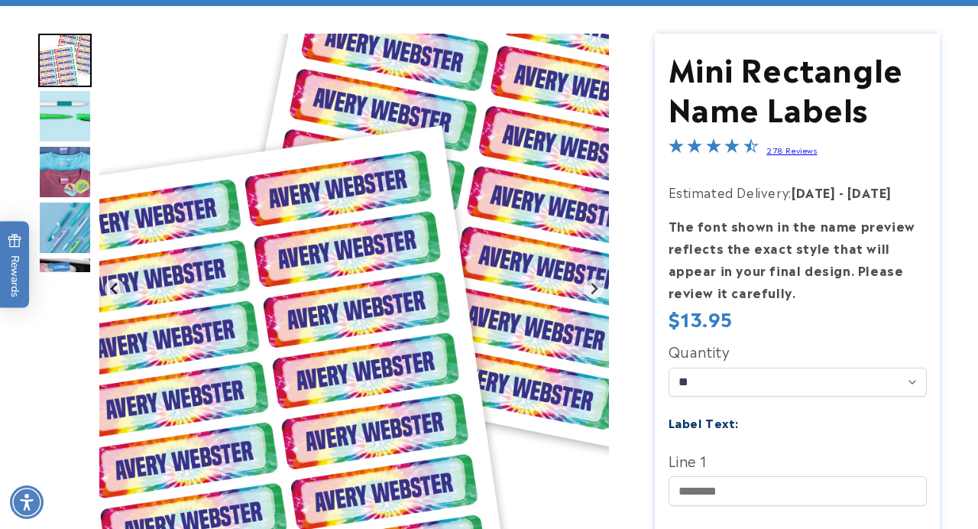
scroll to position [164, 0]
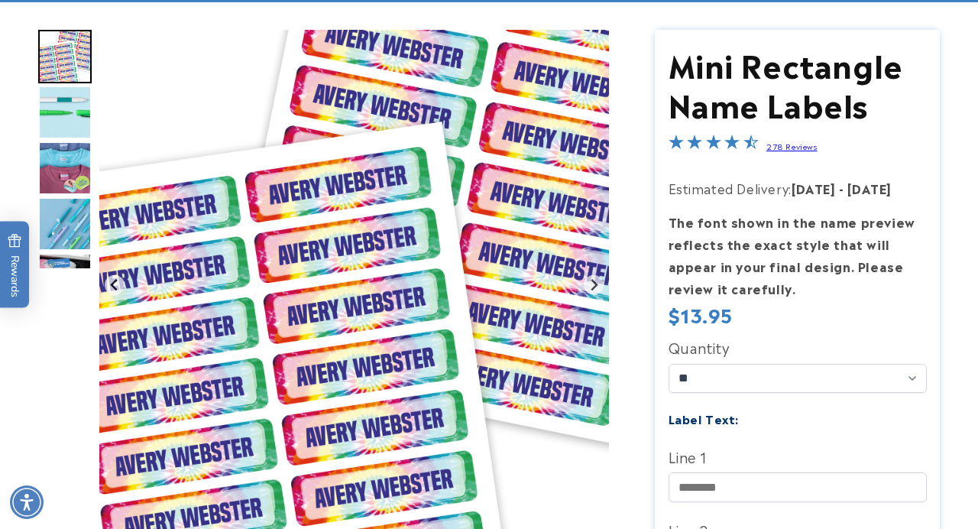
click at [722, 485] on input "Line 1" at bounding box center [798, 487] width 258 height 30
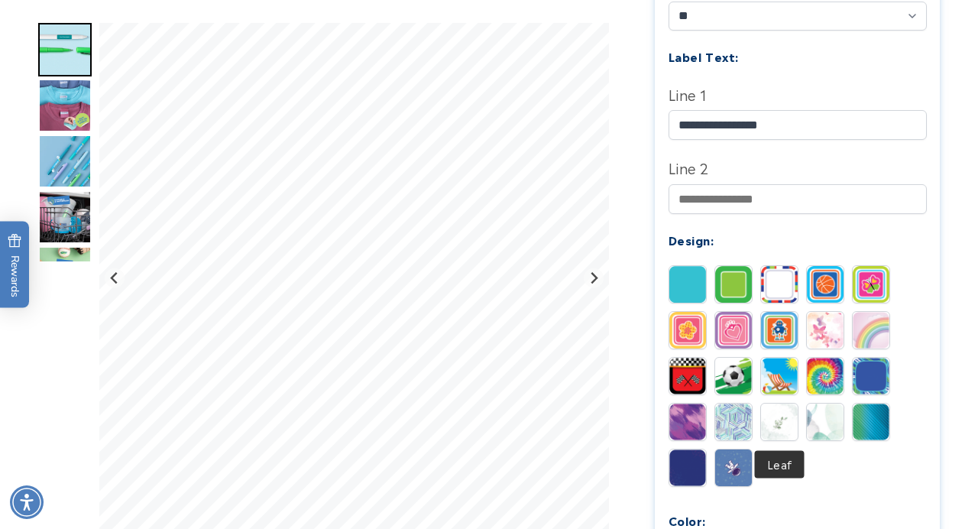
click at [782, 421] on img at bounding box center [779, 422] width 37 height 37
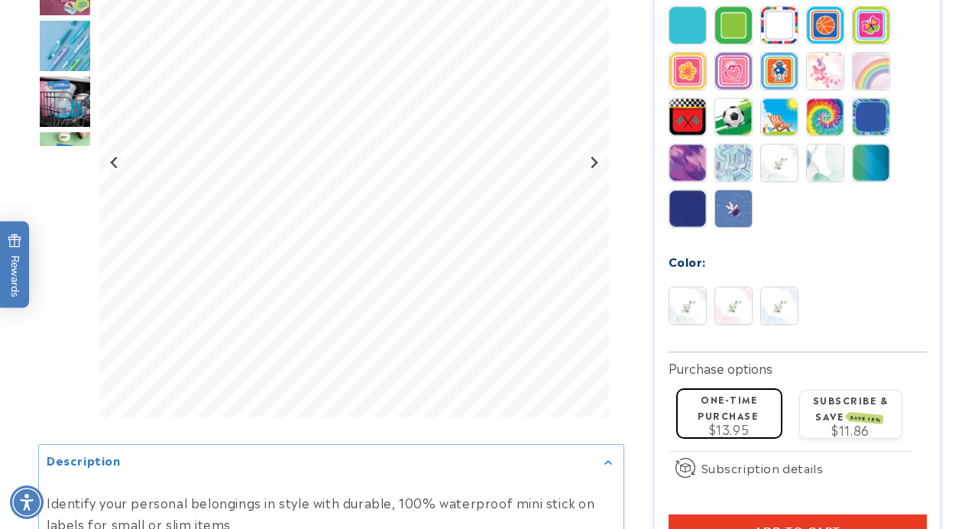
scroll to position [796, 0]
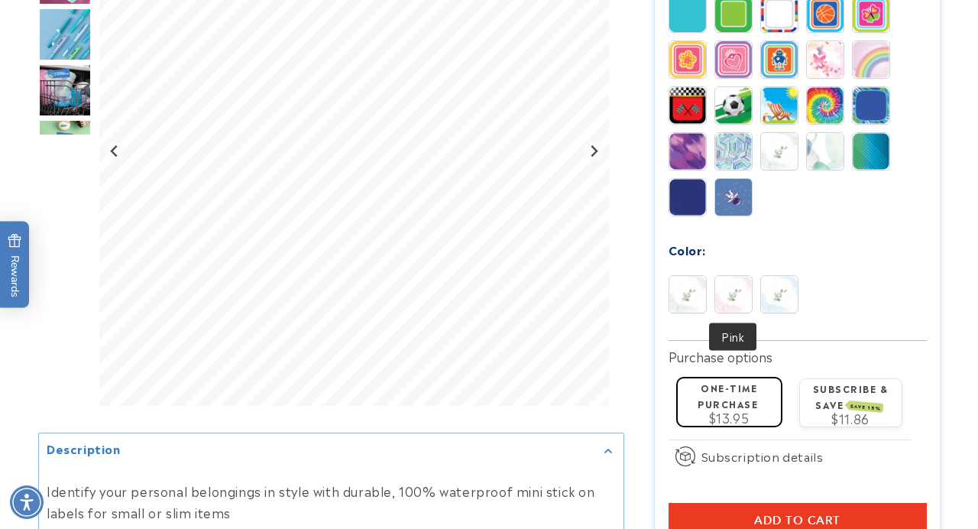
click at [728, 300] on img at bounding box center [733, 294] width 37 height 37
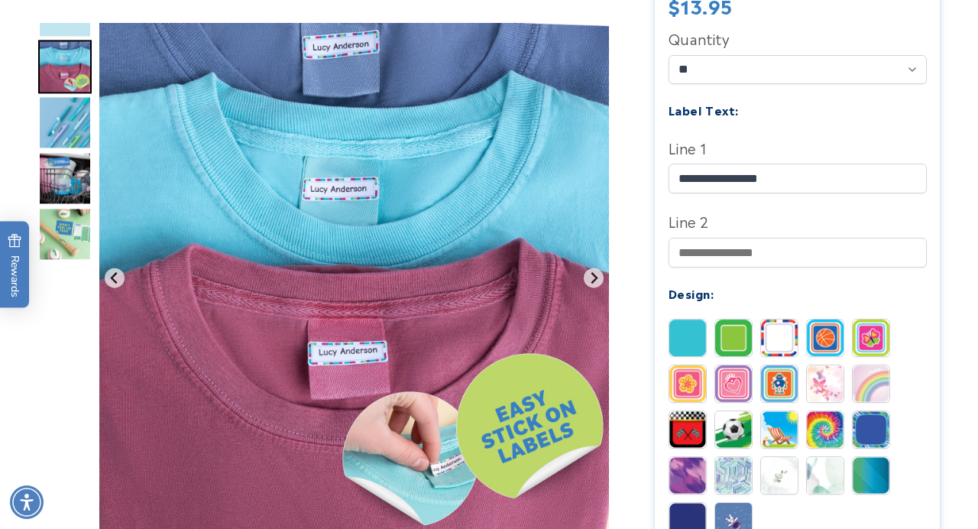
scroll to position [574, 0]
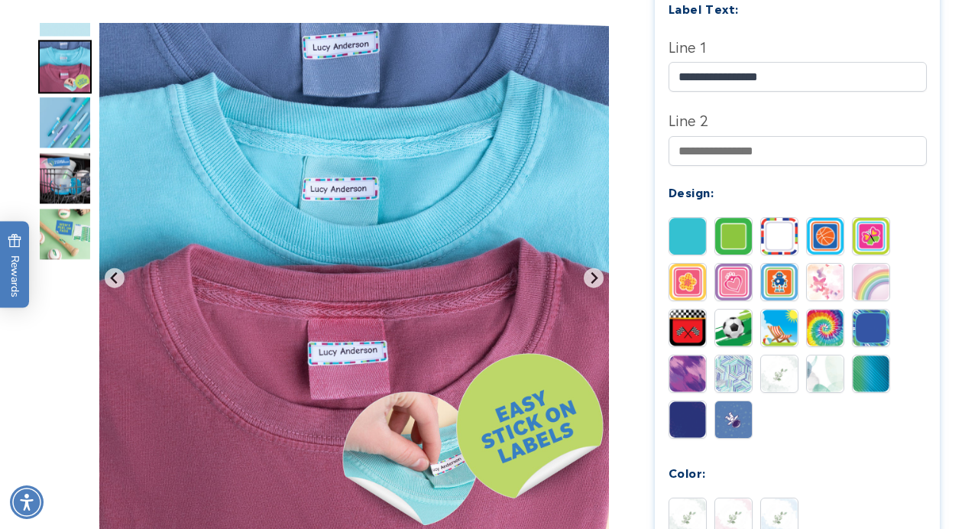
click at [708, 524] on div "Green Pink Blue" at bounding box center [802, 521] width 266 height 46
click at [734, 524] on img at bounding box center [733, 516] width 37 height 37
click at [70, 21] on div at bounding box center [331, 259] width 586 height 1281
click at [70, 28] on img "Go to slide 2" at bounding box center [65, 11] width 54 height 54
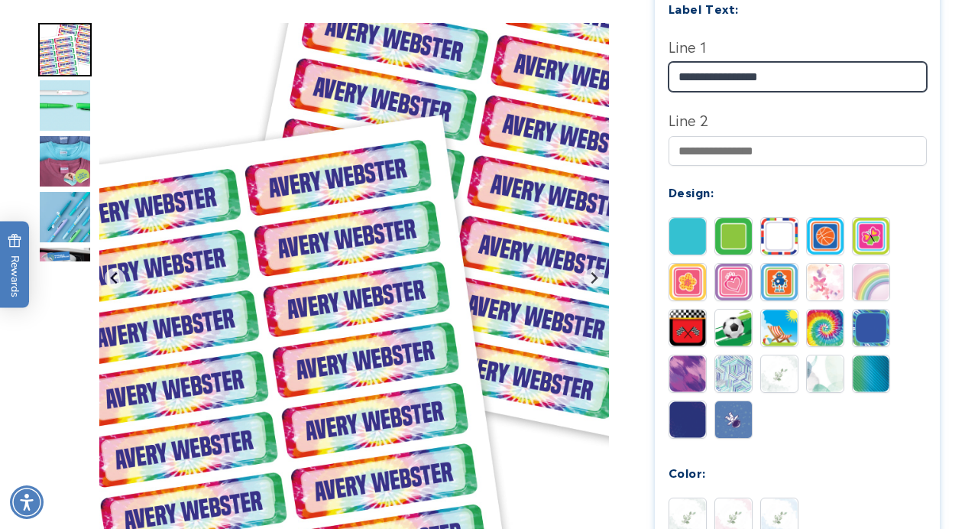
click at [794, 71] on input "**********" at bounding box center [798, 77] width 258 height 30
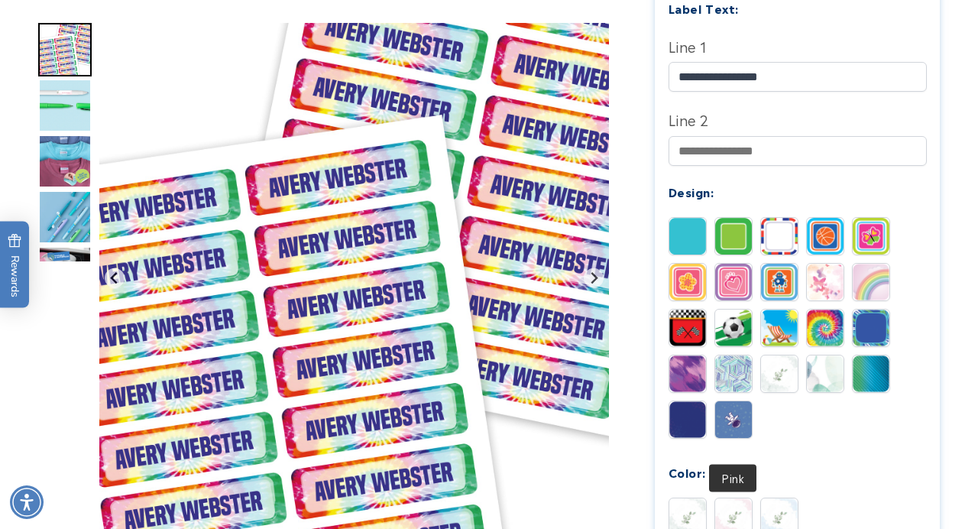
click at [58, 45] on img "Go to slide 1" at bounding box center [65, 50] width 54 height 54
click at [65, 90] on img "Go to slide 2" at bounding box center [65, 106] width 54 height 54
click at [57, 109] on img "Go to slide 2" at bounding box center [65, 106] width 54 height 54
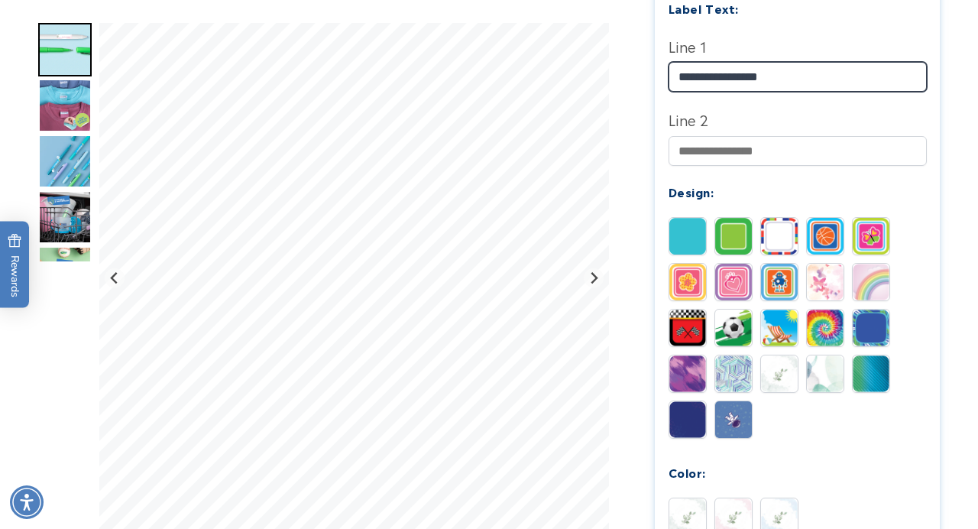
click at [784, 76] on input "**********" at bounding box center [798, 77] width 258 height 30
type input "**********"
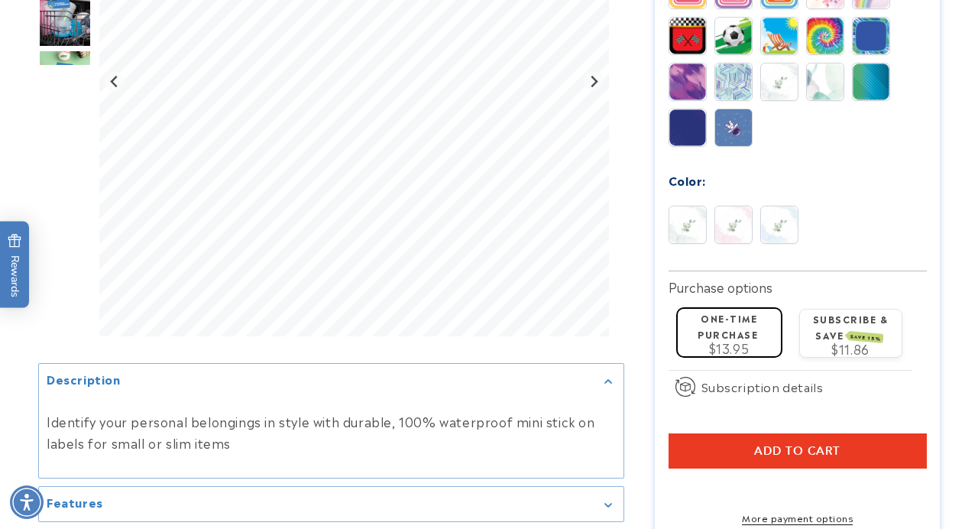
scroll to position [928, 0]
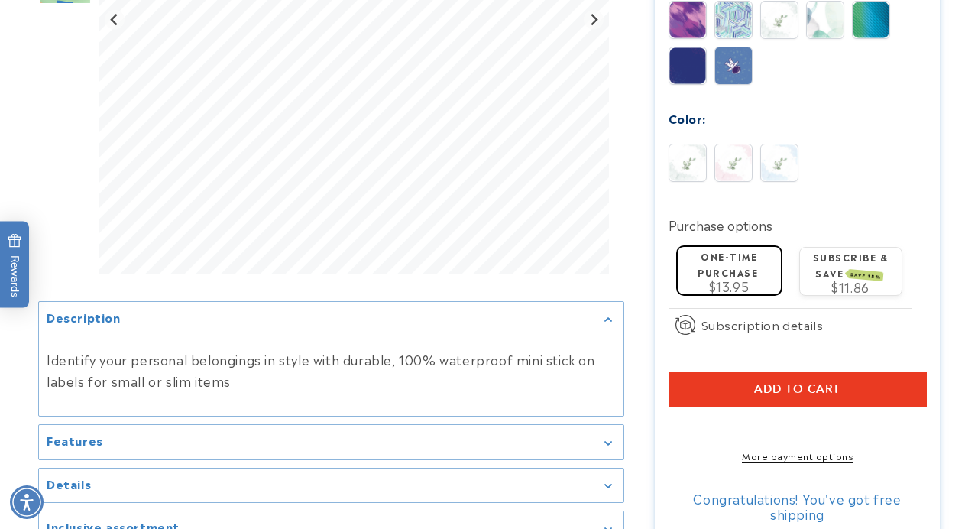
click at [776, 407] on button "Add to cart" at bounding box center [798, 388] width 258 height 35
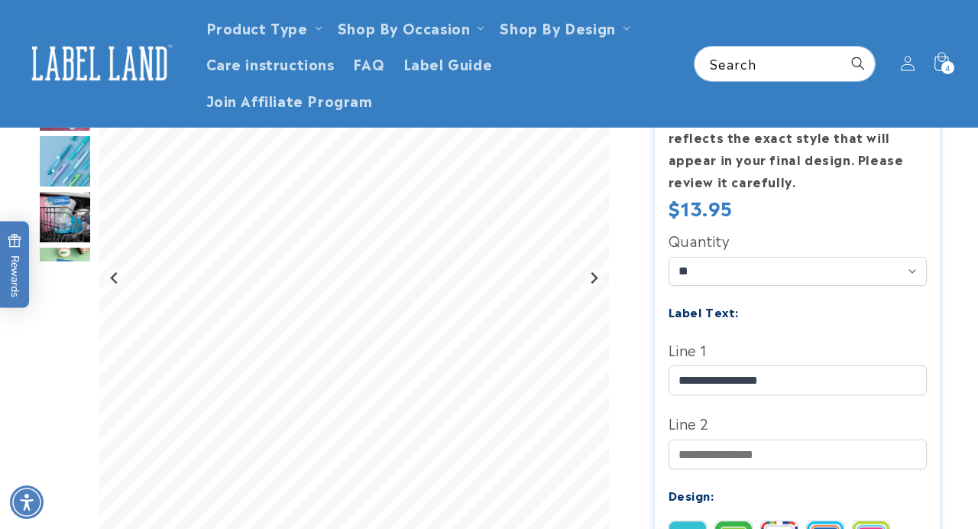
scroll to position [268, 0]
